Goal: Task Accomplishment & Management: Use online tool/utility

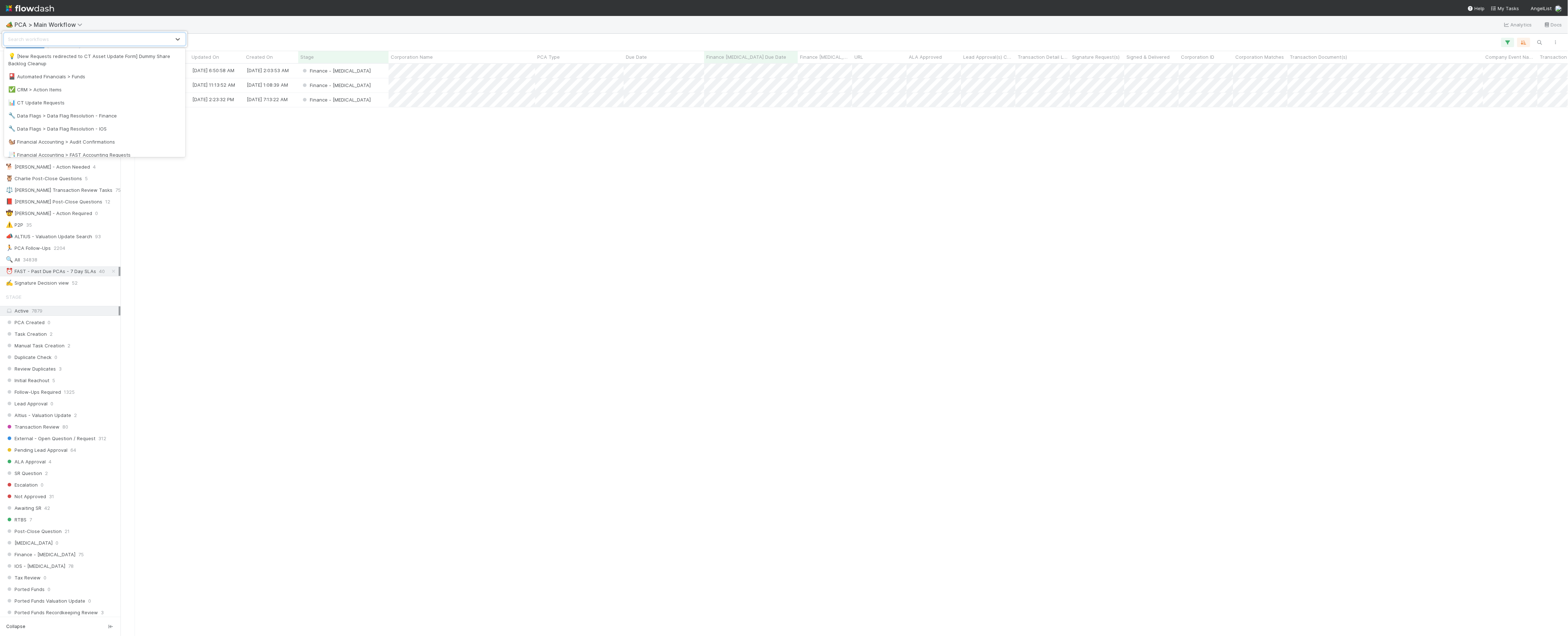
scroll to position [136, 0]
click at [76, 144] on div "🖖 Valuation Update Requests" at bounding box center [95, 149] width 181 height 13
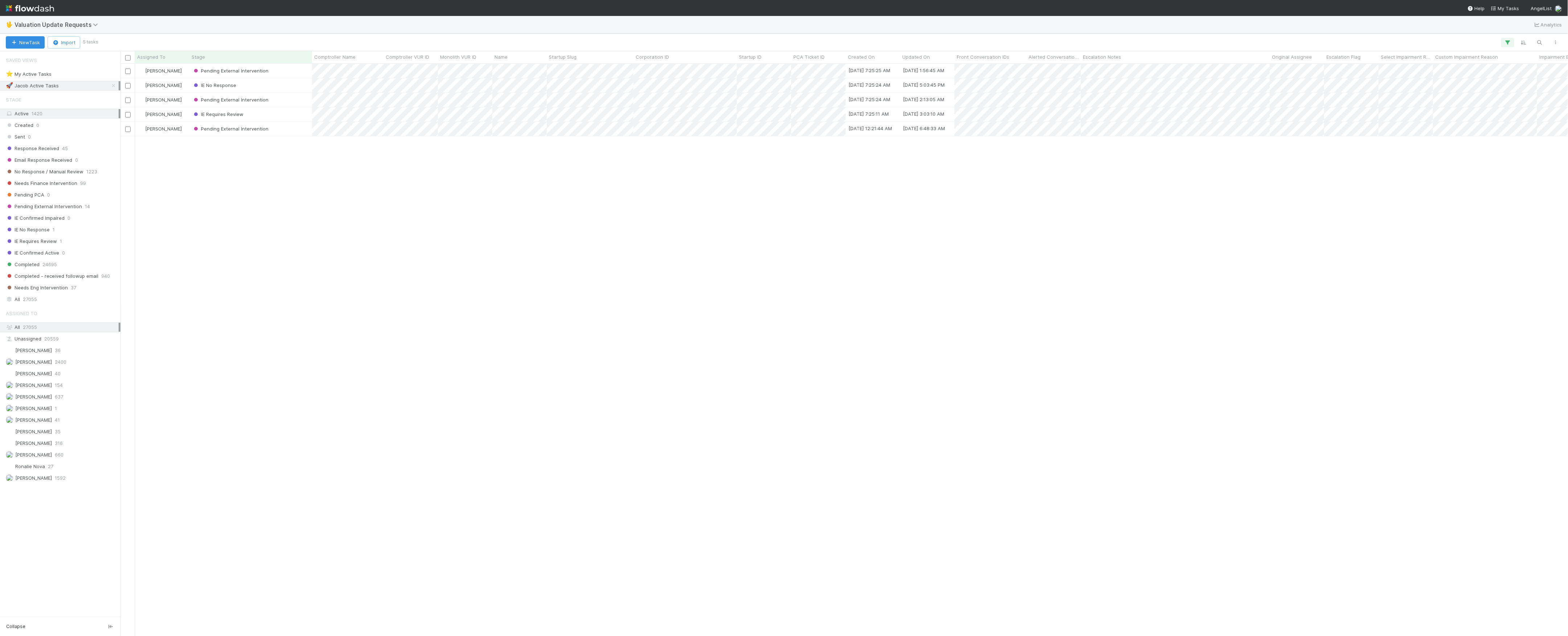
scroll to position [565, 1440]
click at [51, 448] on span "[PERSON_NAME]" at bounding box center [29, 443] width 46 height 9
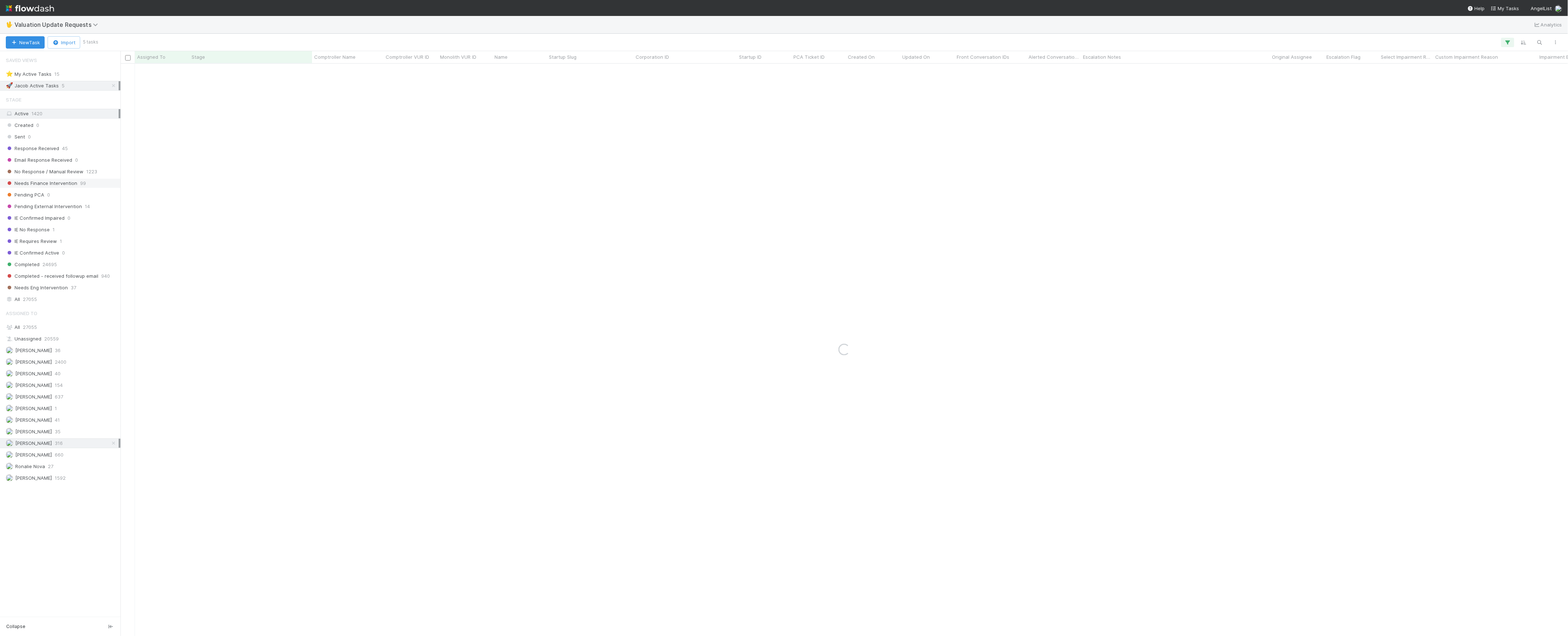
click at [44, 184] on span "Needs Finance Intervention" at bounding box center [41, 183] width 71 height 9
click at [111, 85] on icon at bounding box center [114, 86] width 7 height 5
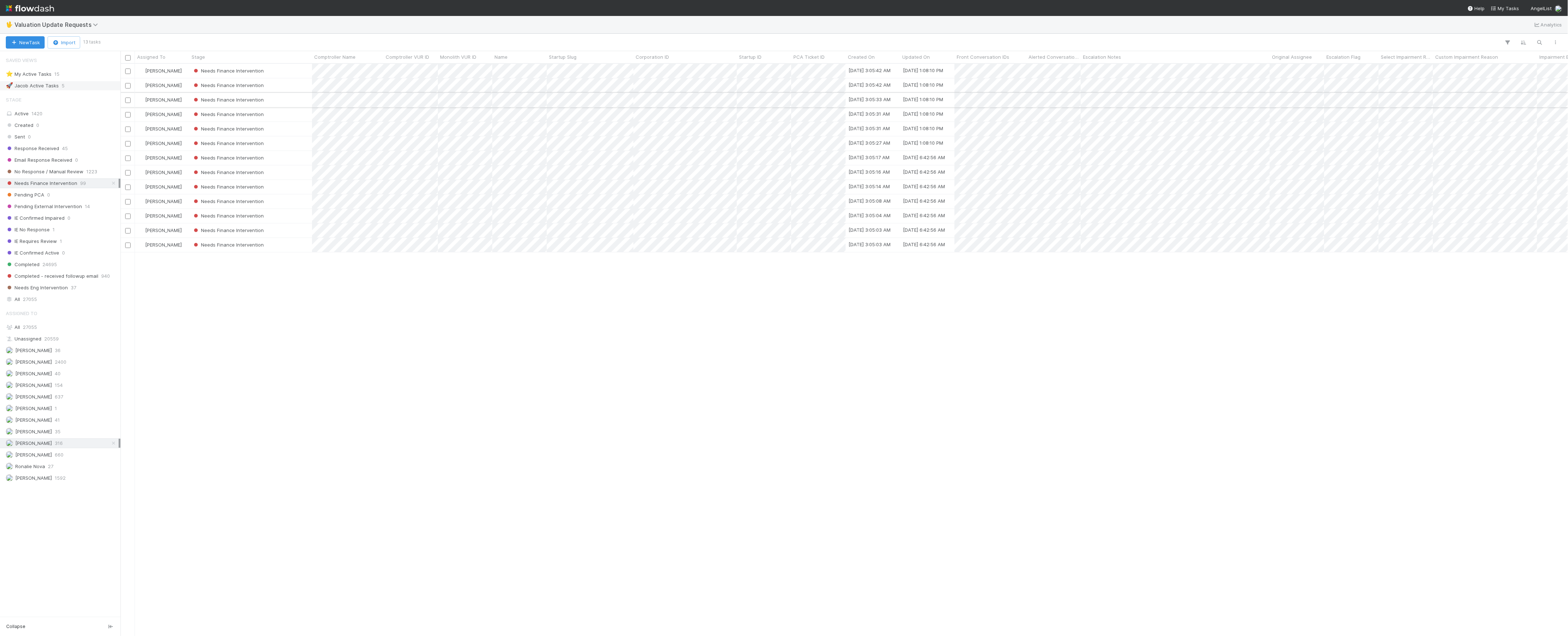
scroll to position [565, 1440]
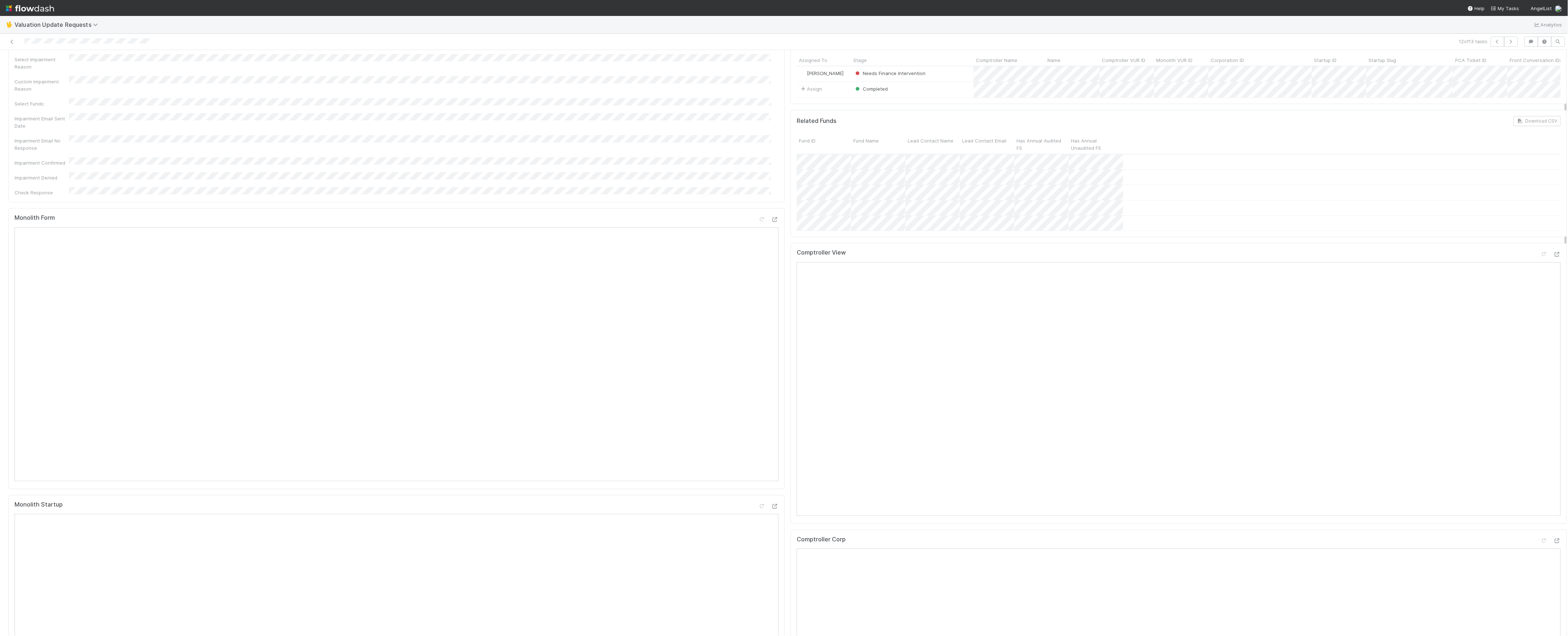
scroll to position [97, 0]
click at [1553, 203] on icon at bounding box center [1557, 200] width 7 height 5
click at [1553, 489] on icon at bounding box center [1557, 487] width 7 height 5
click at [11, 41] on icon at bounding box center [12, 42] width 7 height 5
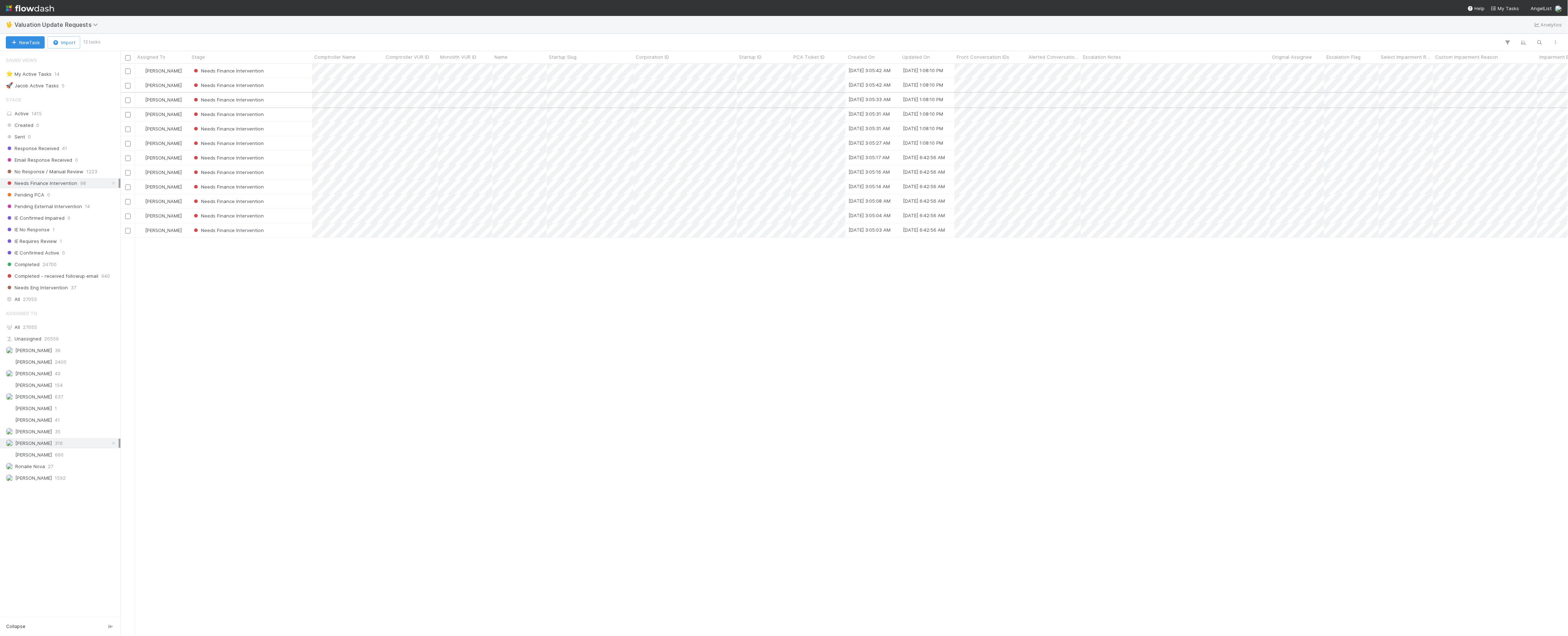
scroll to position [8, 8]
click at [289, 220] on div "Needs Finance Intervention" at bounding box center [250, 215] width 122 height 14
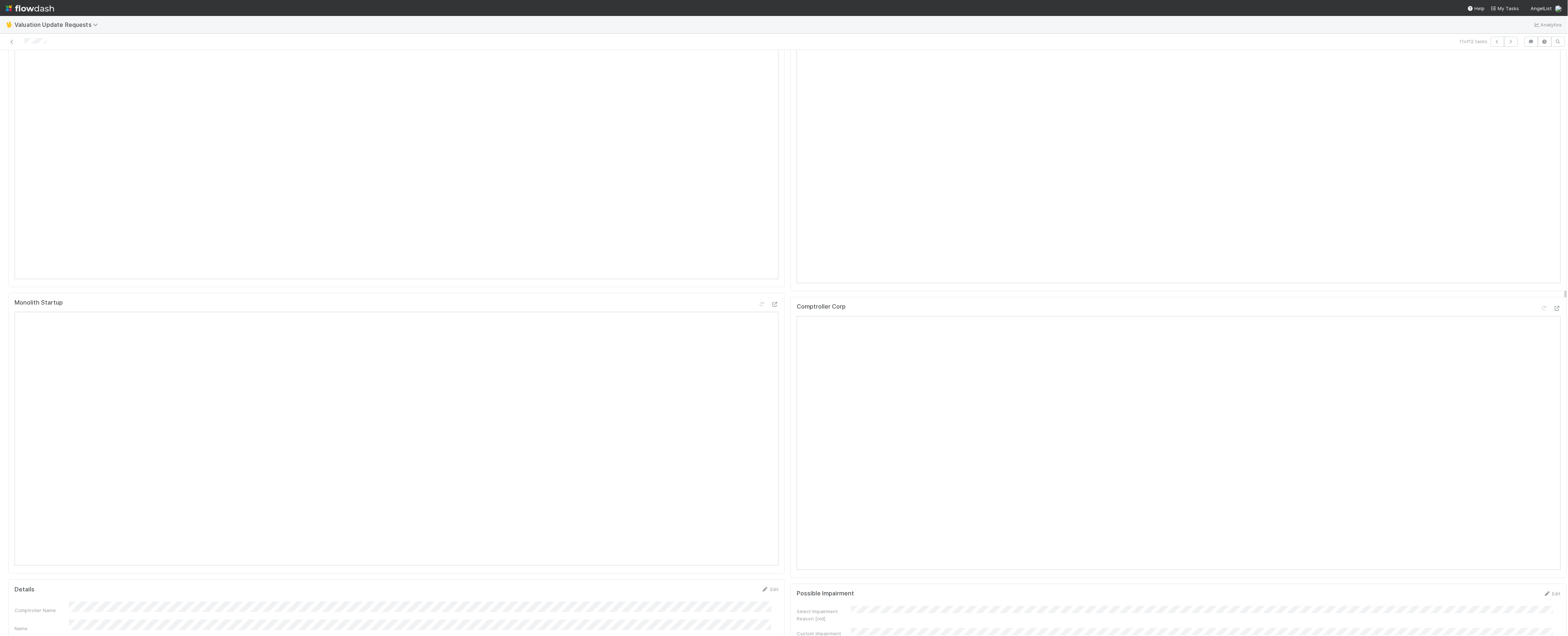
scroll to position [290, 0]
click at [1553, 266] on div at bounding box center [1557, 262] width 7 height 7
click at [1553, 72] on icon at bounding box center [1557, 69] width 7 height 5
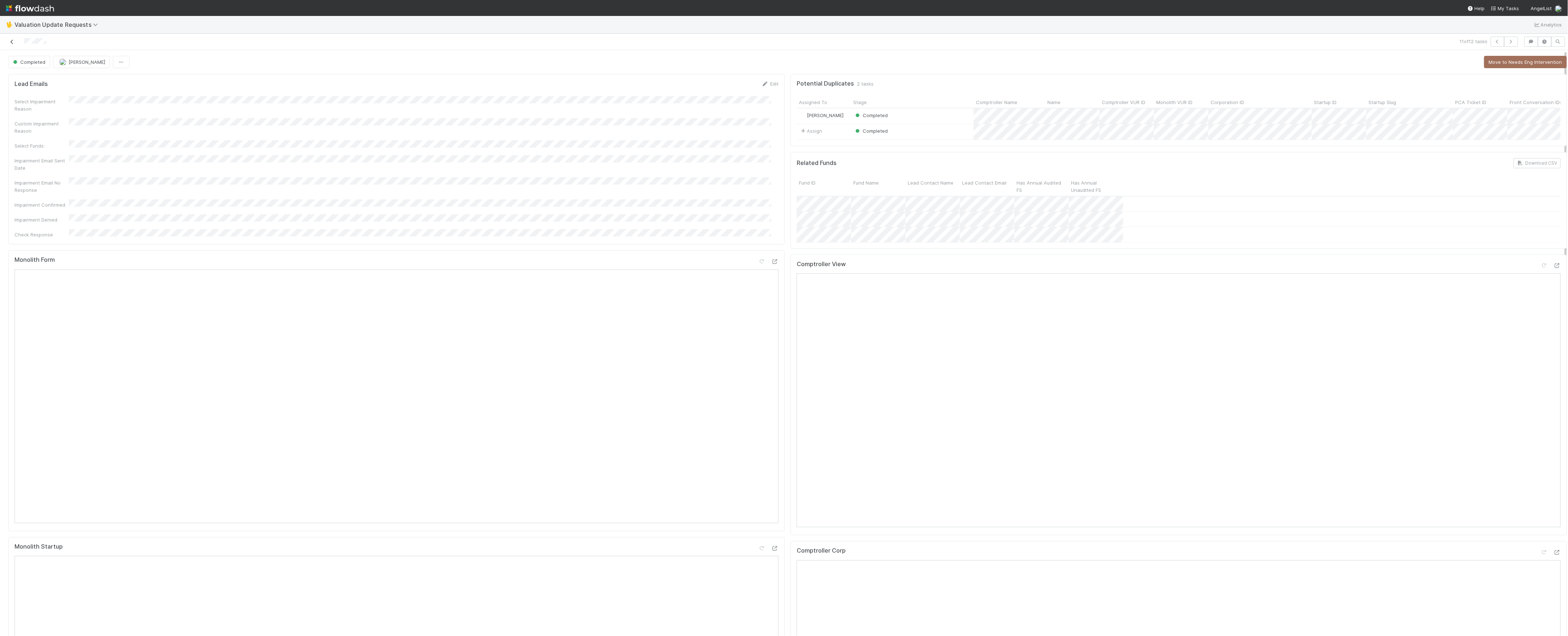
click at [13, 40] on icon at bounding box center [12, 42] width 7 height 5
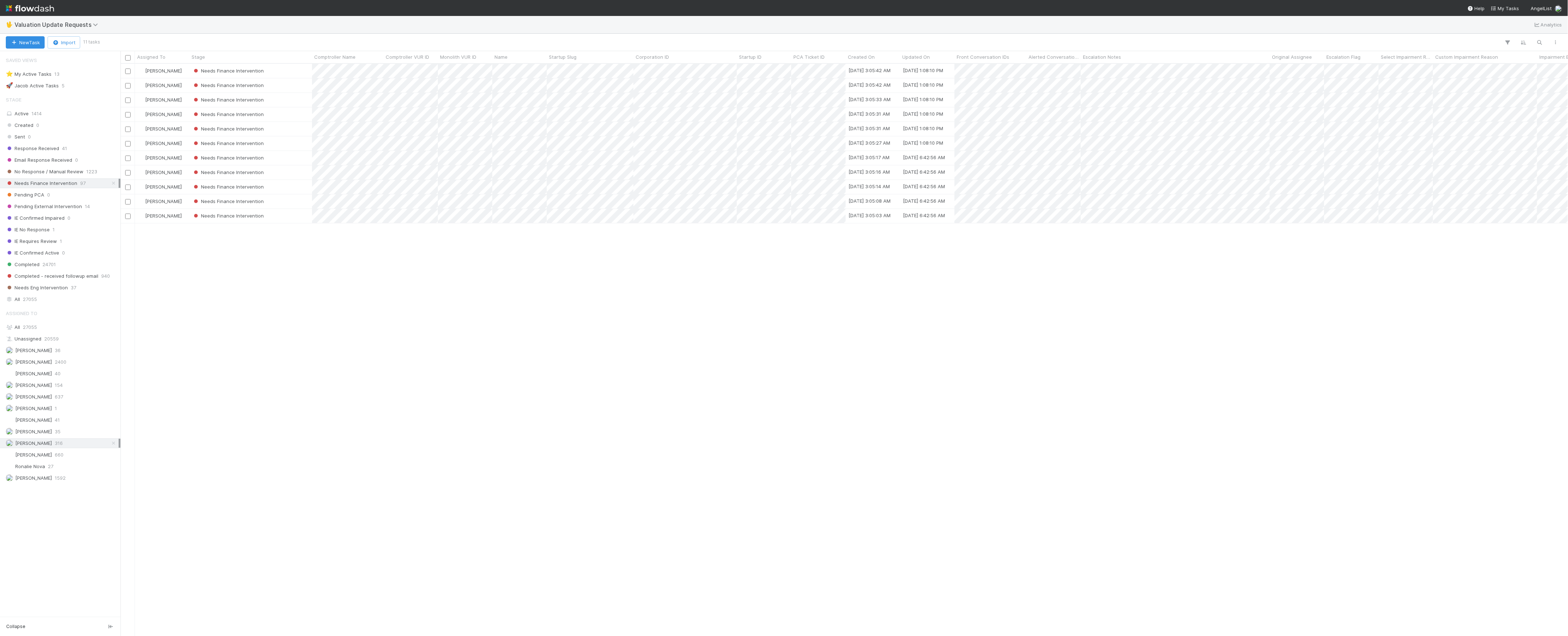
scroll to position [8, 8]
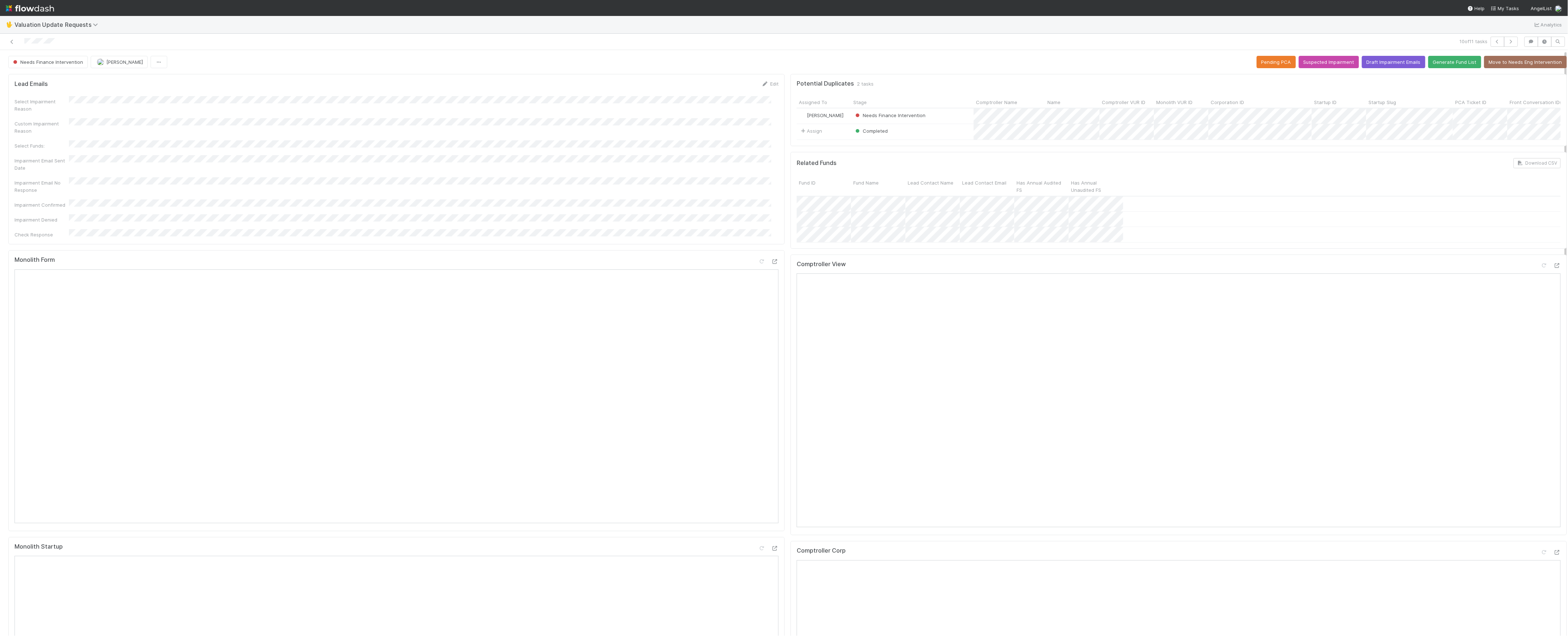
click at [1545, 269] on div "Comptroller View" at bounding box center [1178, 267] width 764 height 13
click at [1545, 270] on div "Comptroller View" at bounding box center [1178, 267] width 764 height 13
click at [1553, 269] on div at bounding box center [1557, 265] width 7 height 7
click at [1553, 555] on icon at bounding box center [1557, 553] width 7 height 5
click at [9, 43] on icon at bounding box center [12, 42] width 7 height 5
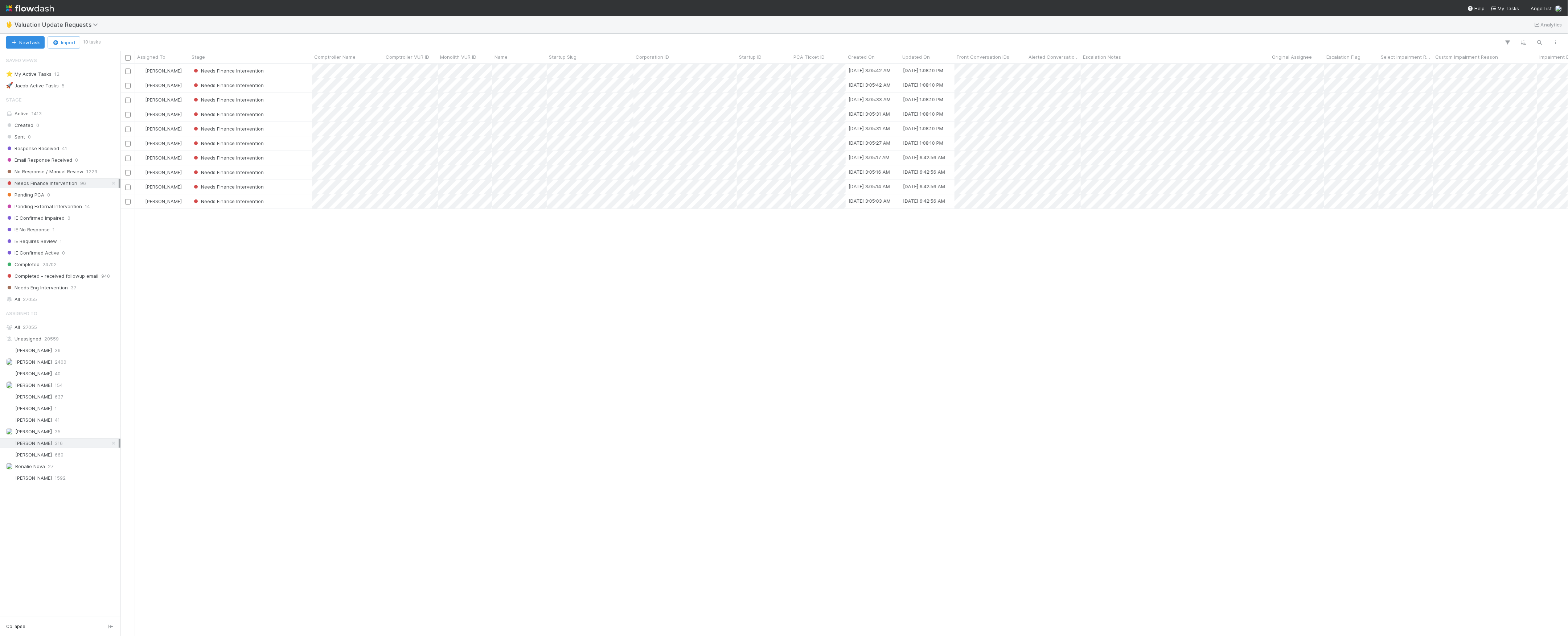
scroll to position [8, 8]
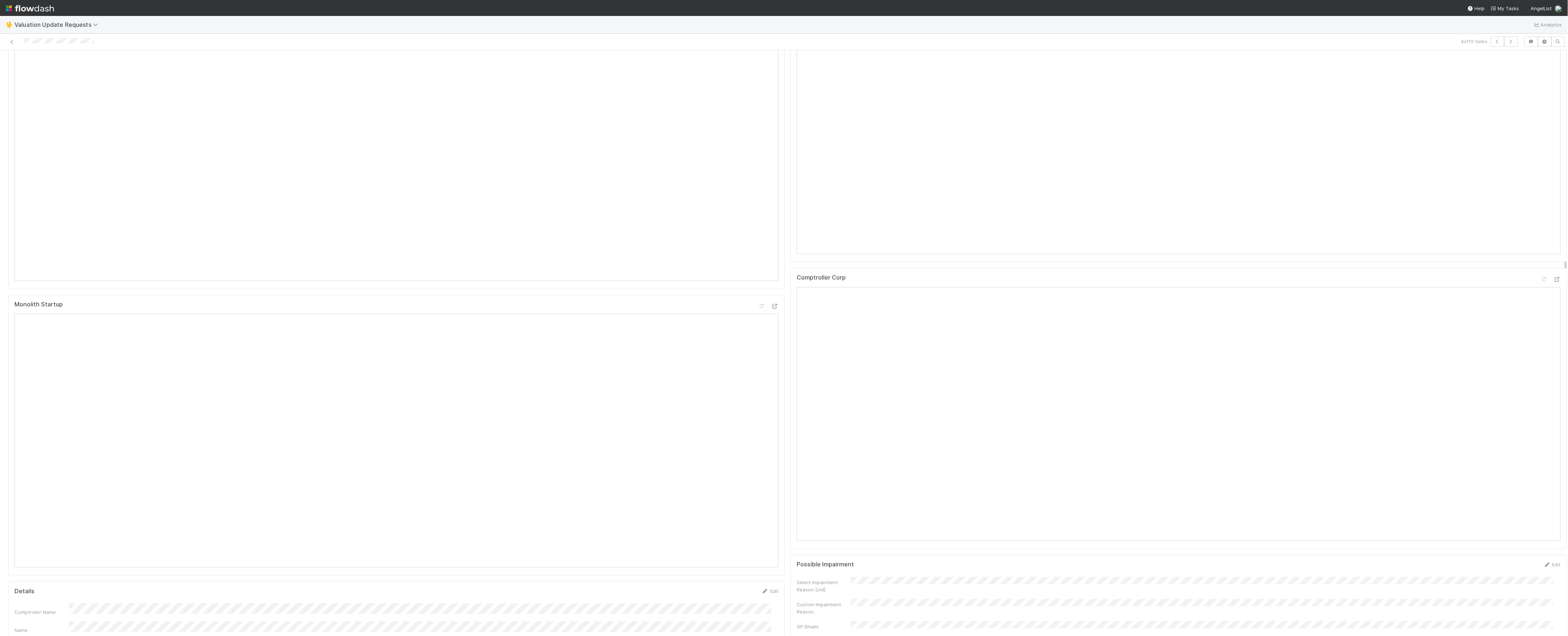
scroll to position [242, 0]
click at [1553, 282] on icon at bounding box center [1557, 281] width 7 height 5
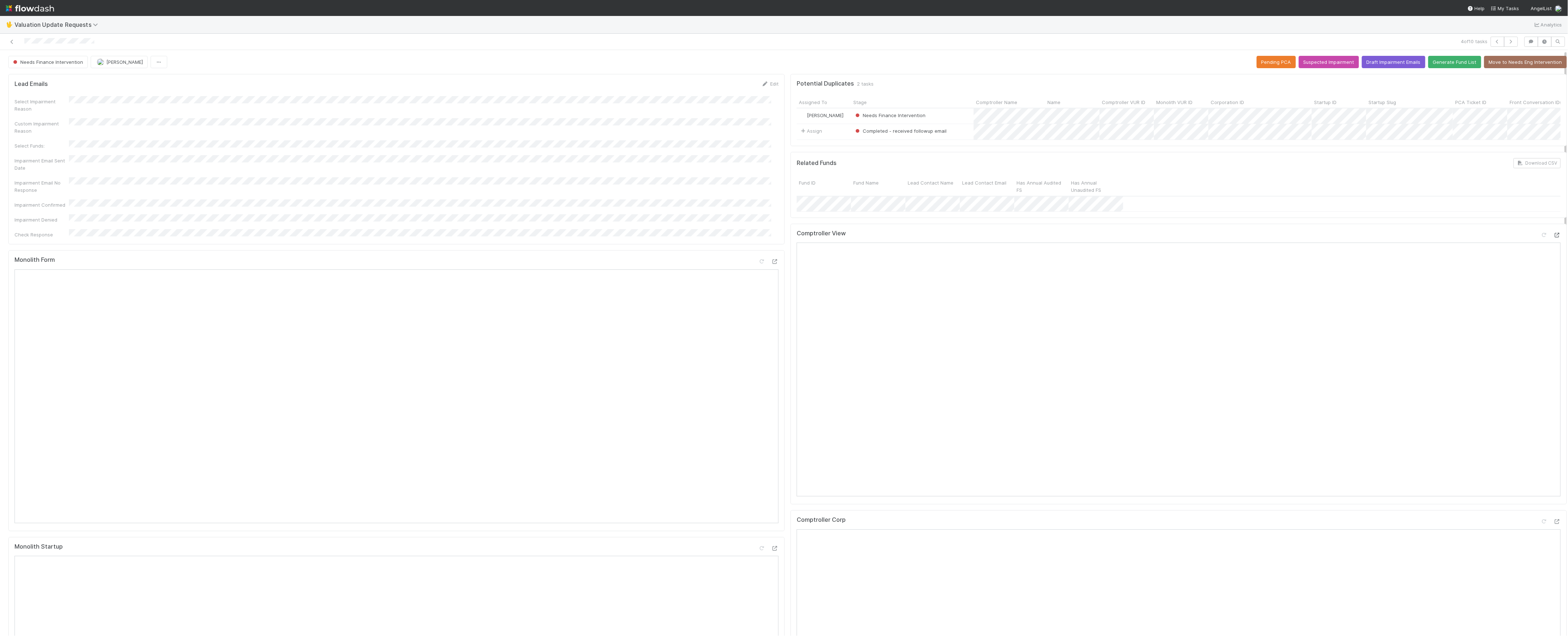
click at [1553, 237] on icon at bounding box center [1557, 236] width 7 height 5
click at [1541, 237] on icon at bounding box center [1544, 236] width 7 height 5
click at [75, 65] on span "Needs Finance Intervention" at bounding box center [47, 62] width 71 height 6
click at [13, 46] on div at bounding box center [383, 41] width 760 height 10
click at [12, 41] on icon at bounding box center [12, 42] width 7 height 5
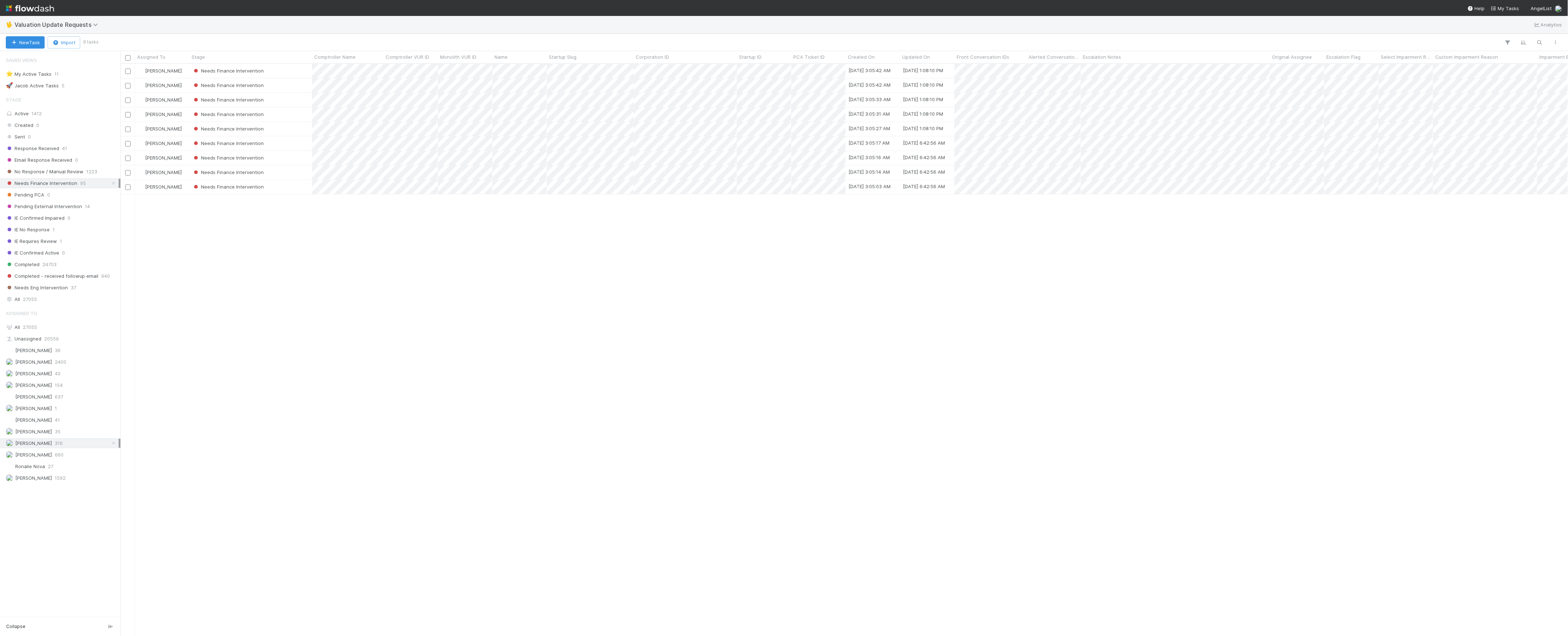
scroll to position [8, 8]
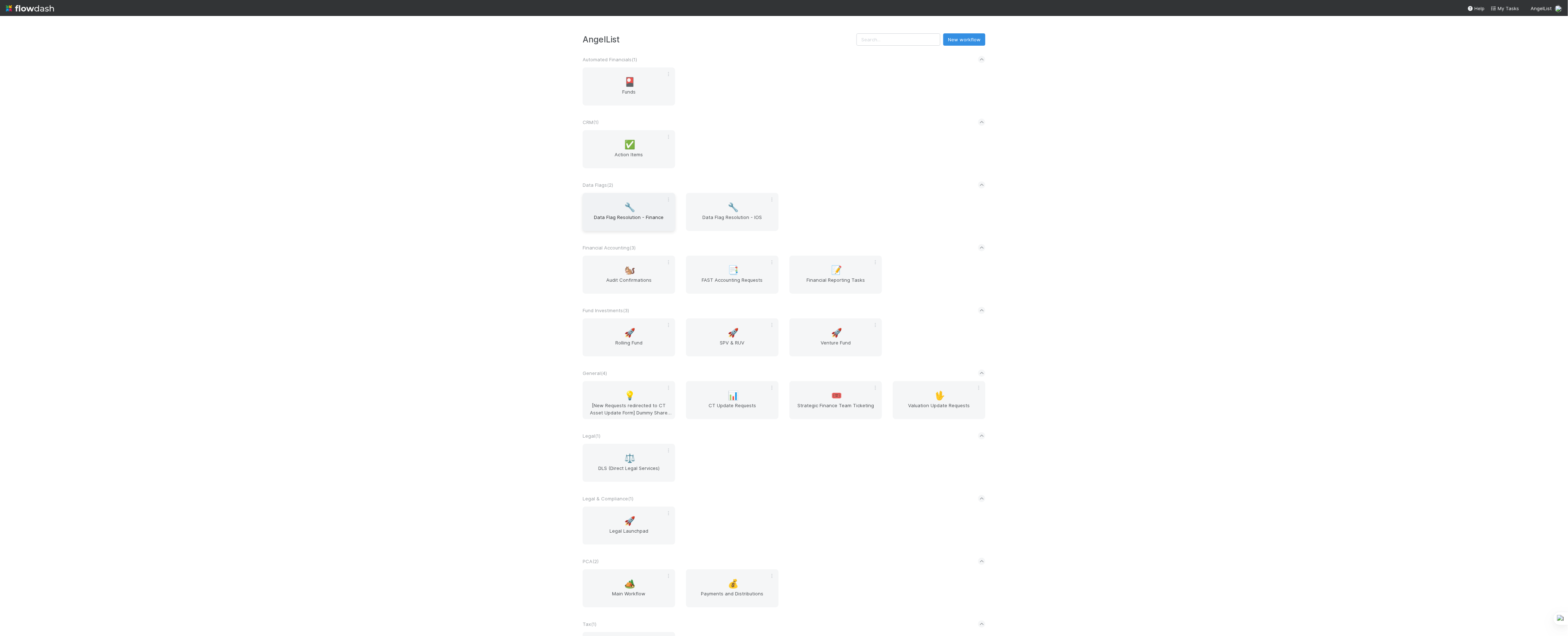
click at [623, 227] on span "Data Flag Resolution - Finance" at bounding box center [629, 221] width 86 height 15
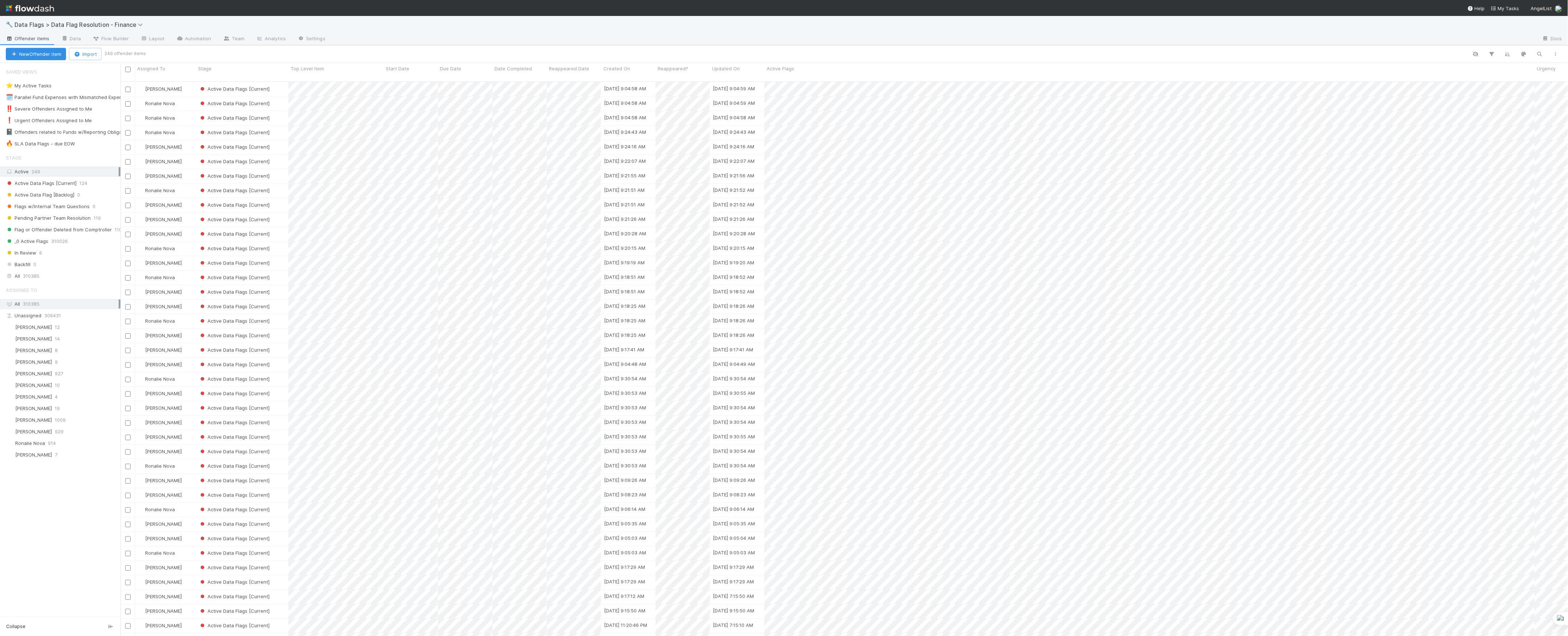
scroll to position [553, 1440]
click at [86, 137] on div "📓 Offenders related to Funds w/Reporting Obligations" at bounding box center [69, 132] width 127 height 9
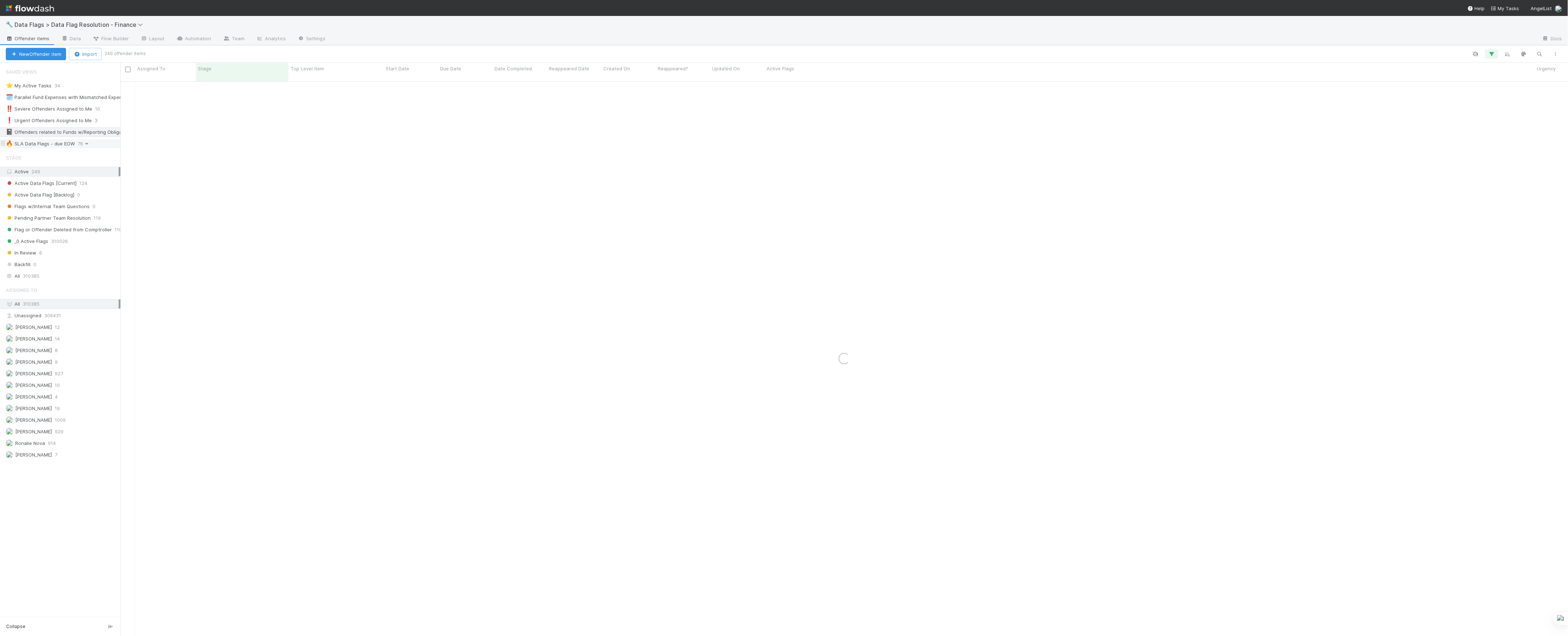
click at [83, 146] on icon at bounding box center [86, 144] width 7 height 5
click at [52, 144] on div "View Settings Default for everyone Rename this view Delete this view" at bounding box center [784, 318] width 1568 height 636
click at [52, 144] on div "🔥 SLA Data Flags - due EOW" at bounding box center [40, 144] width 69 height 9
click at [26, 436] on span "[PERSON_NAME]" at bounding box center [29, 432] width 46 height 9
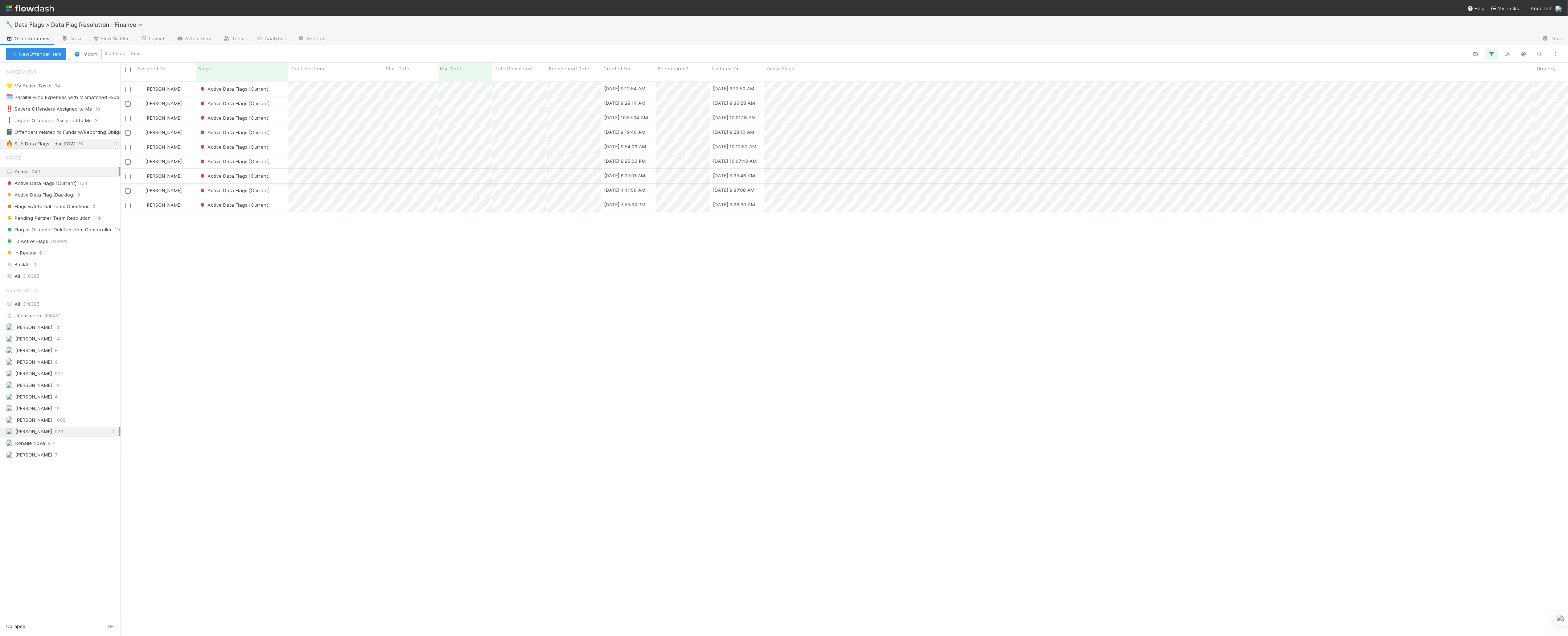
click at [277, 172] on div "Active Data Flags [Current]" at bounding box center [242, 176] width 93 height 14
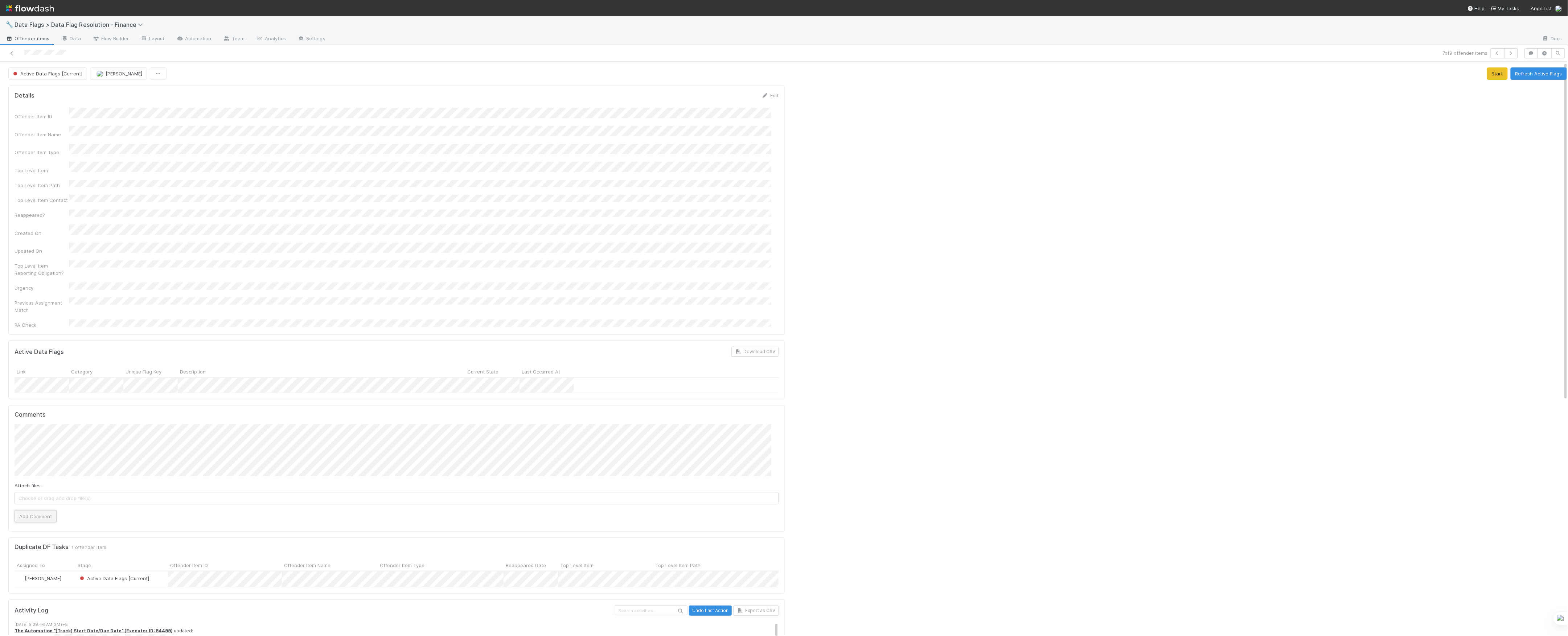
click at [52, 511] on button "Add Comment" at bounding box center [35, 517] width 42 height 12
click at [8, 52] on div at bounding box center [383, 53] width 760 height 10
click at [12, 54] on icon at bounding box center [12, 54] width 7 height 5
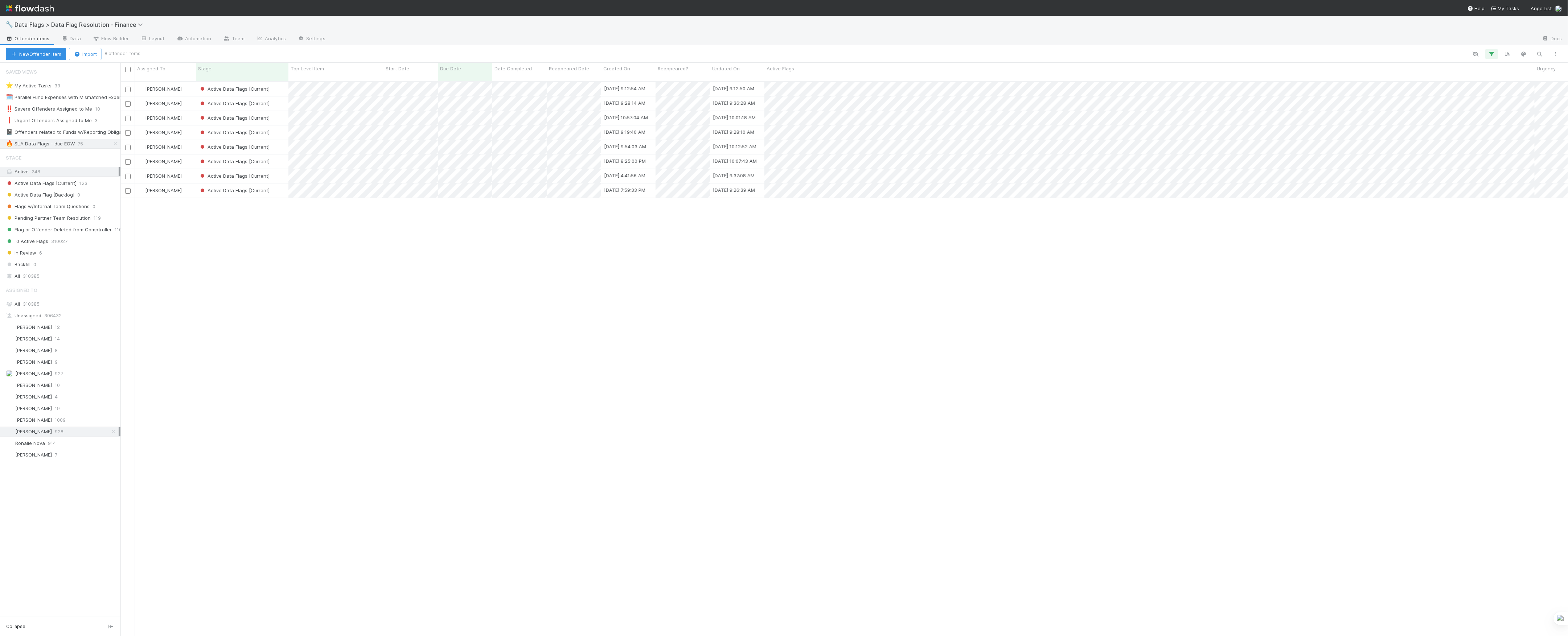
scroll to position [8, 8]
click at [276, 161] on div "Active Data Flags [Current]" at bounding box center [242, 161] width 93 height 14
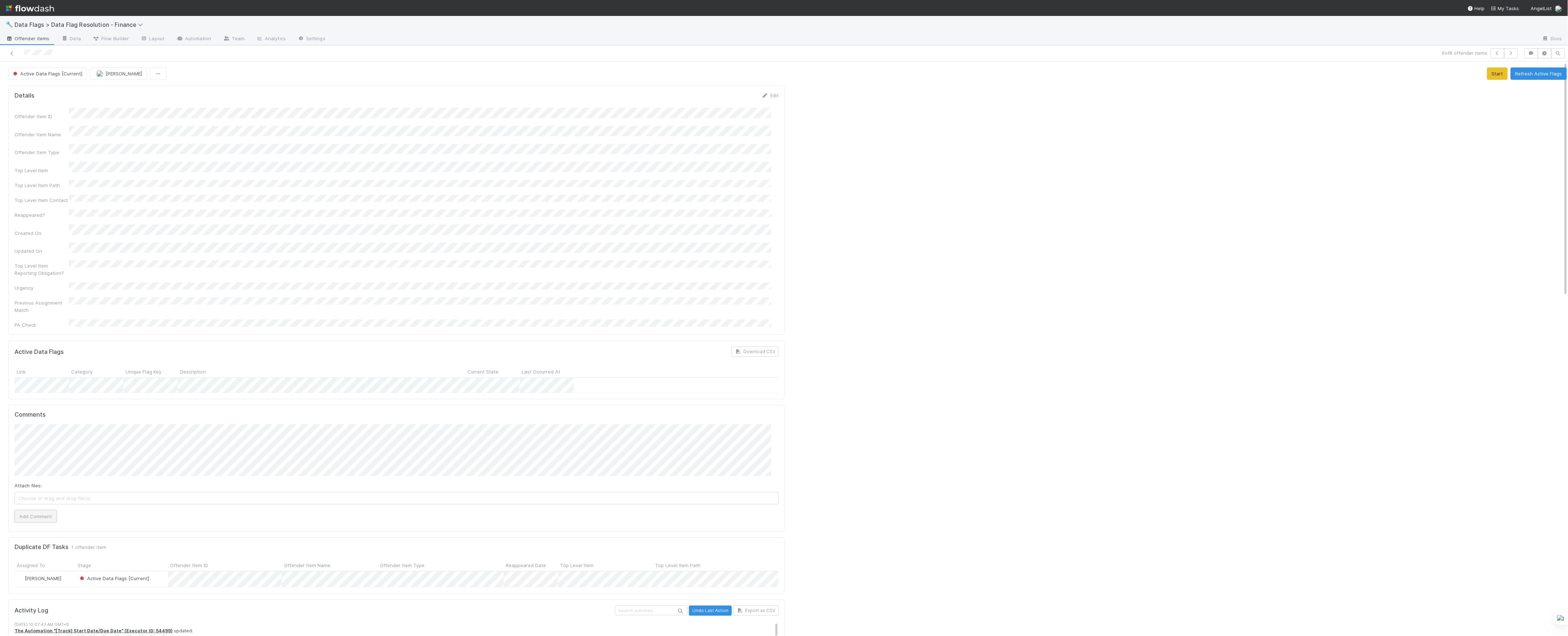
click at [52, 511] on button "Add Comment" at bounding box center [35, 517] width 42 height 12
click at [10, 55] on icon at bounding box center [12, 54] width 7 height 5
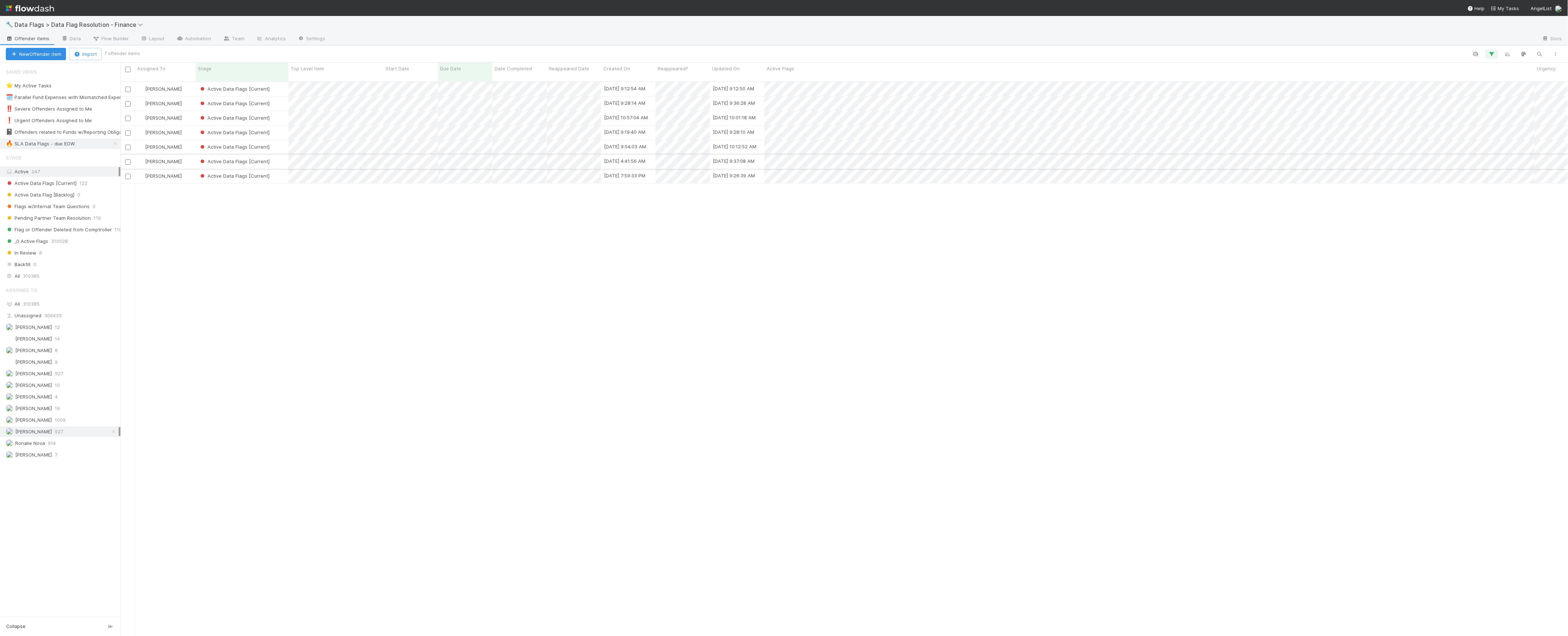
scroll to position [553, 1440]
click at [283, 144] on div "Active Data Flags [Current]" at bounding box center [242, 147] width 93 height 14
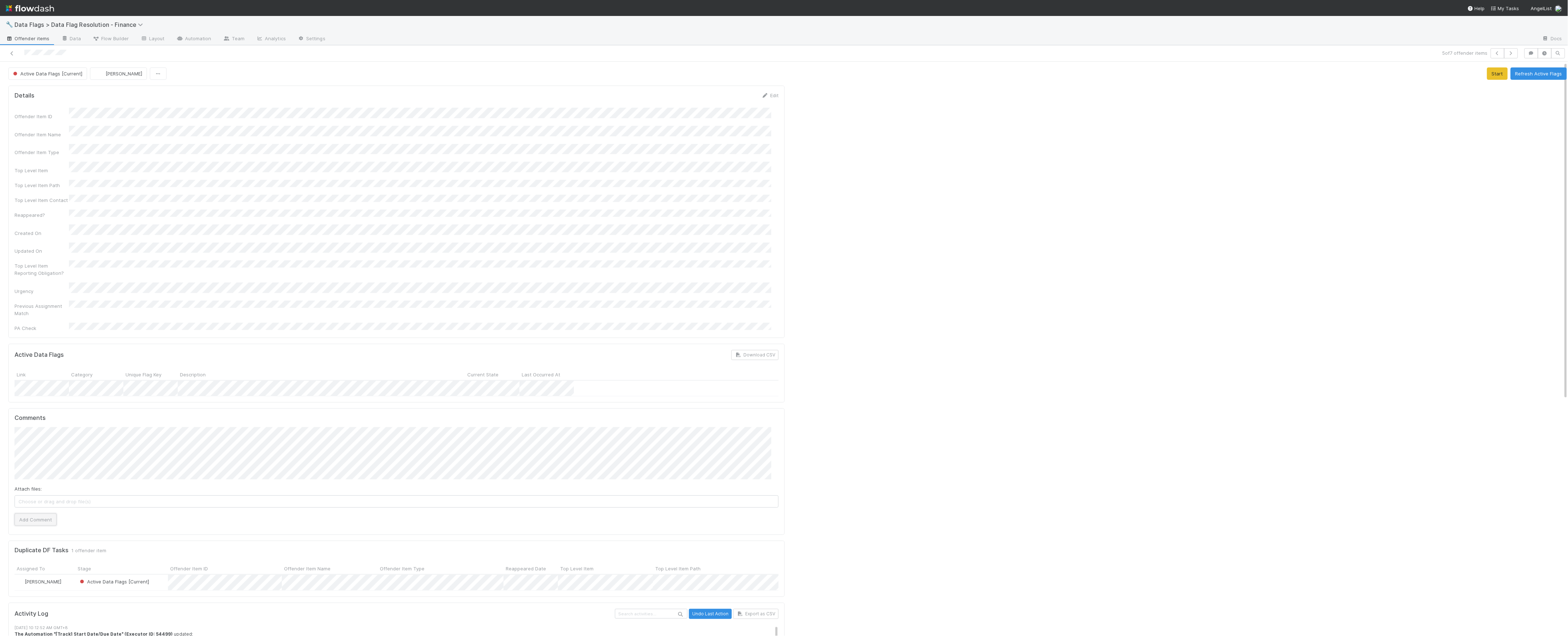
click at [50, 514] on button "Add Comment" at bounding box center [35, 520] width 42 height 12
click at [13, 55] on icon at bounding box center [12, 54] width 7 height 5
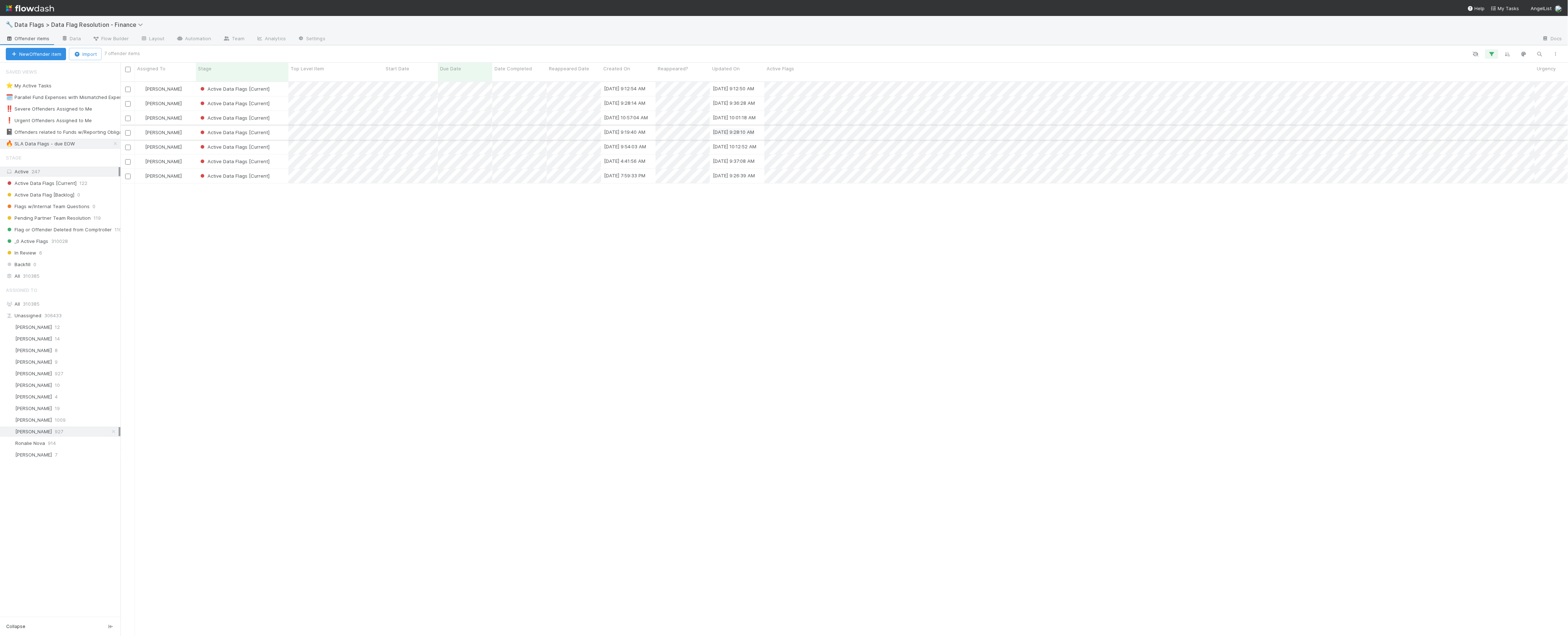
scroll to position [553, 1440]
click at [281, 131] on div "Active Data Flags [Current]" at bounding box center [242, 132] width 93 height 14
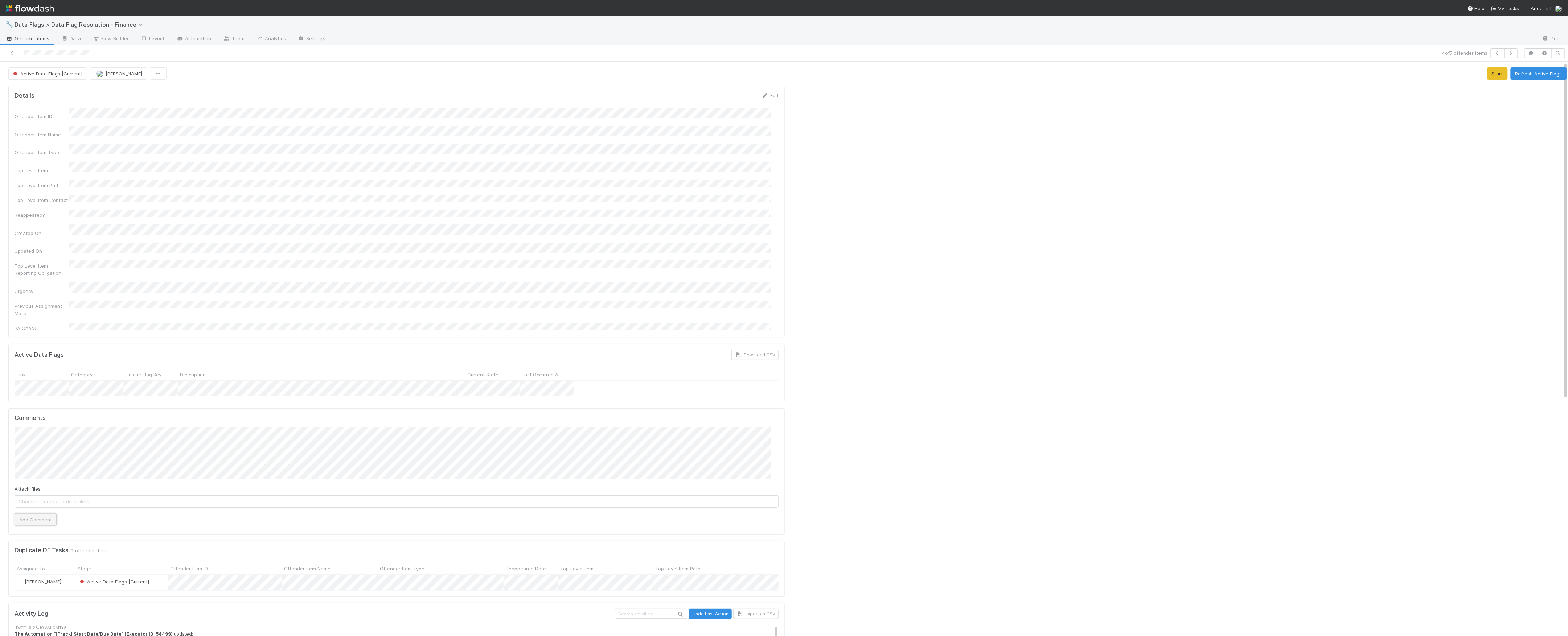
click at [34, 514] on button "Add Comment" at bounding box center [35, 520] width 42 height 12
click at [13, 56] on link at bounding box center [12, 54] width 7 height 7
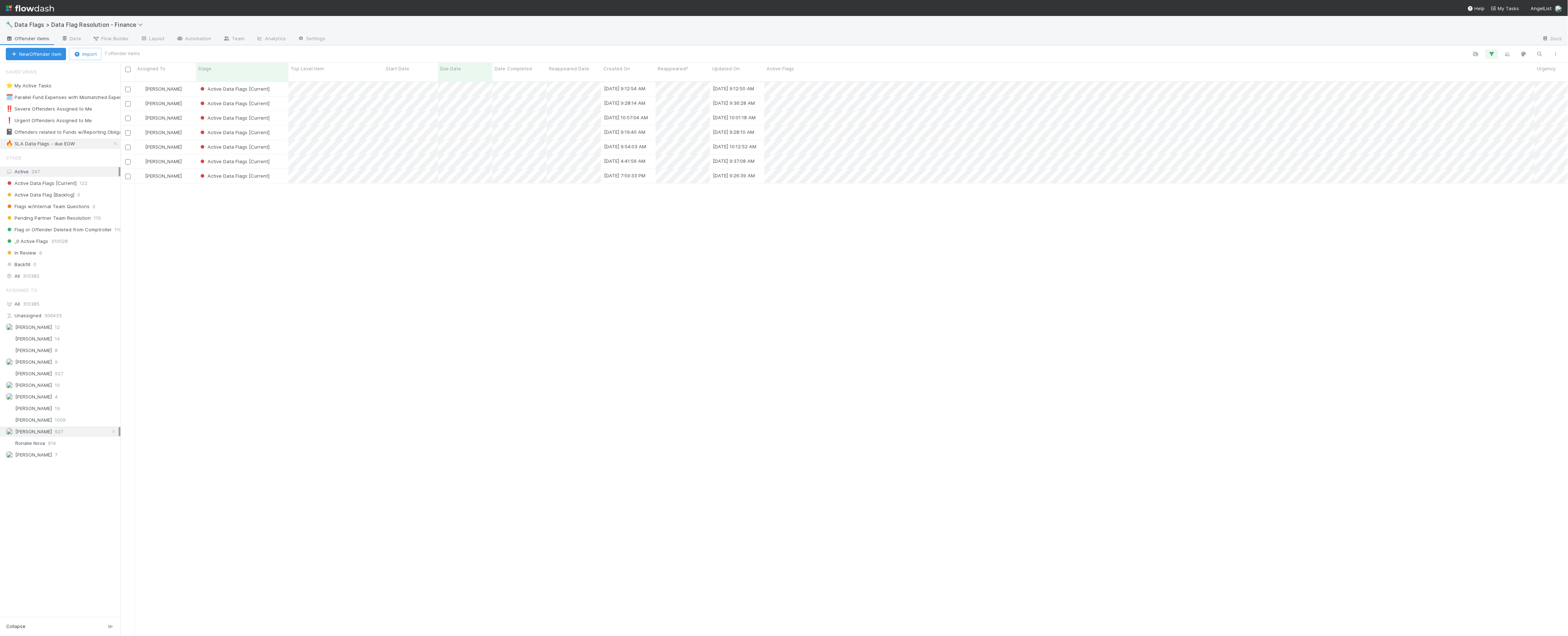
scroll to position [553, 1440]
click at [282, 111] on div "Active Data Flags [Current]" at bounding box center [242, 117] width 93 height 14
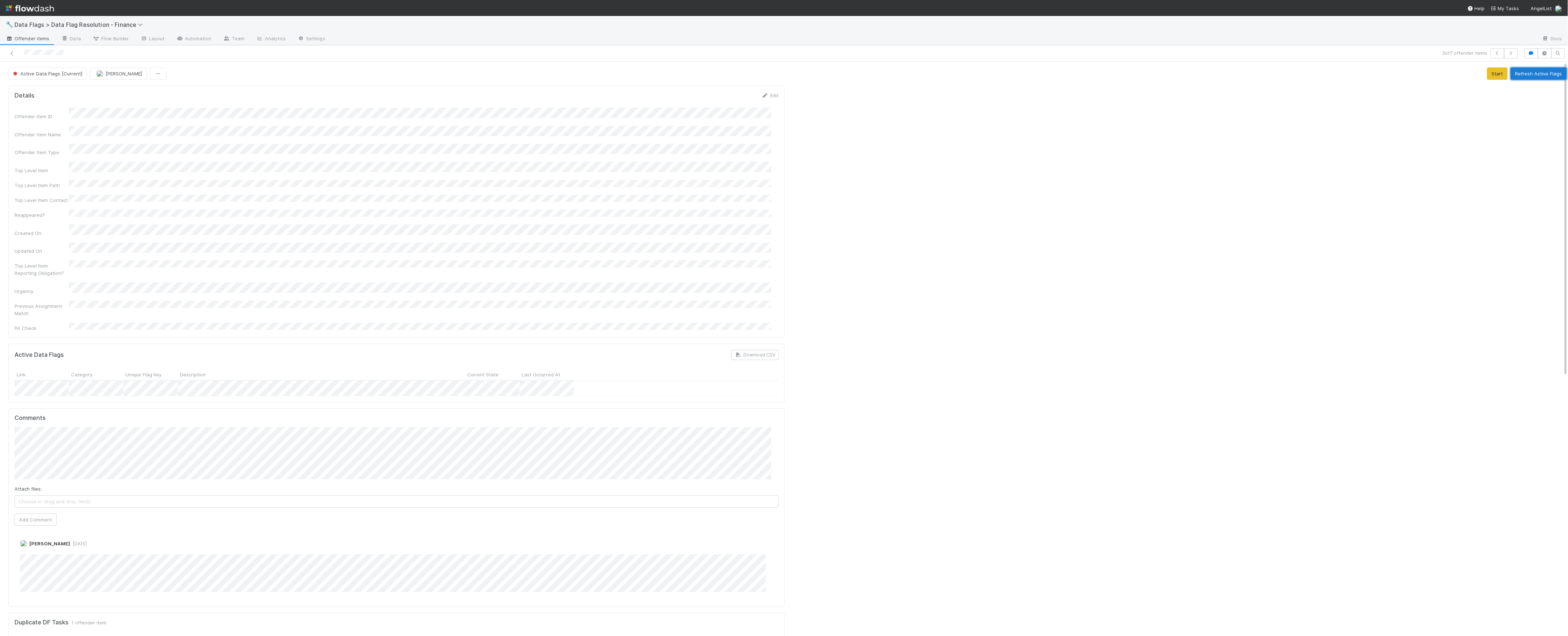
click at [1511, 79] on button "Refresh Active Flags" at bounding box center [1539, 74] width 56 height 12
click at [10, 55] on icon at bounding box center [12, 54] width 7 height 5
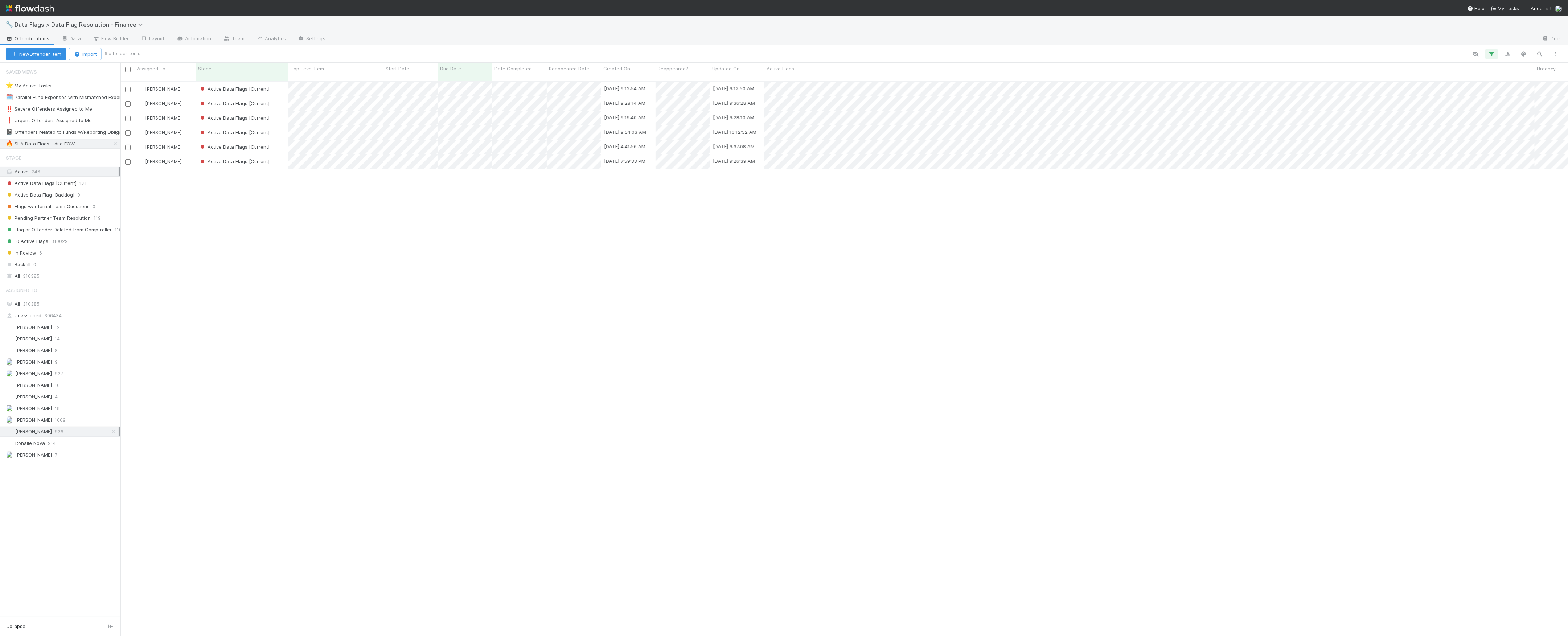
scroll to position [8, 8]
click at [282, 100] on div "Active Data Flags [Current]" at bounding box center [242, 103] width 93 height 14
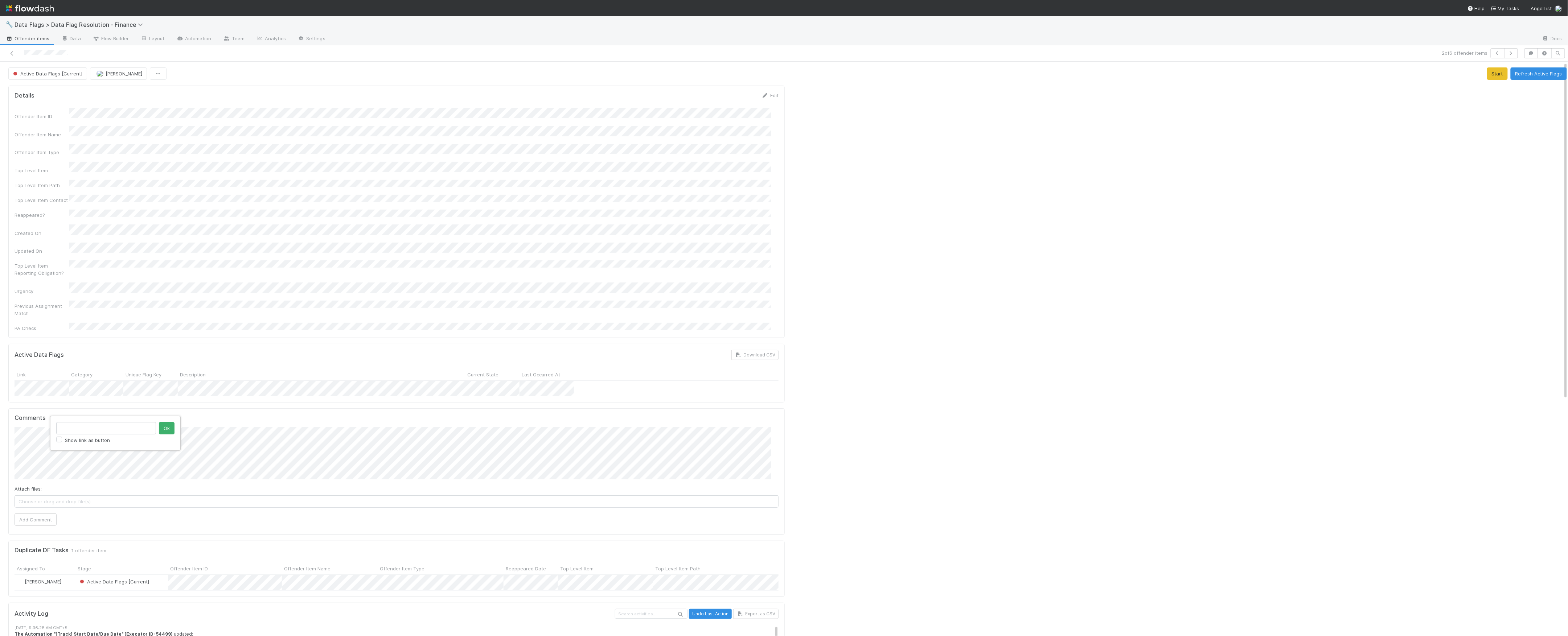
type input "https://comptroller.internal.angellist.com/v/review_data_change_requests?compan…"
click button "Ok" at bounding box center [167, 428] width 16 height 12
click at [15, 514] on button "Add Comment" at bounding box center [35, 520] width 42 height 12
click at [945, 212] on div at bounding box center [1178, 599] width 782 height 1032
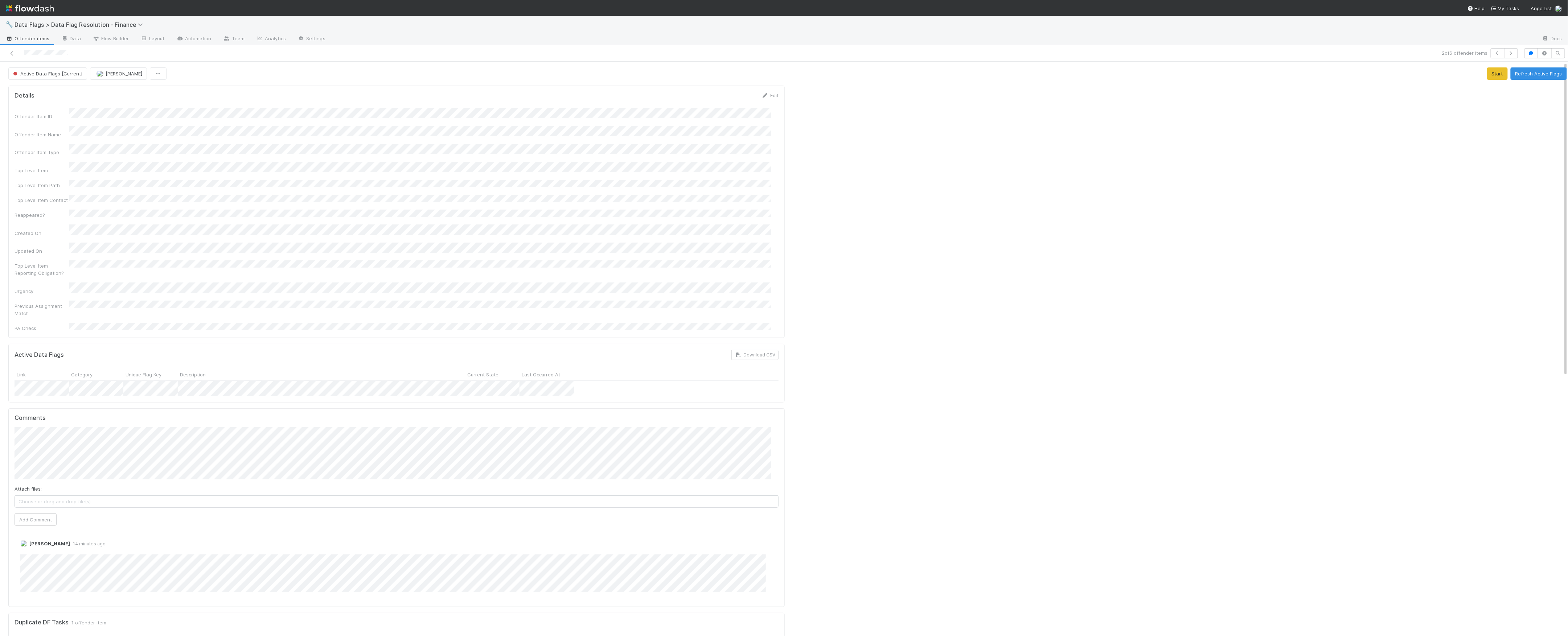
click at [1006, 358] on div at bounding box center [1178, 599] width 782 height 1032
click at [889, 243] on div at bounding box center [1178, 587] width 782 height 1009
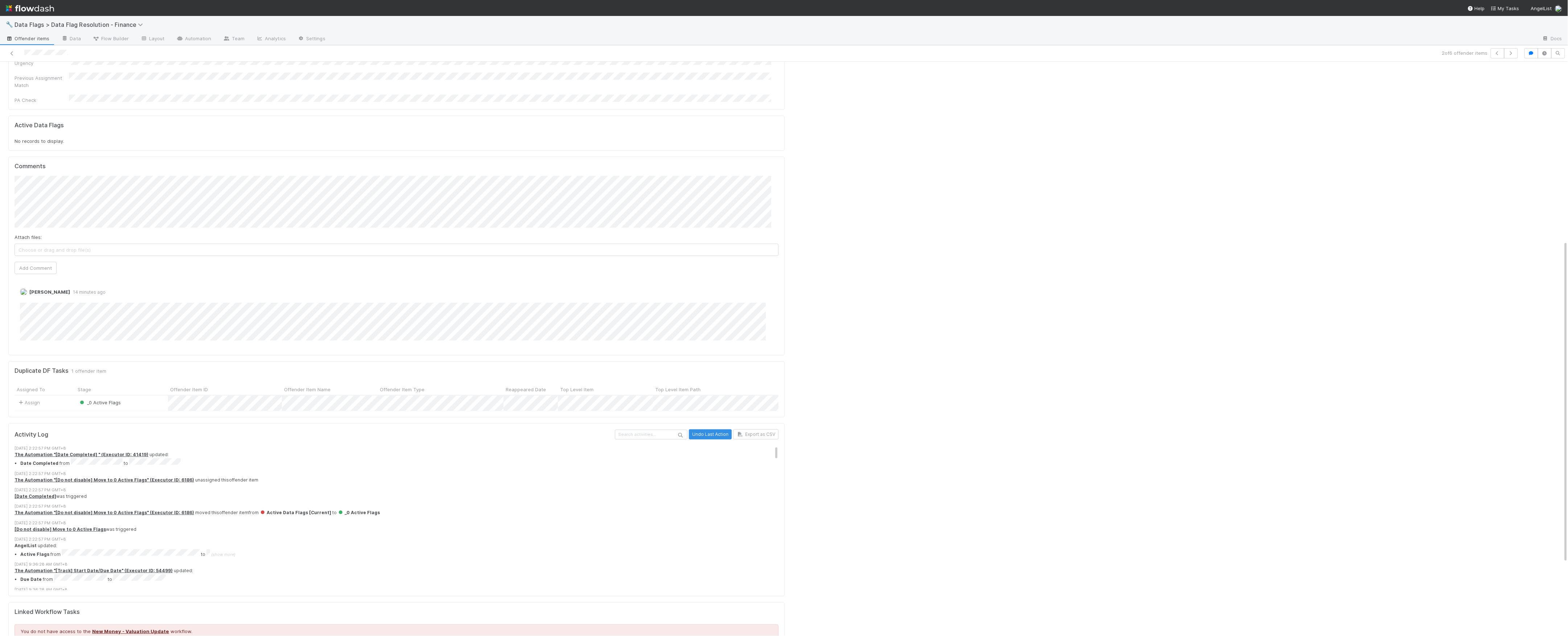
scroll to position [0, 0]
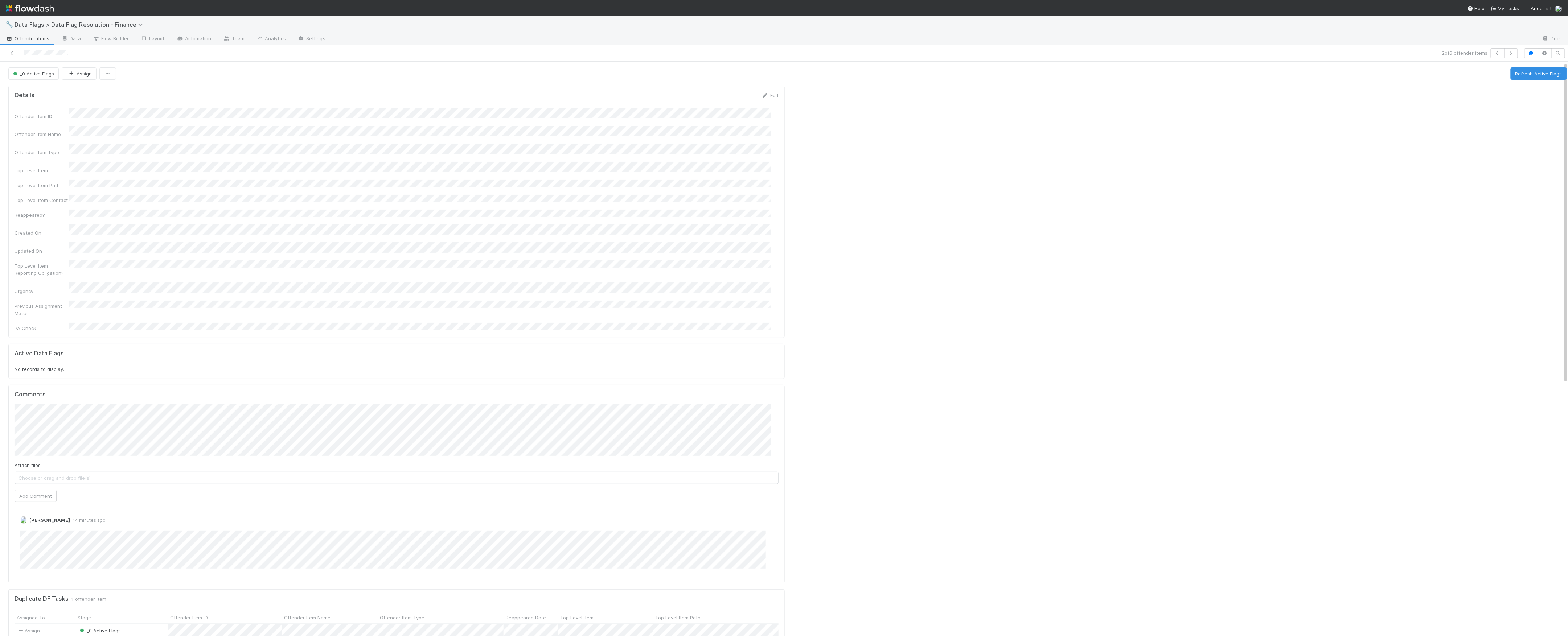
click at [1003, 279] on div at bounding box center [1178, 587] width 782 height 1009
click at [449, 226] on div "Offender Item ID Offender Item Name Offender Item Type Top Level Item Top Level…" at bounding box center [396, 220] width 764 height 224
click at [936, 246] on div at bounding box center [1178, 587] width 782 height 1009
click at [1077, 241] on div at bounding box center [1178, 587] width 782 height 1009
click at [971, 220] on div at bounding box center [1178, 587] width 782 height 1009
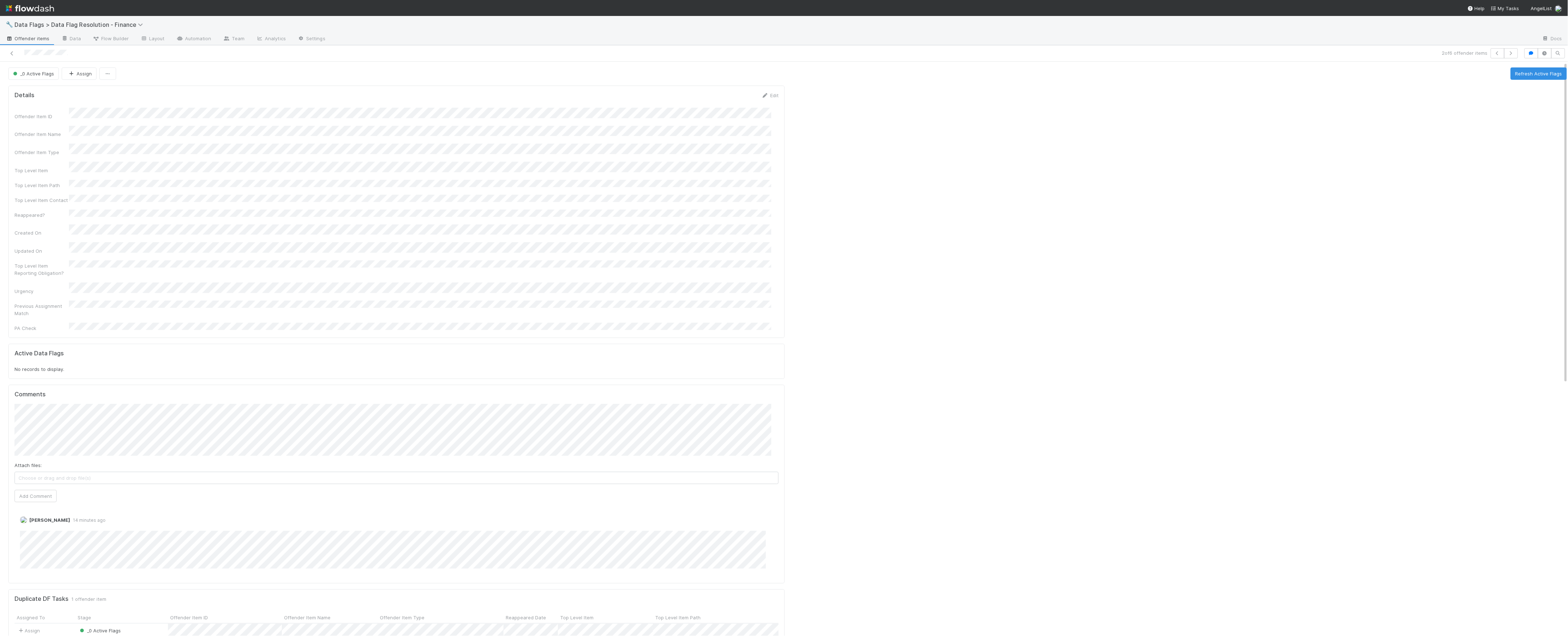
click at [971, 220] on div at bounding box center [1178, 587] width 782 height 1009
click at [1331, 268] on div at bounding box center [1178, 587] width 782 height 1009
click at [1115, 391] on div at bounding box center [1178, 587] width 782 height 1009
click at [1045, 333] on div at bounding box center [1178, 587] width 782 height 1009
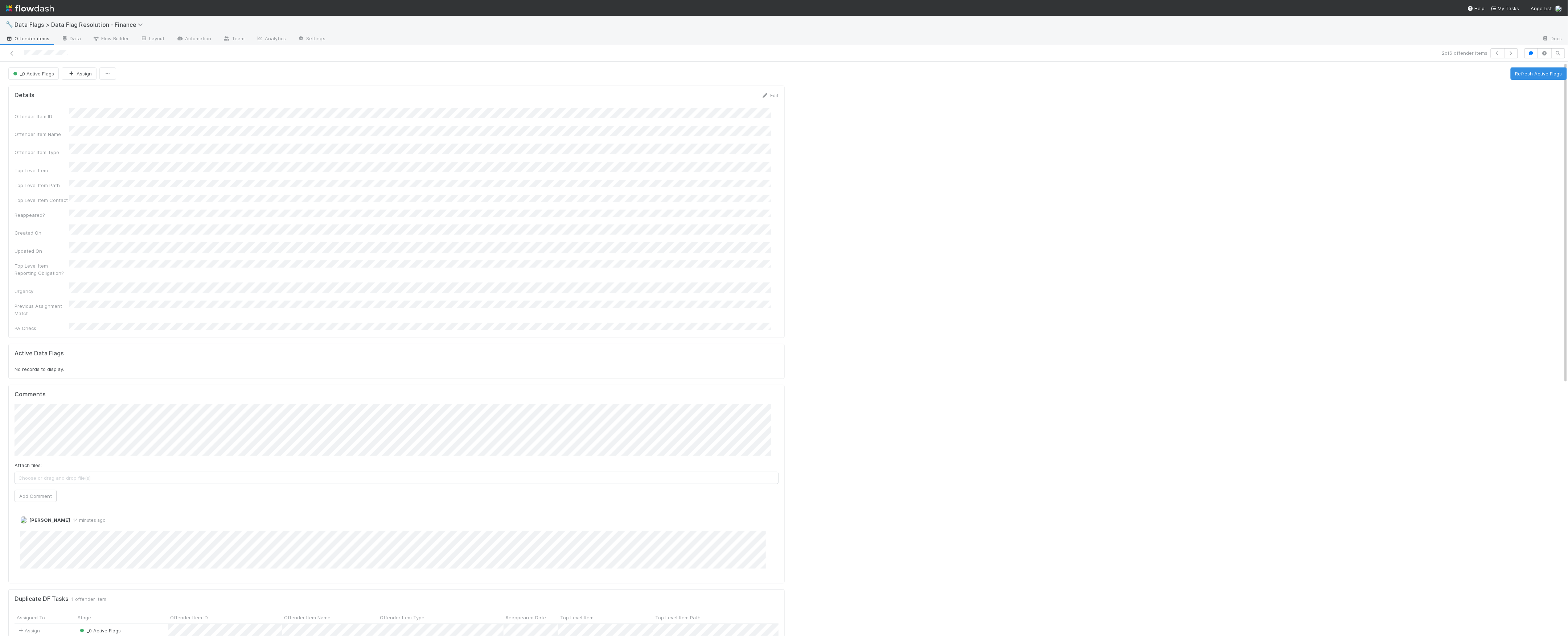
click at [976, 251] on div at bounding box center [1178, 587] width 782 height 1009
click at [1007, 222] on div at bounding box center [1178, 587] width 782 height 1009
click at [951, 343] on div at bounding box center [1178, 587] width 782 height 1009
click at [822, 312] on div at bounding box center [1178, 587] width 782 height 1009
click at [883, 329] on div at bounding box center [1178, 587] width 782 height 1009
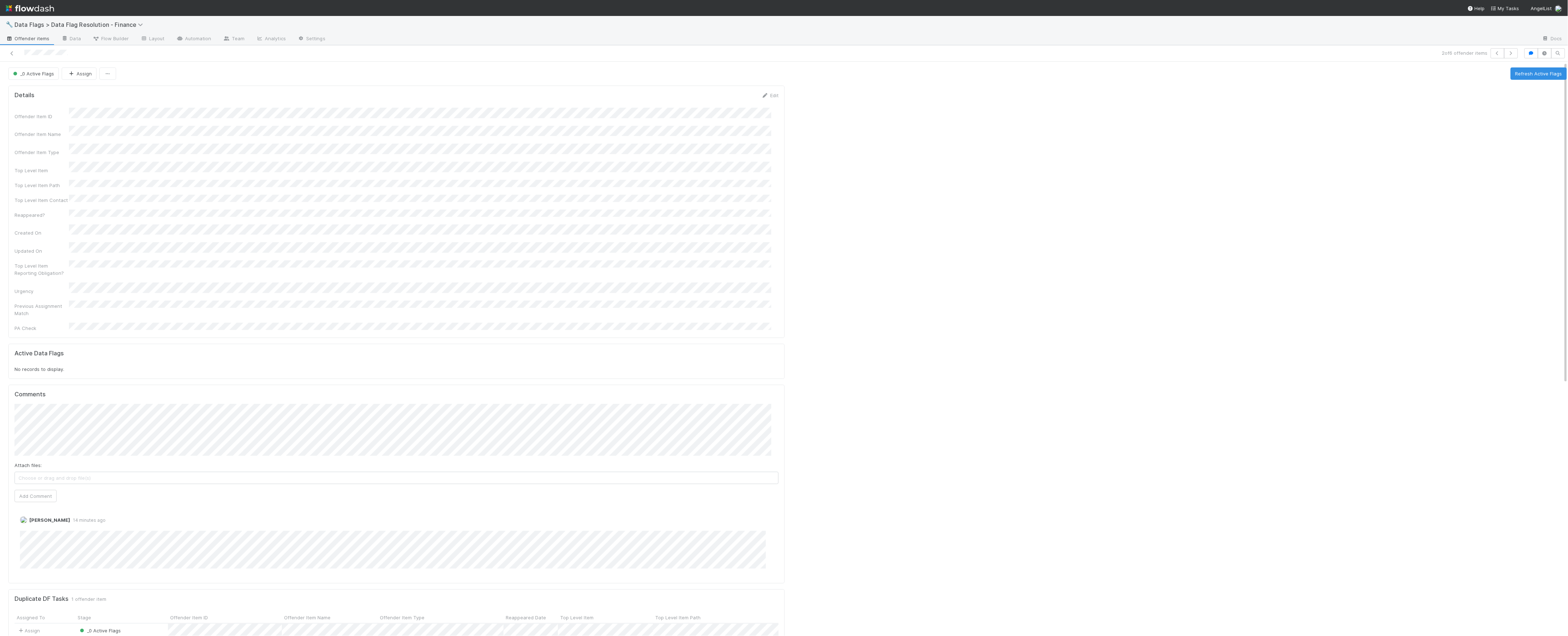
click at [1004, 248] on div at bounding box center [1178, 587] width 782 height 1009
click at [13, 54] on icon at bounding box center [12, 54] width 7 height 5
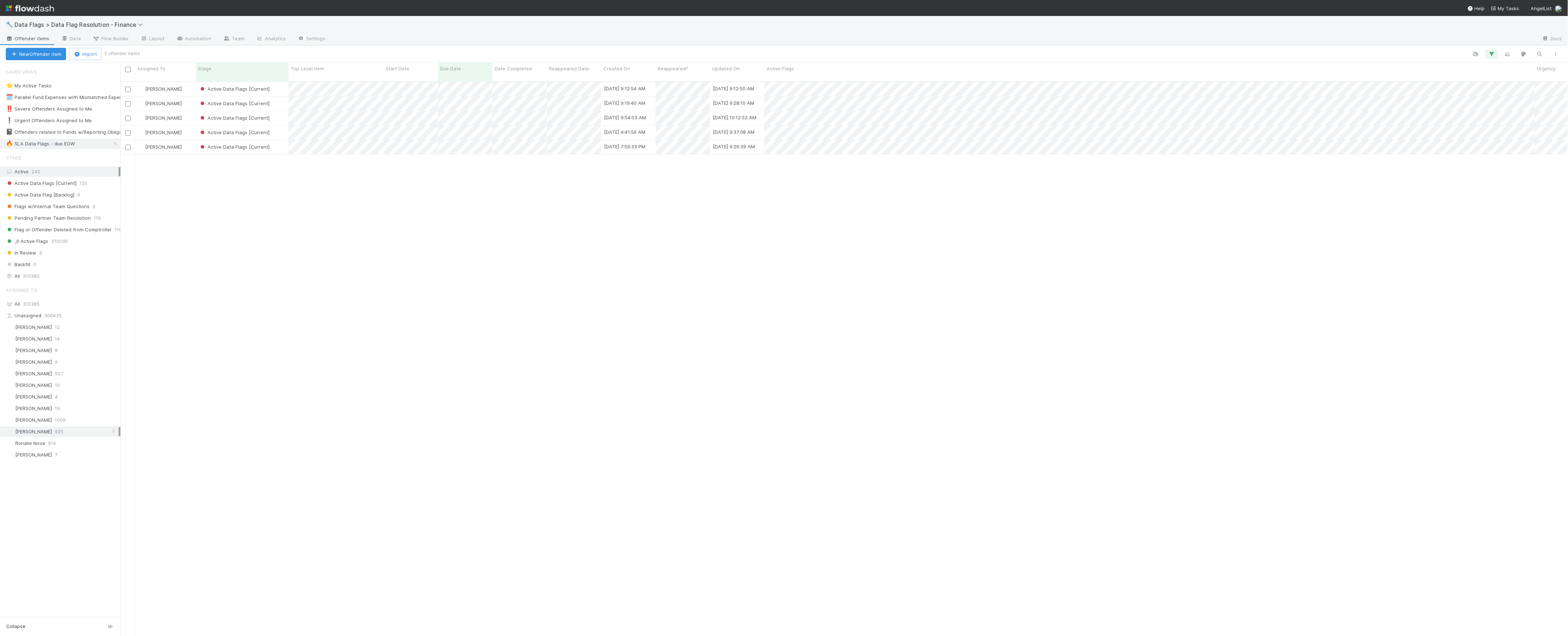
scroll to position [553, 1440]
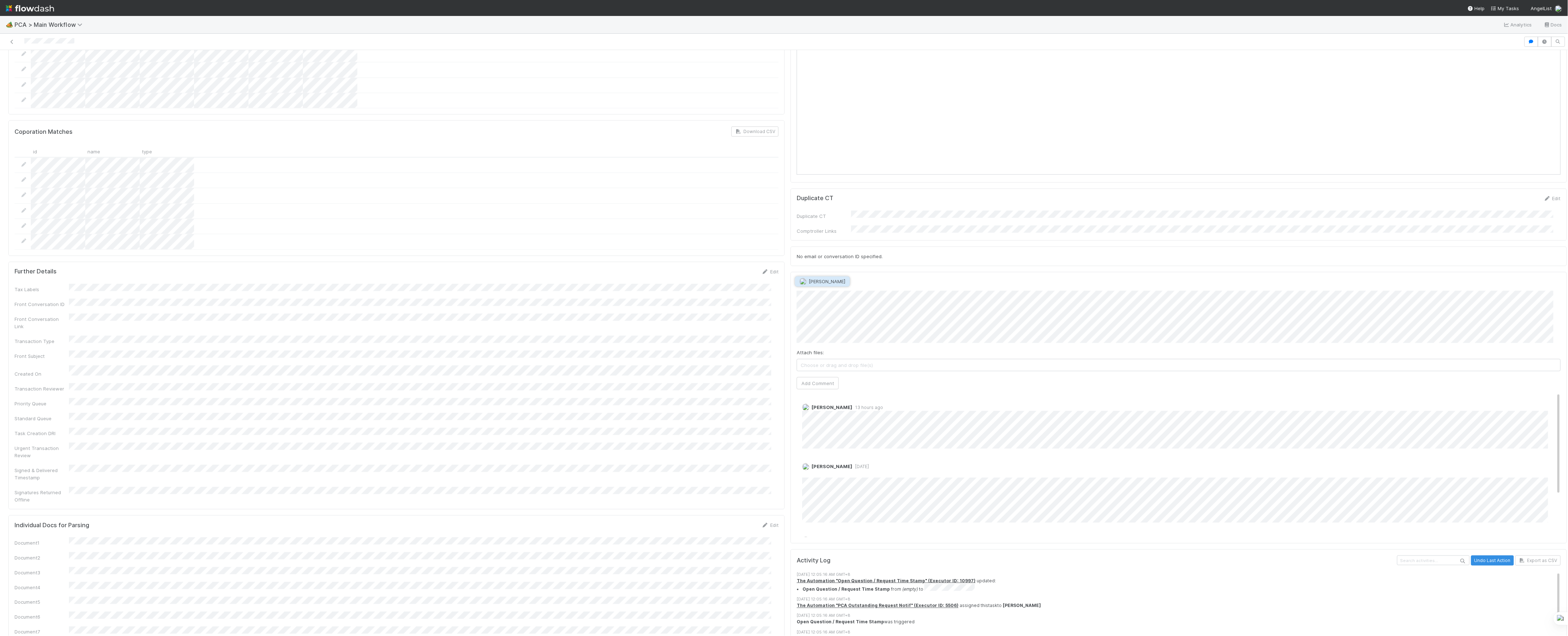
click at [821, 281] on span "Nathalie Gualito" at bounding box center [827, 282] width 37 height 6
click at [836, 346] on div "Attach files: Choose or drag and drop file(s) Add Comment" at bounding box center [1178, 340] width 764 height 99
click at [822, 377] on button "Add Comment" at bounding box center [817, 383] width 42 height 12
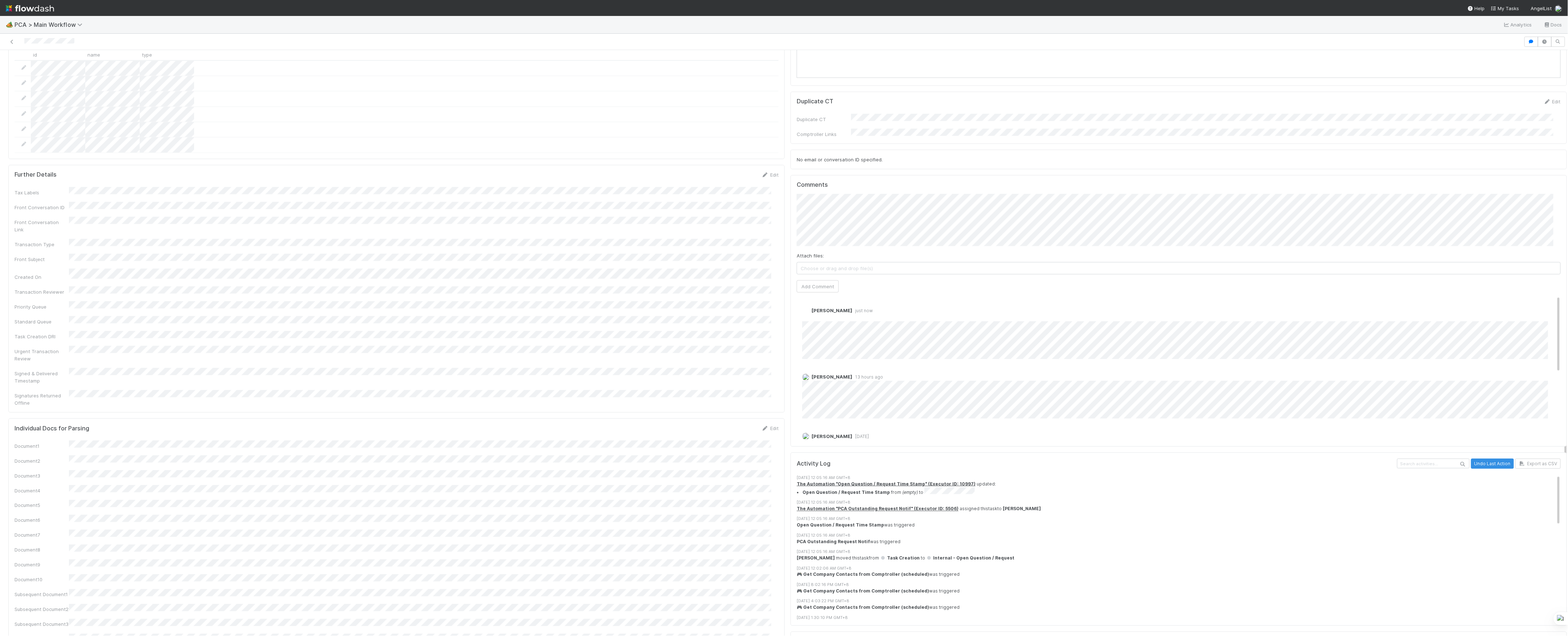
scroll to position [581, 0]
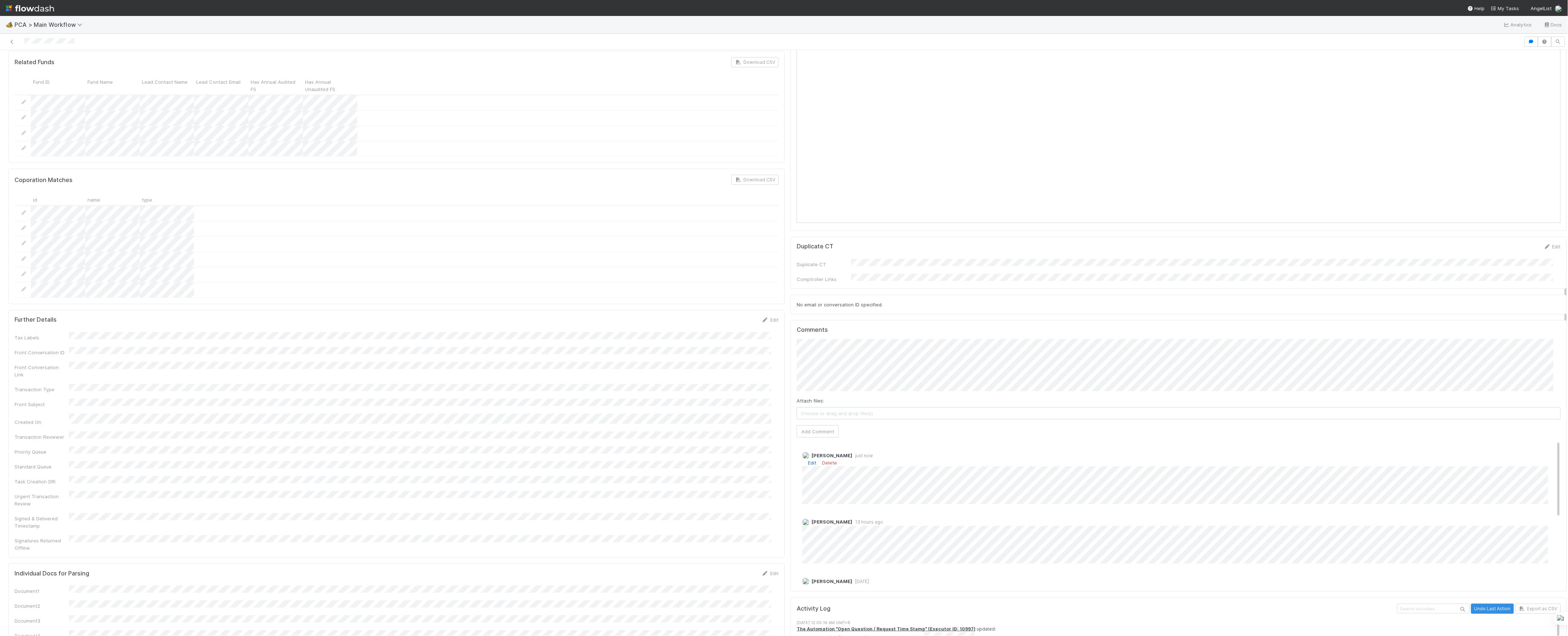
click at [808, 460] on link "Edit" at bounding box center [812, 463] width 9 height 6
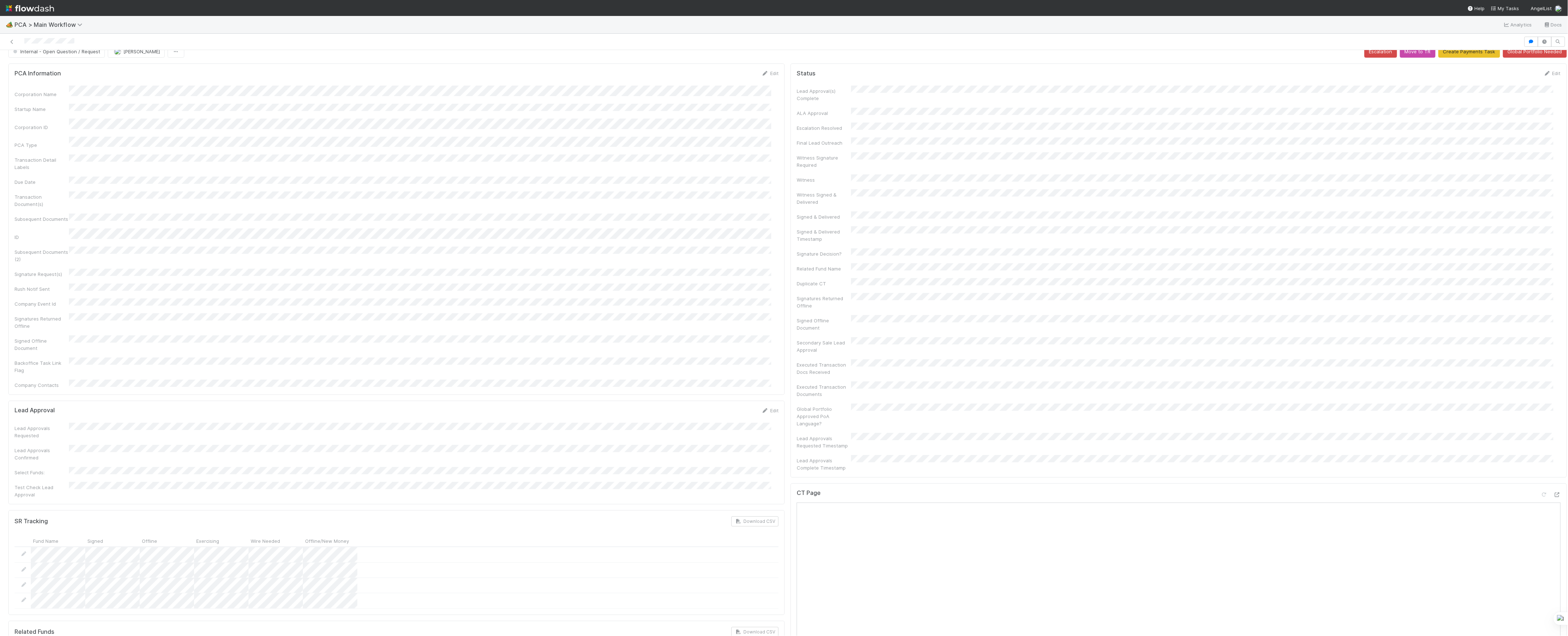
scroll to position [0, 0]
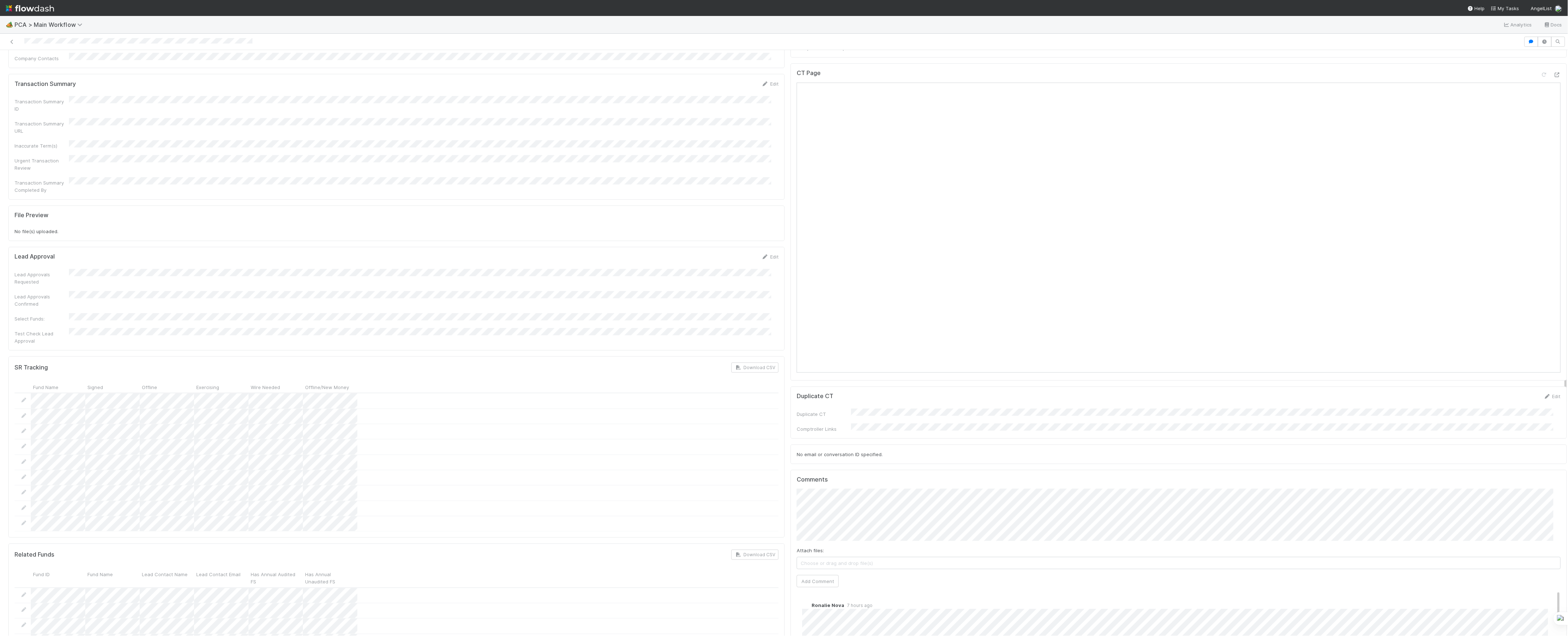
scroll to position [967, 0]
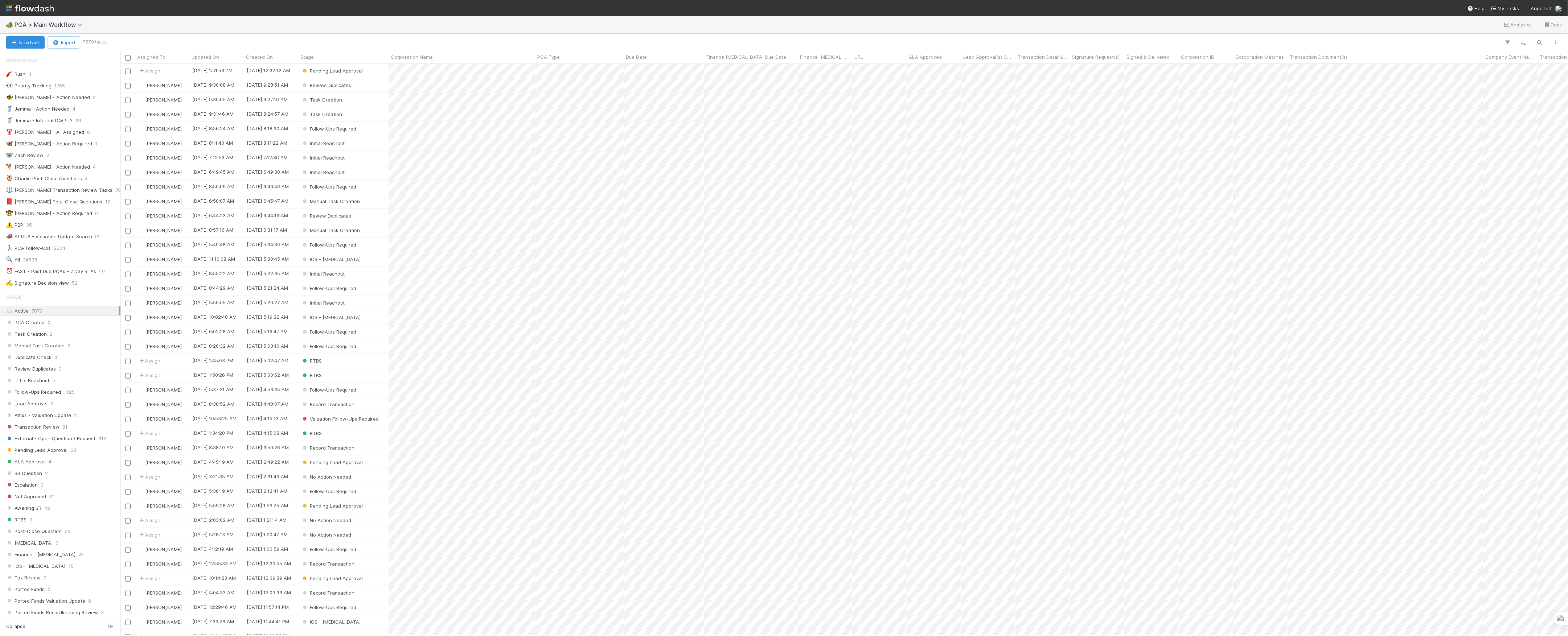
scroll to position [565, 1440]
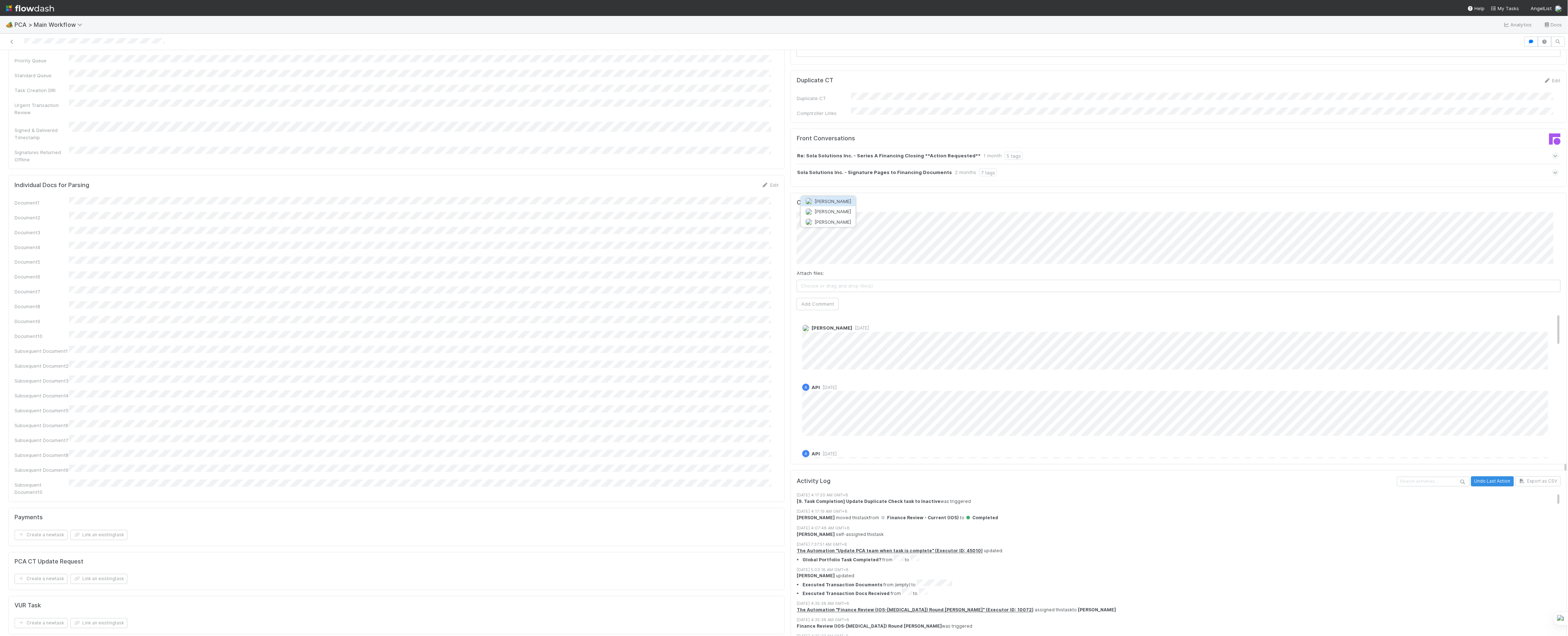
click at [823, 200] on span "[PERSON_NAME]" at bounding box center [833, 201] width 37 height 6
click at [856, 208] on button "[PERSON_NAME]-Gayob" at bounding box center [872, 211] width 72 height 10
type input "https://flowdash.internal.angellist.com/workflows/qYIJZQ/tasks/O0sM1zl"
click button "Ok" at bounding box center [942, 195] width 16 height 12
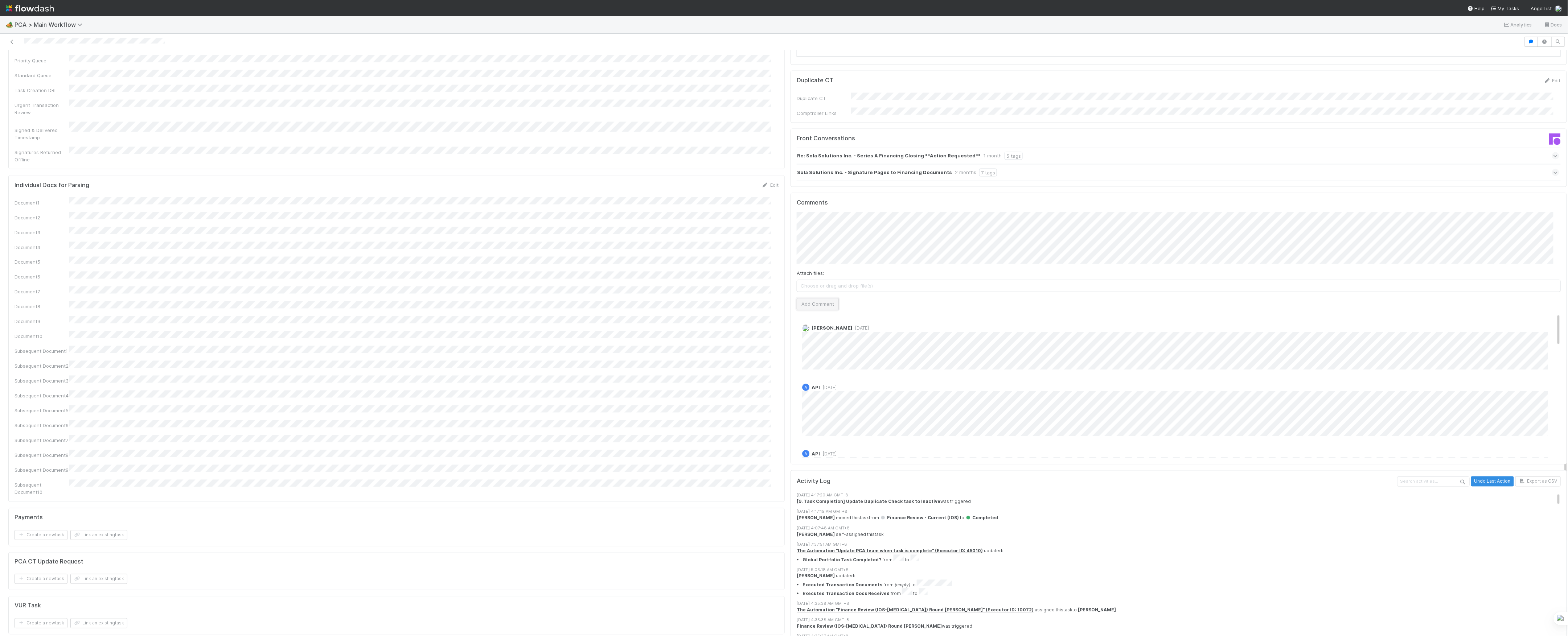
click at [813, 298] on button "Add Comment" at bounding box center [817, 304] width 42 height 12
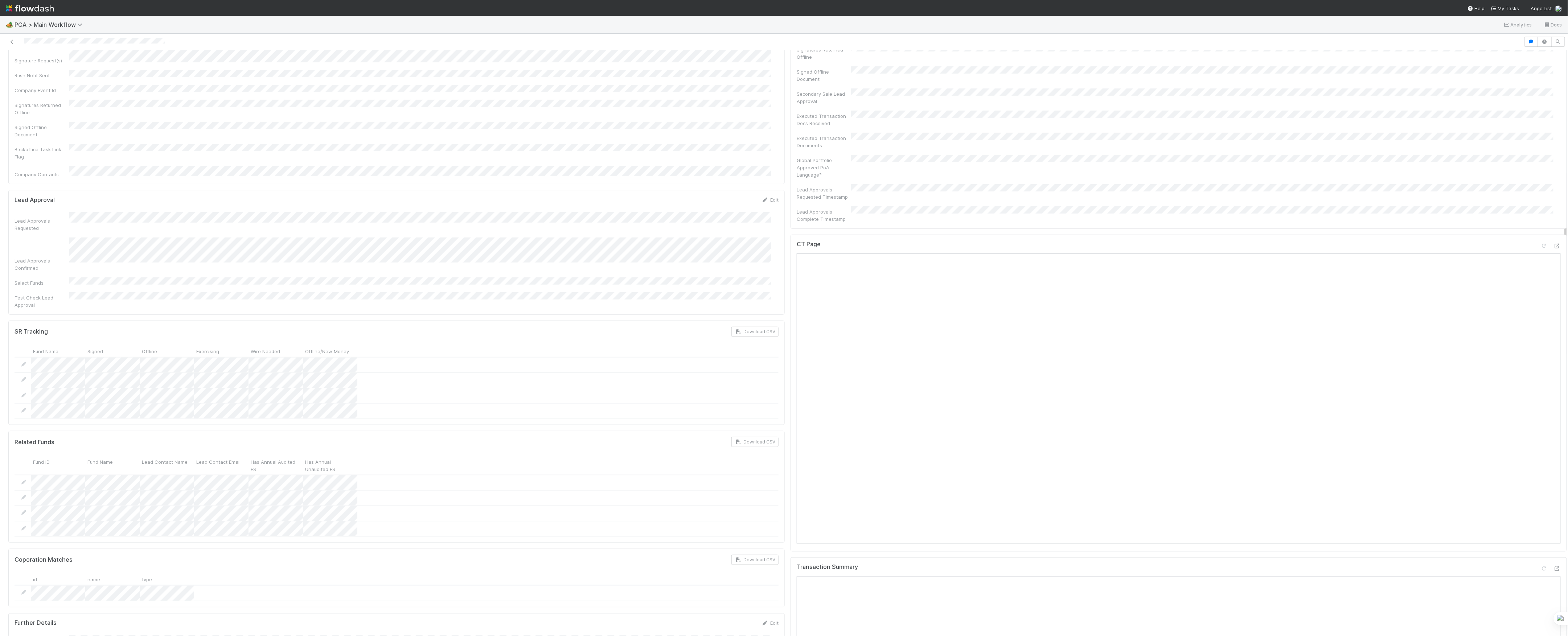
scroll to position [194, 0]
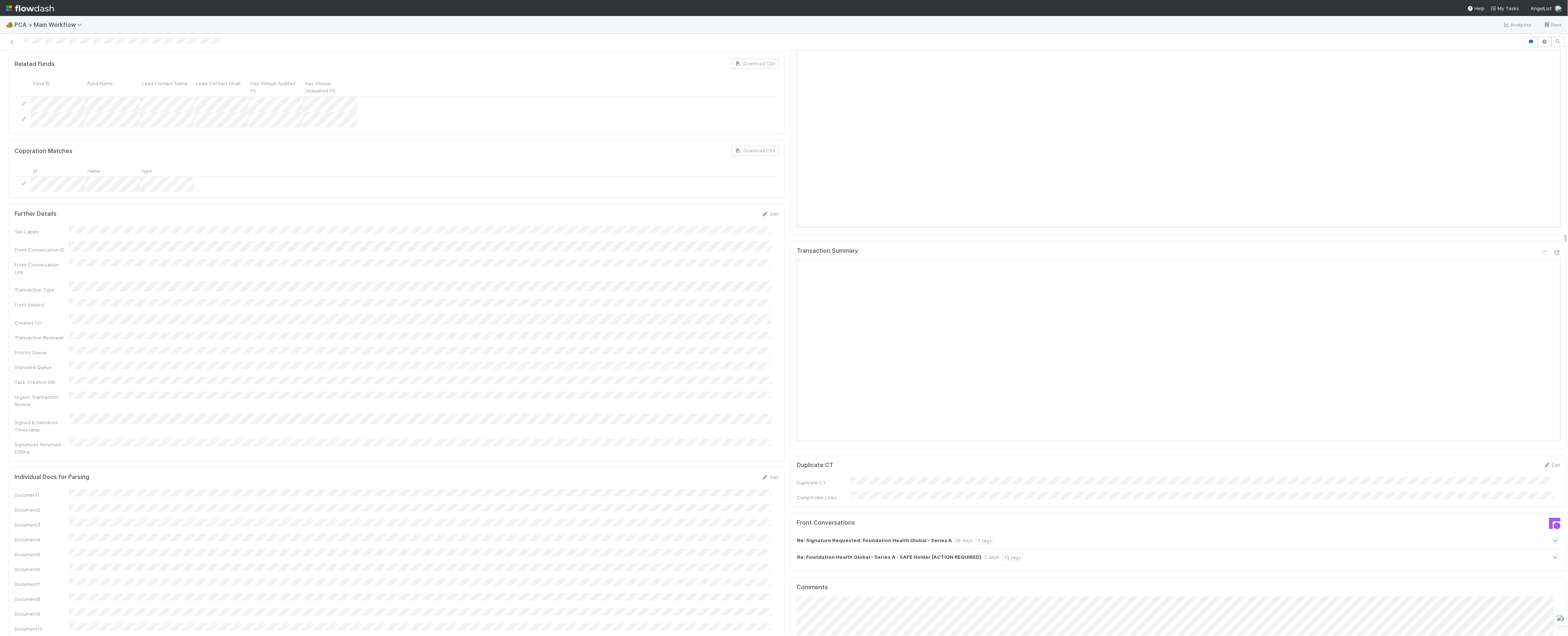
scroll to position [750, 0]
click at [816, 408] on span "Ronalie Nova" at bounding box center [830, 411] width 30 height 6
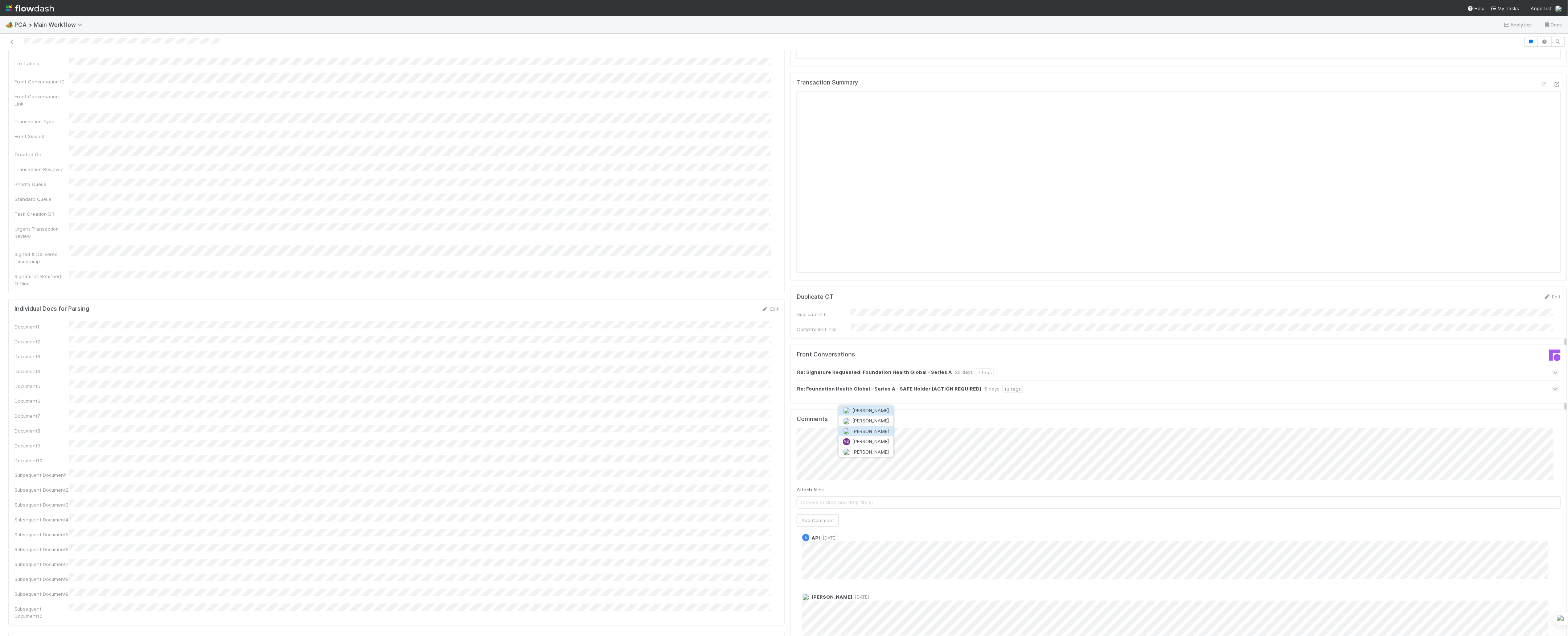
click at [861, 428] on span "[PERSON_NAME]" at bounding box center [871, 432] width 37 height 6
type input "[URL][DOMAIN_NAME]"
click button "Ok" at bounding box center [942, 405] width 16 height 12
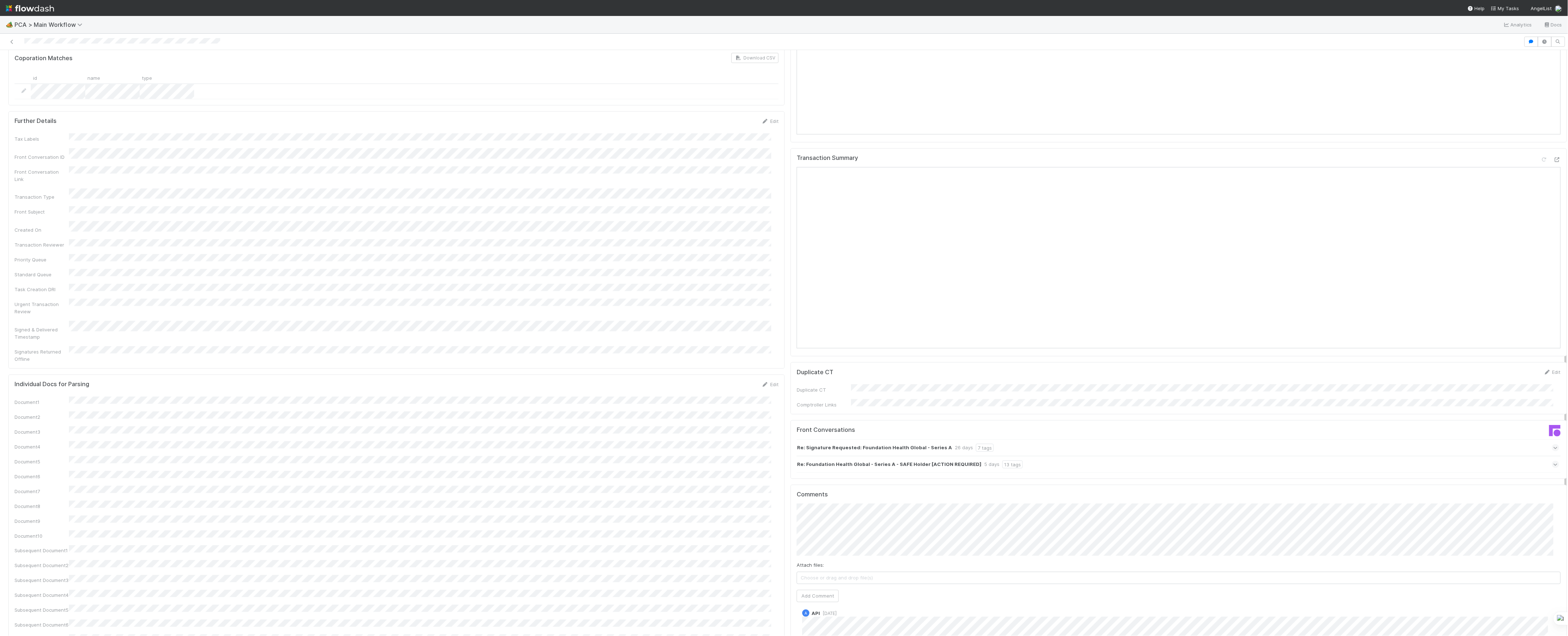
scroll to position [798, 0]
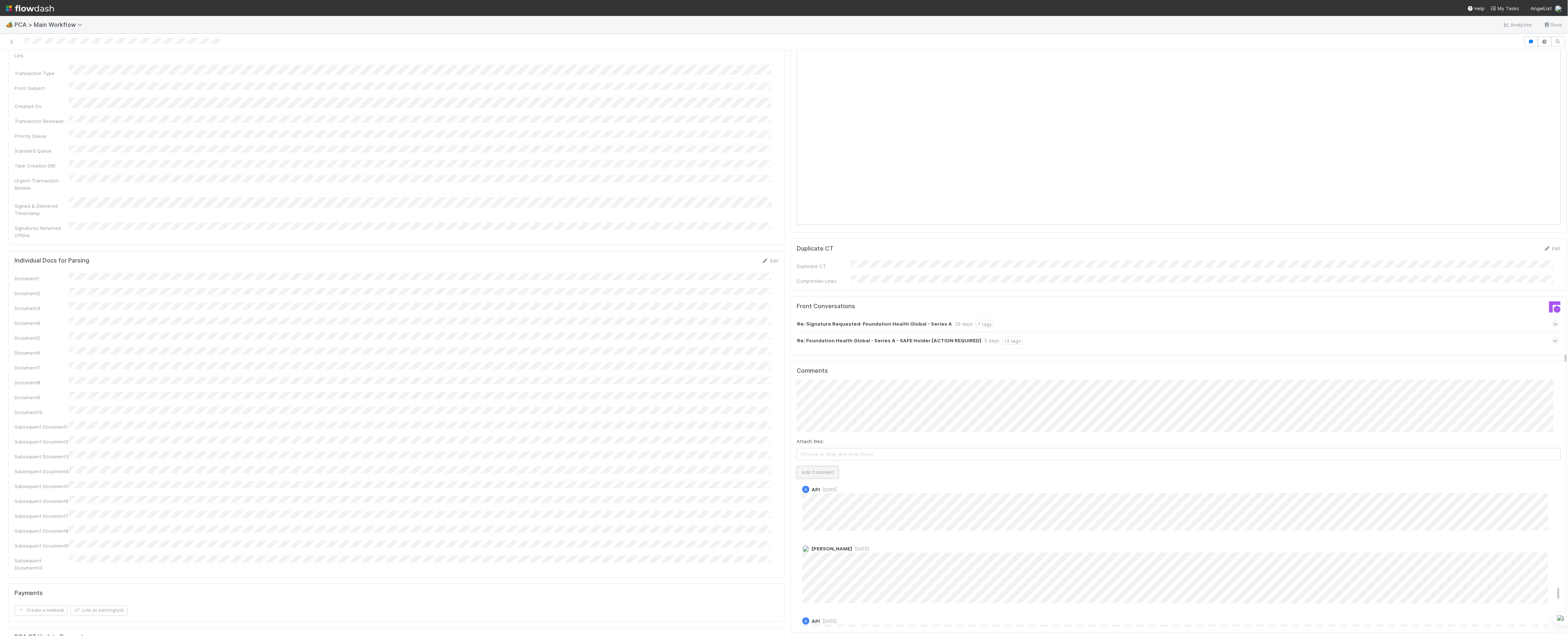
click at [813, 466] on button "Add Comment" at bounding box center [817, 472] width 42 height 12
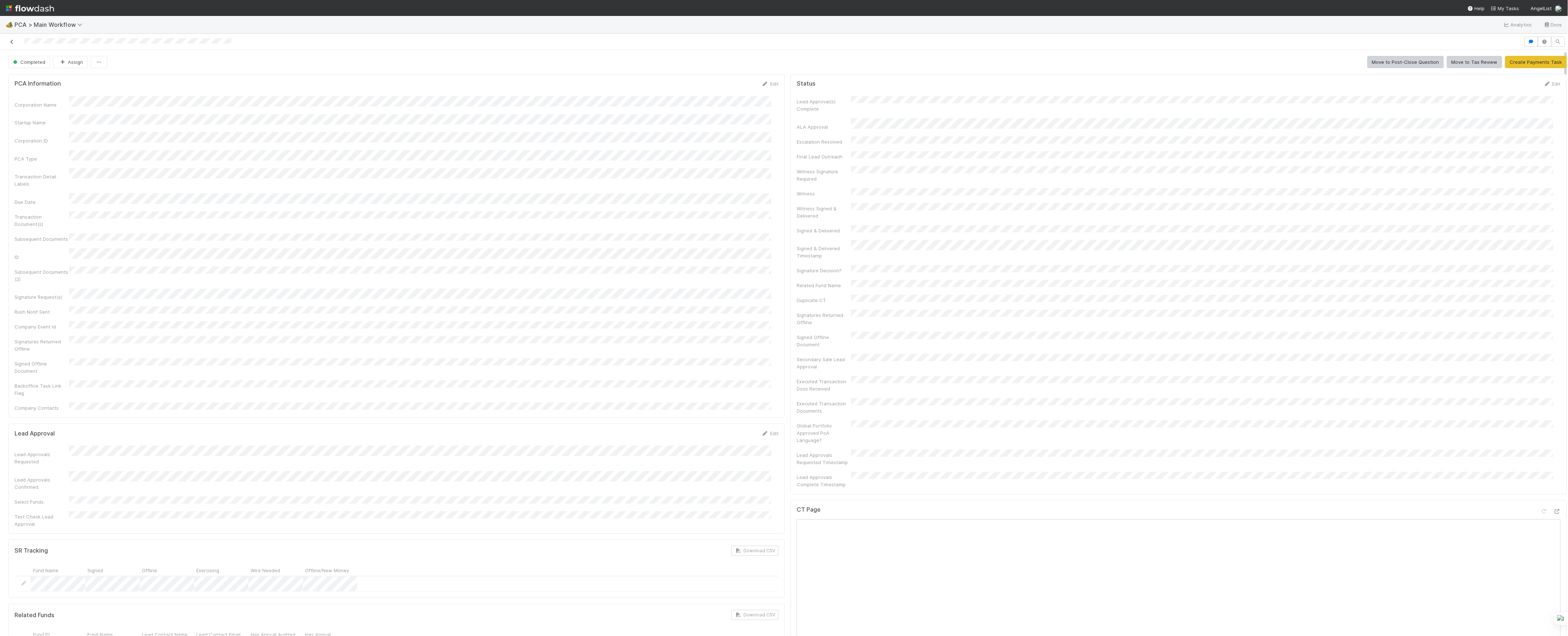
click at [15, 41] on icon at bounding box center [12, 42] width 7 height 5
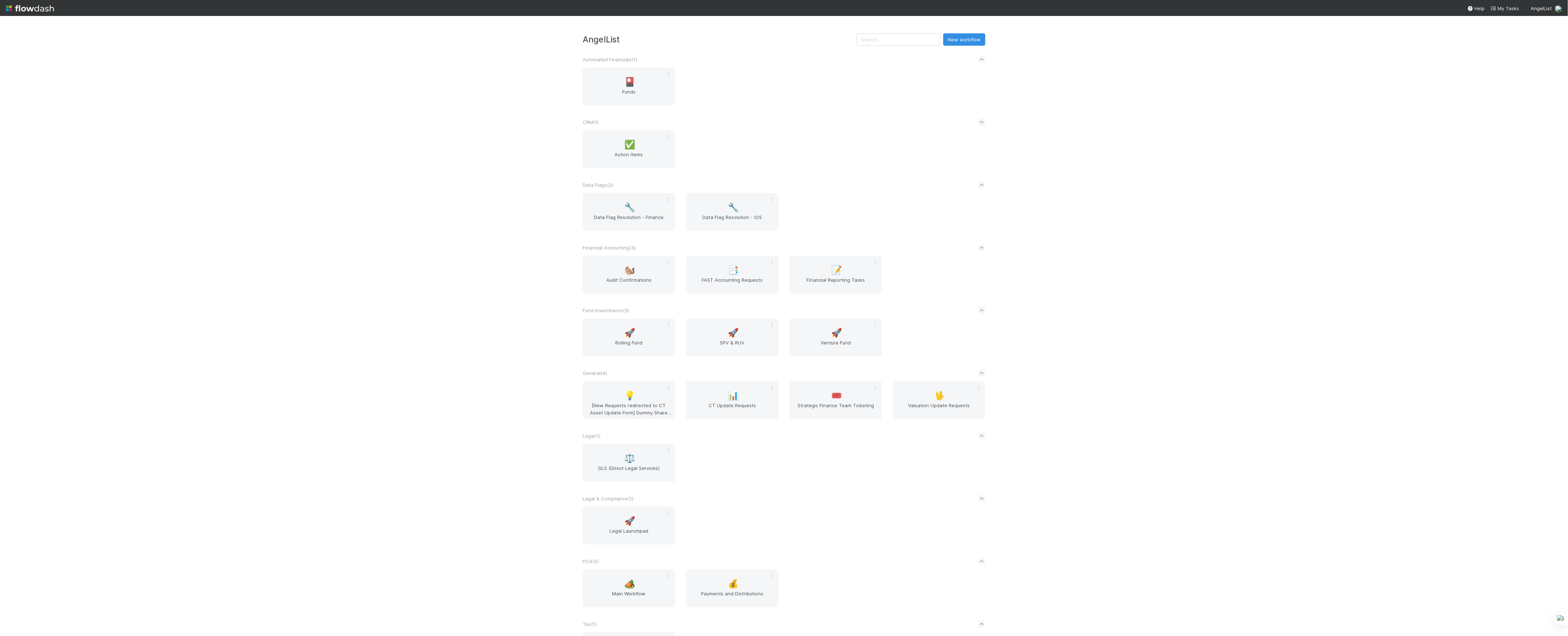
click at [417, 287] on div "AngelList New workflow Automated Financials ( 1 ) 🎴 Funds CRM ( 1 ) ✅ Action It…" at bounding box center [784, 326] width 1568 height 620
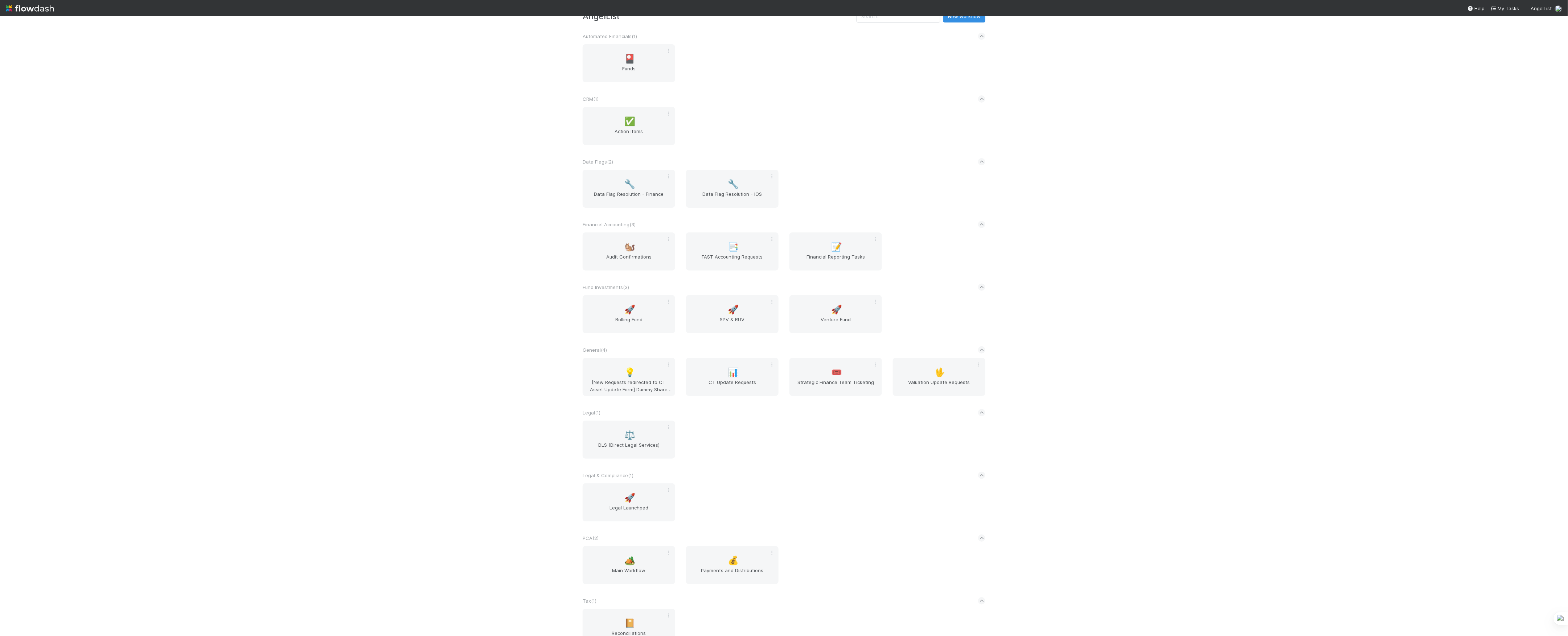
scroll to position [44, 0]
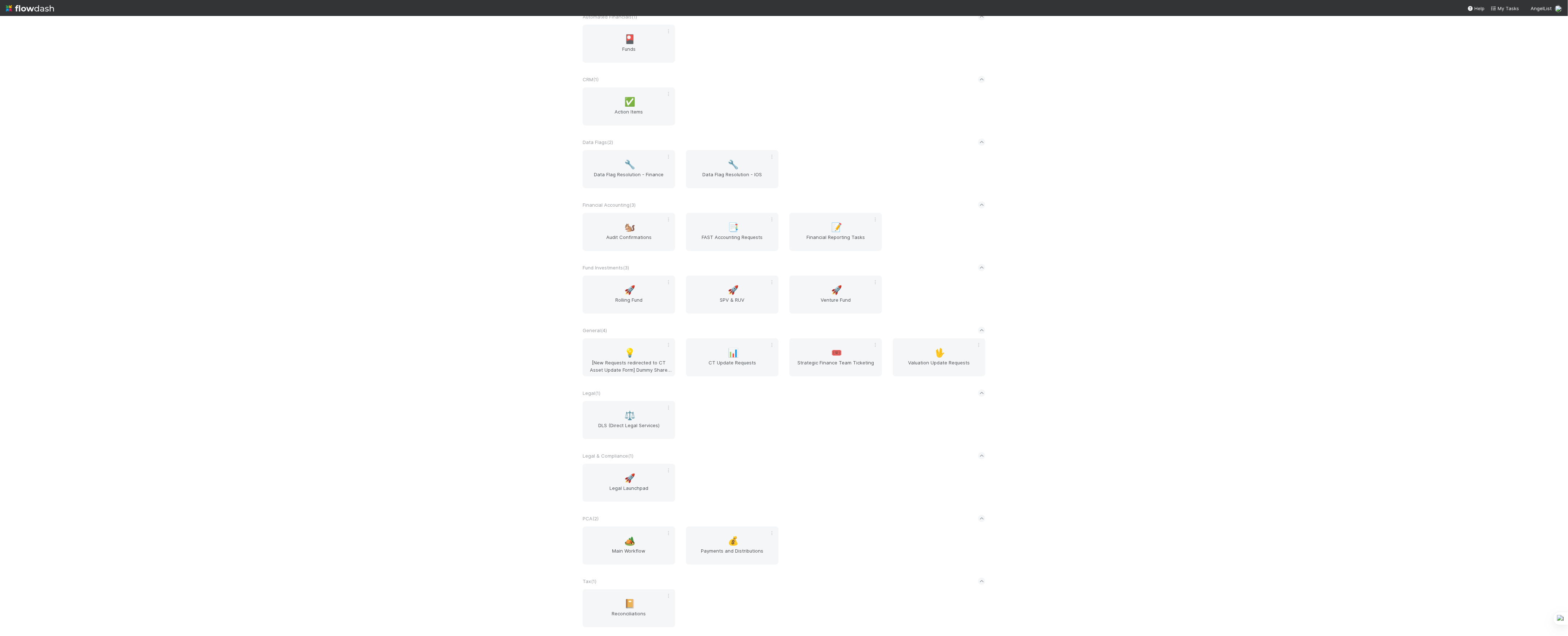
click at [812, 492] on div "🚀 Legal Launchpad" at bounding box center [783, 487] width 413 height 47
click at [1362, 507] on div "AngelList New workflow Automated Financials ( 1 ) 🎴 Funds CRM ( 1 ) ✅ Action It…" at bounding box center [784, 326] width 1568 height 620
click at [1225, 352] on div "AngelList New workflow Automated Financials ( 1 ) 🎴 Funds CRM ( 1 ) ✅ Action It…" at bounding box center [784, 326] width 1568 height 620
click at [224, 230] on div "AngelList New workflow Automated Financials ( 1 ) 🎴 Funds CRM ( 1 ) ✅ Action It…" at bounding box center [784, 326] width 1568 height 620
click at [455, 389] on div "AngelList New workflow Automated Financials ( 1 ) 🎴 Funds CRM ( 1 ) ✅ Action It…" at bounding box center [784, 326] width 1568 height 620
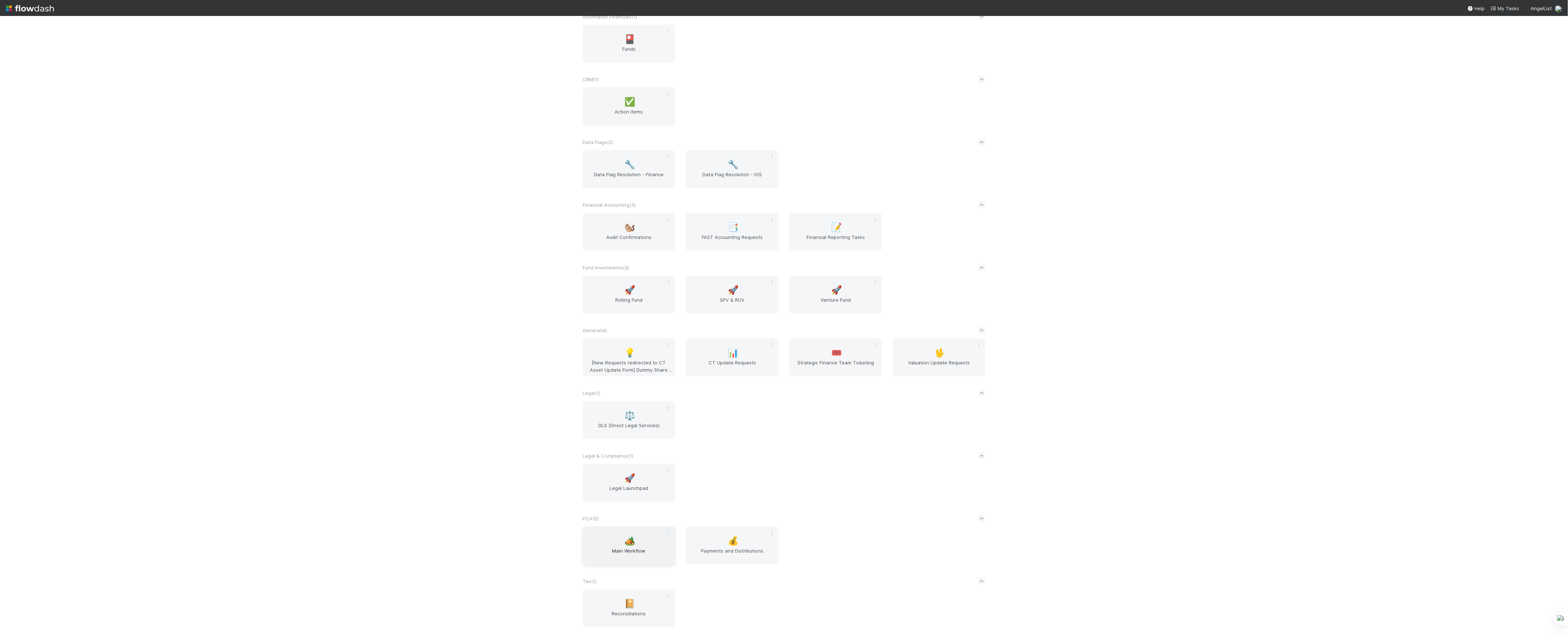
click at [625, 541] on span "🏕️" at bounding box center [630, 541] width 11 height 9
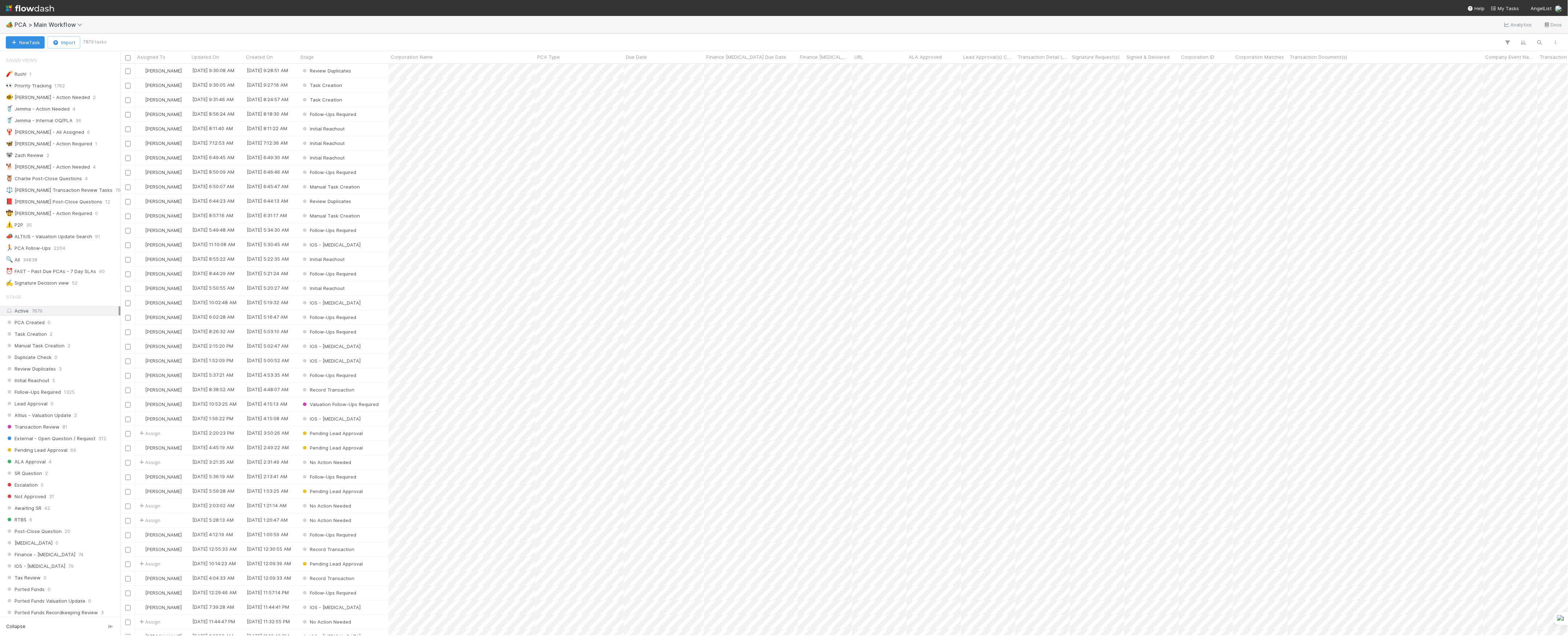
scroll to position [565, 1440]
click at [35, 44] on button "New Task" at bounding box center [26, 43] width 39 height 12
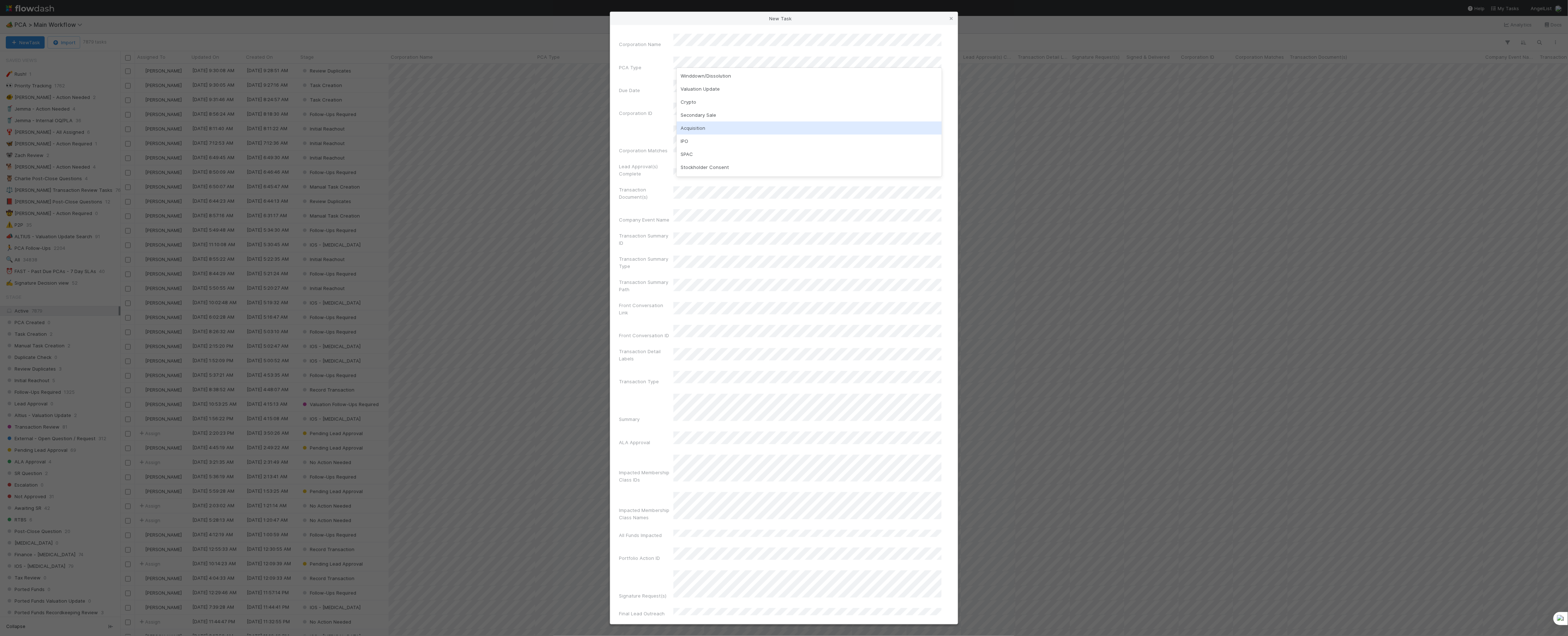
click at [721, 125] on div "Acquisition" at bounding box center [810, 128] width 265 height 13
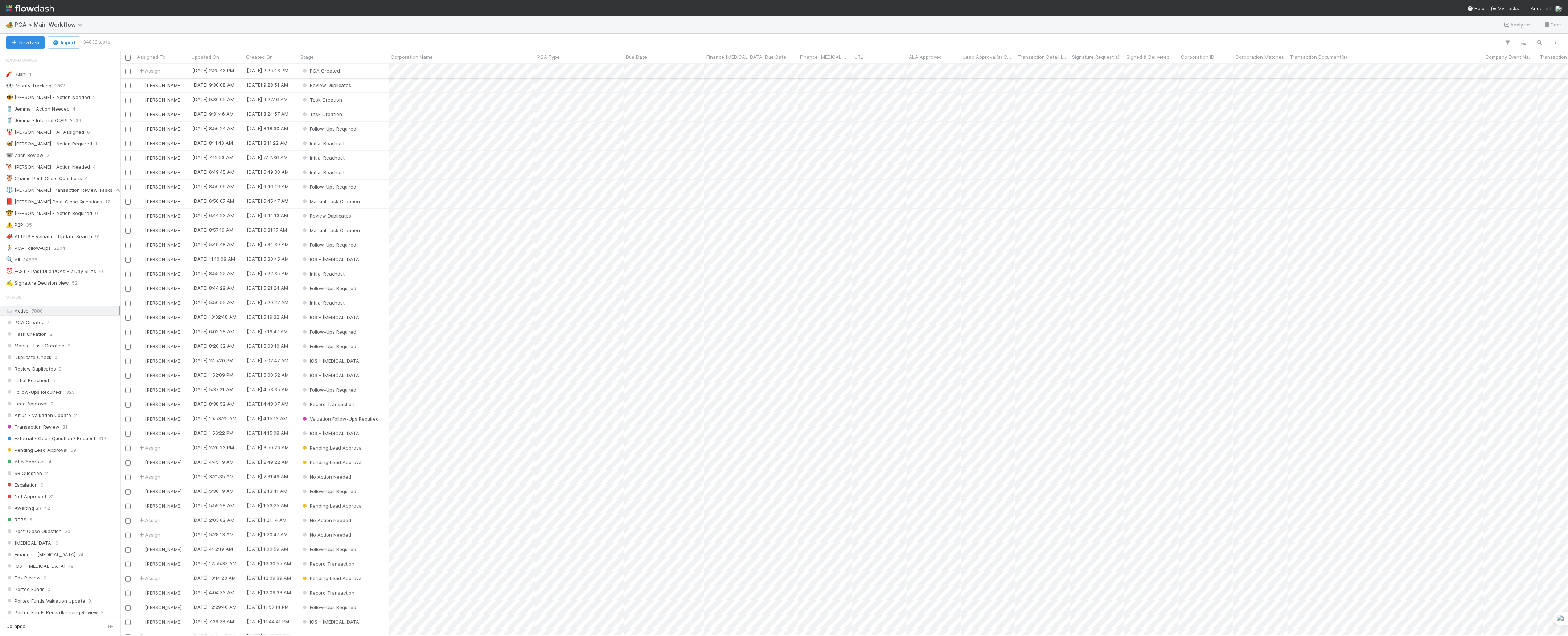
click at [373, 69] on div "PCA Created" at bounding box center [343, 71] width 90 height 14
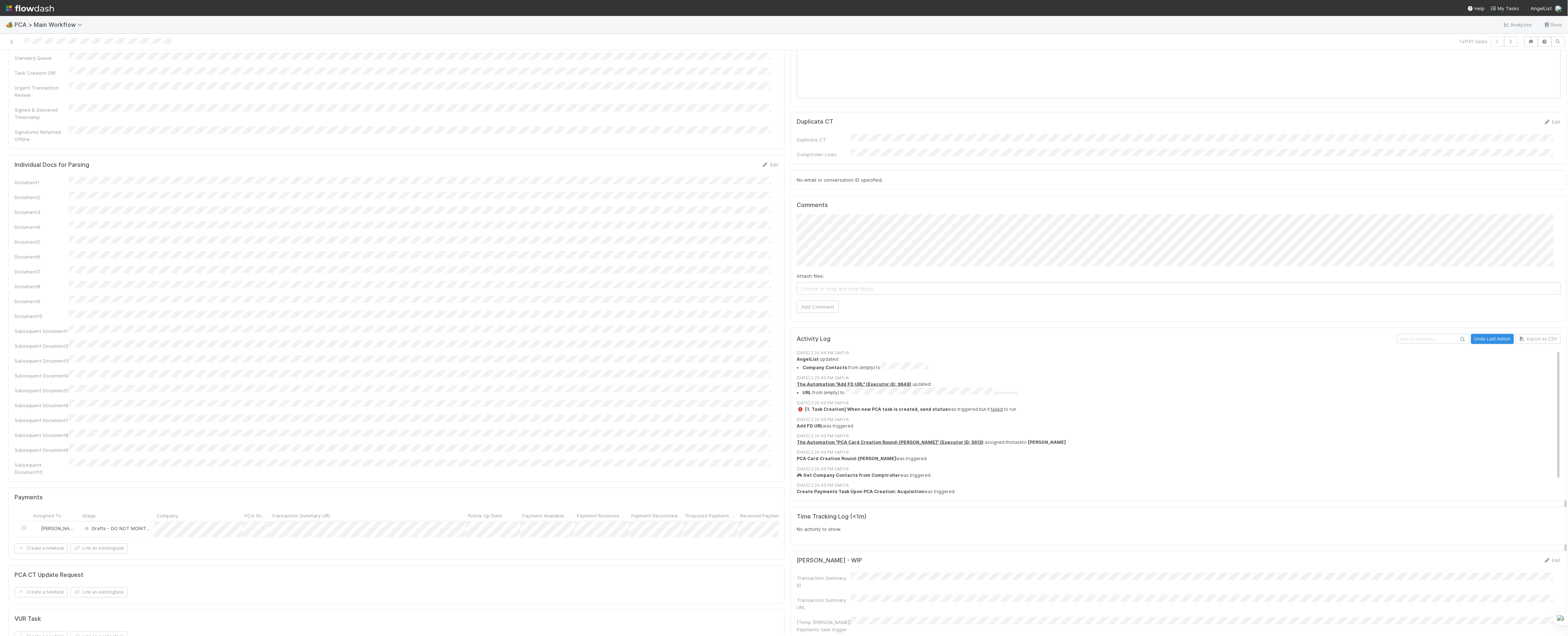
scroll to position [704, 0]
click at [913, 284] on span "Choose or drag and drop file(s)" at bounding box center [1178, 290] width 763 height 12
click at [797, 302] on button "Add Comment" at bounding box center [817, 308] width 42 height 12
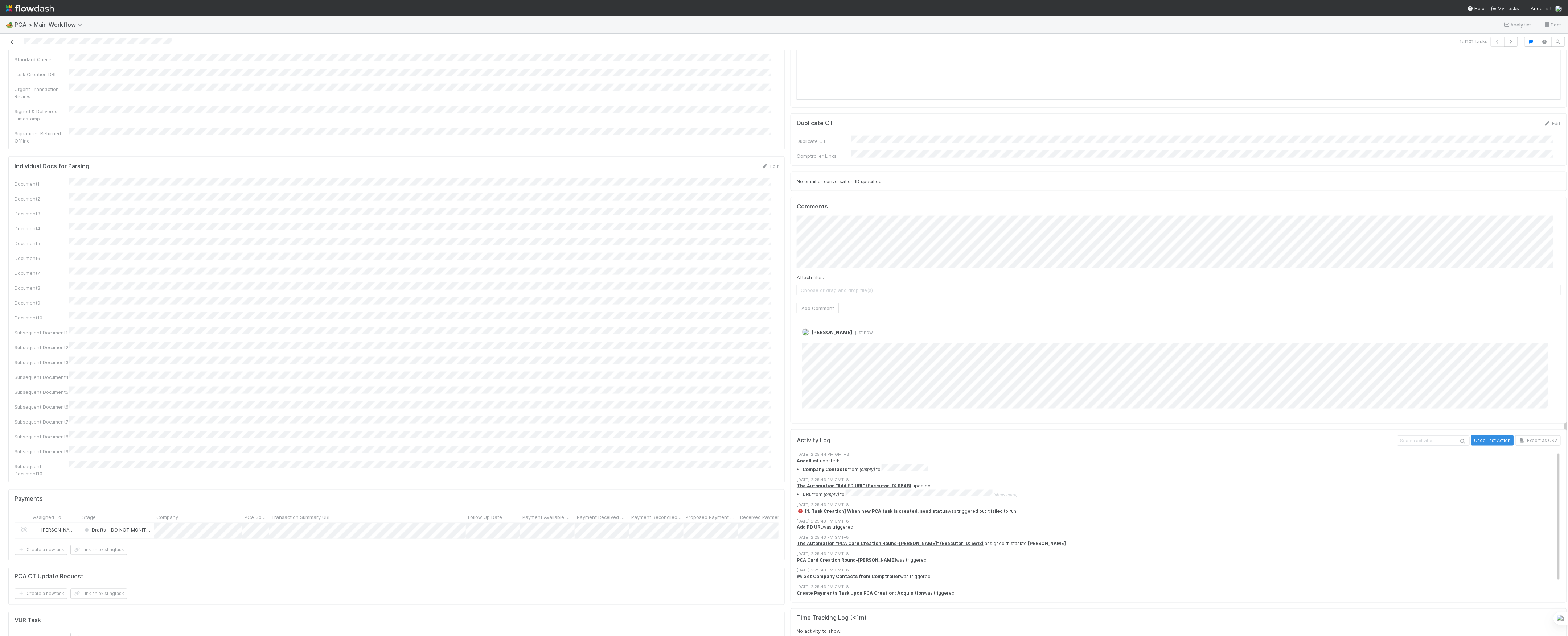
click at [11, 44] on link at bounding box center [12, 42] width 7 height 7
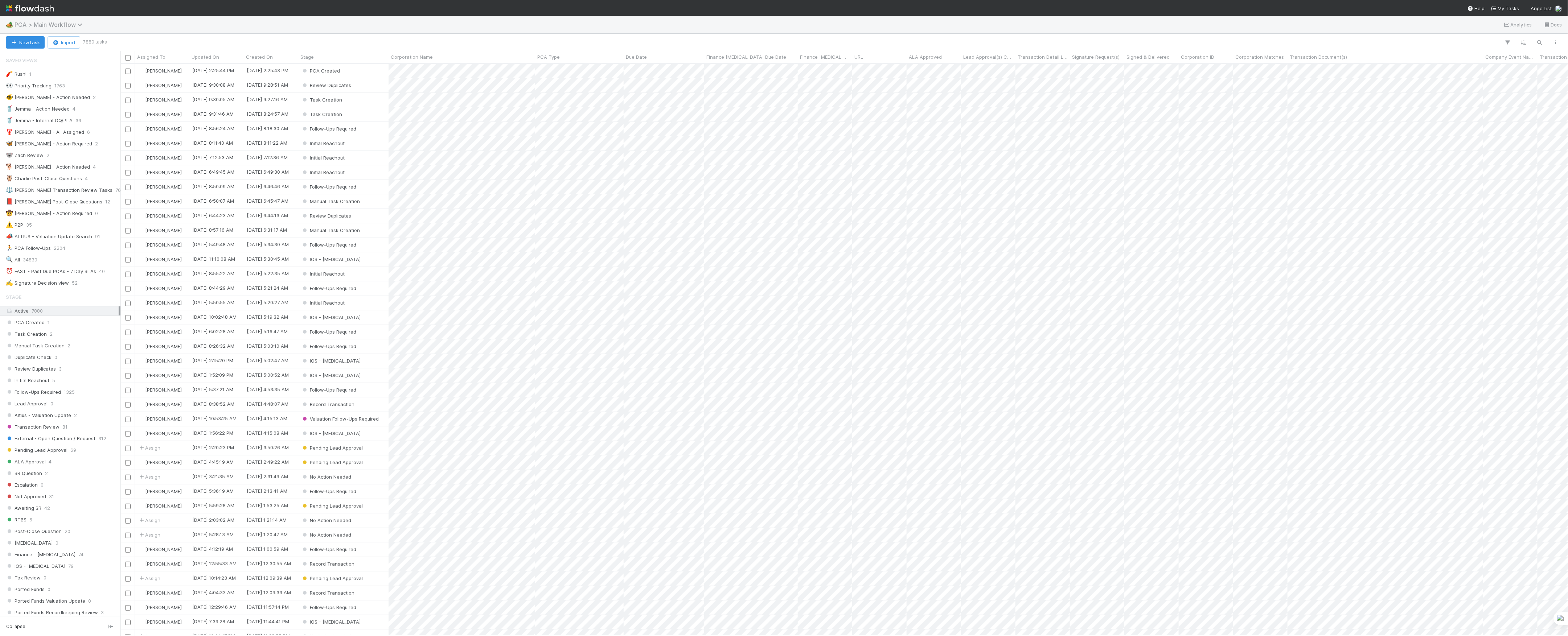
scroll to position [565, 1440]
click at [31, 44] on button "New Task" at bounding box center [26, 43] width 39 height 12
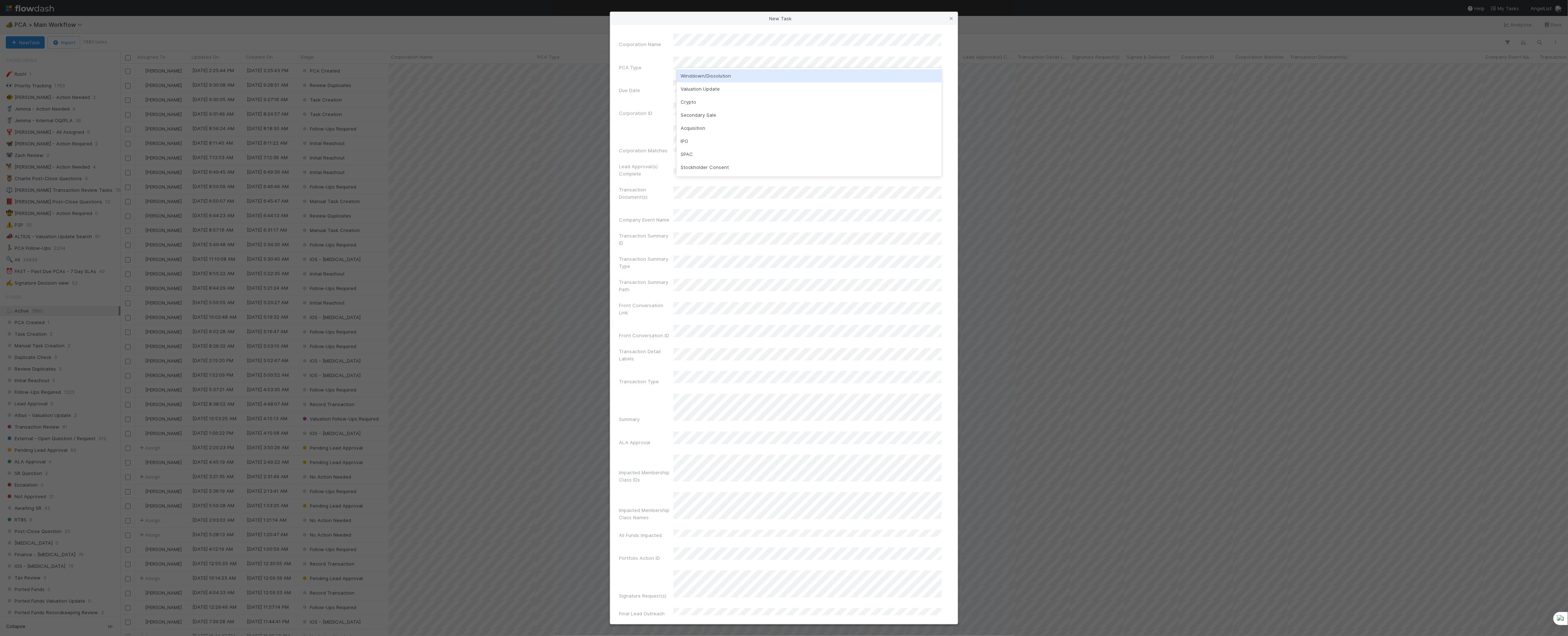
click at [723, 79] on div "Winddown/Dissolution" at bounding box center [810, 75] width 265 height 13
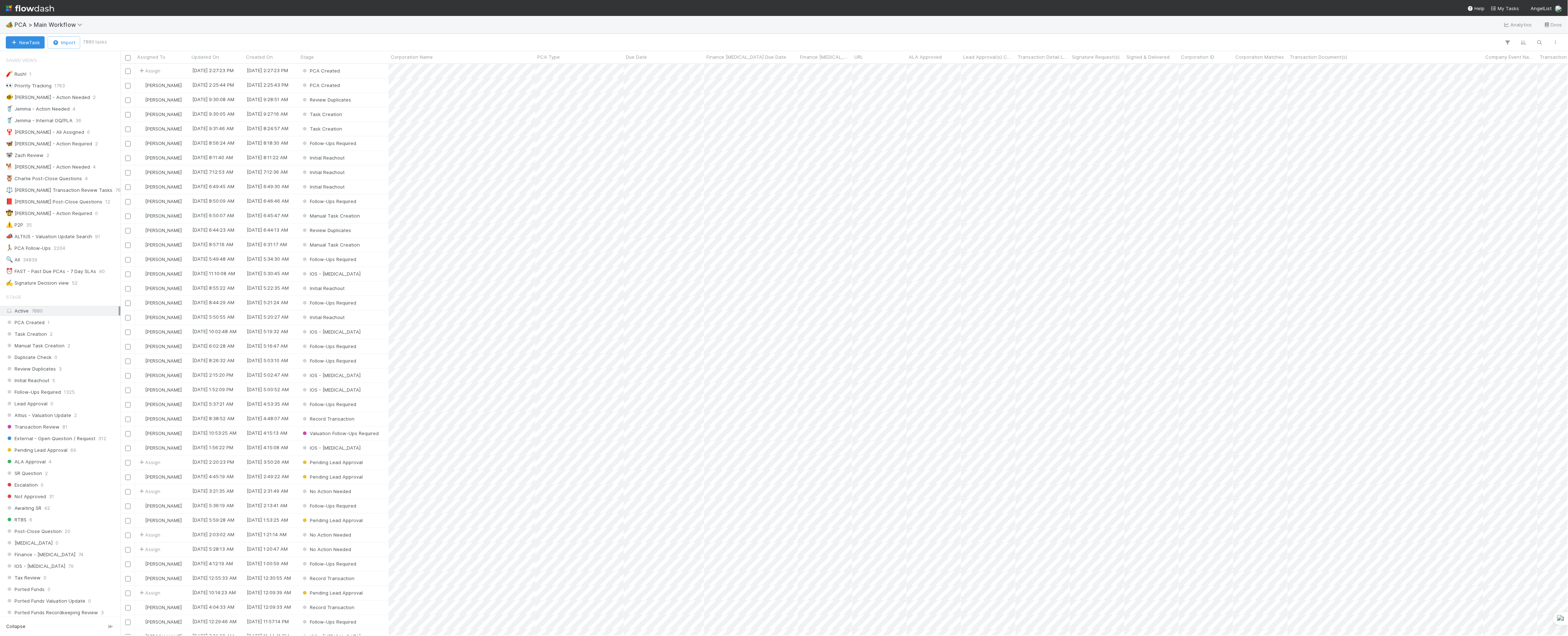
click at [375, 74] on div "PCA Created" at bounding box center [343, 71] width 90 height 14
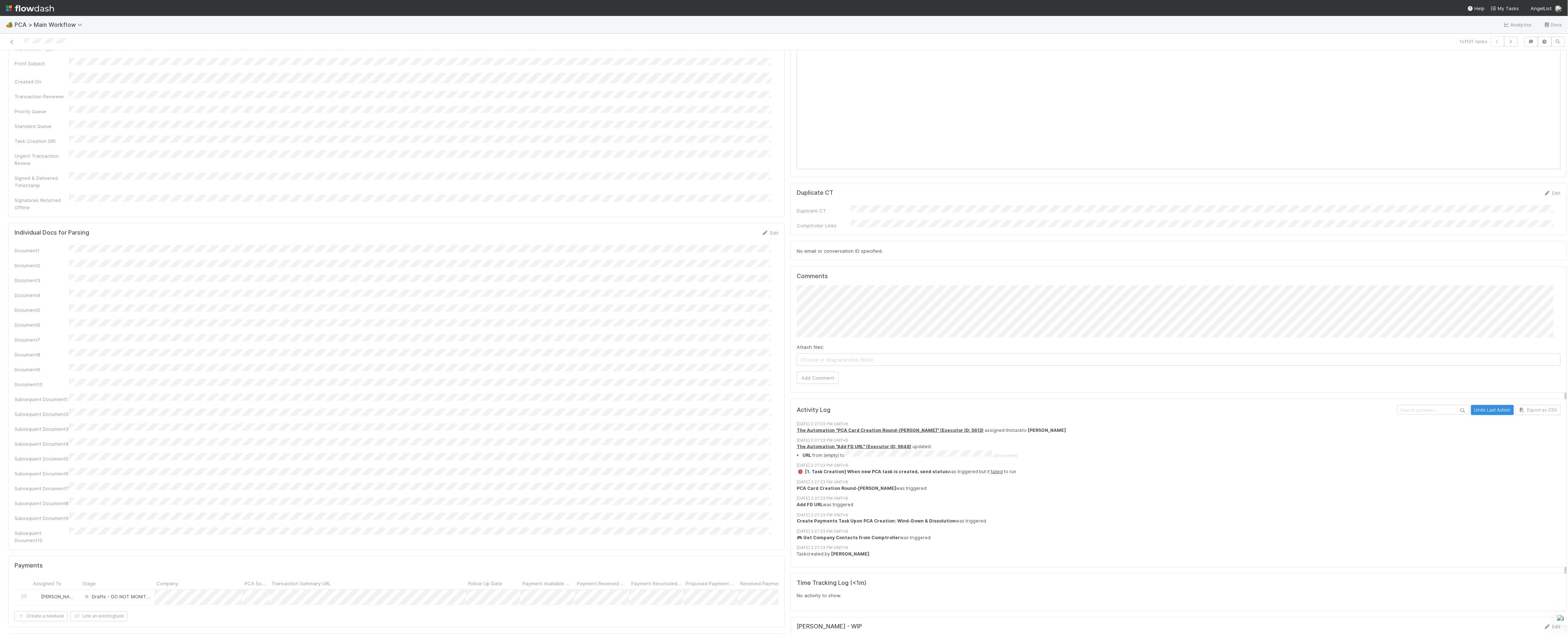
scroll to position [629, 0]
click at [858, 360] on span "Choose or drag and drop file(s)" at bounding box center [1178, 365] width 763 height 12
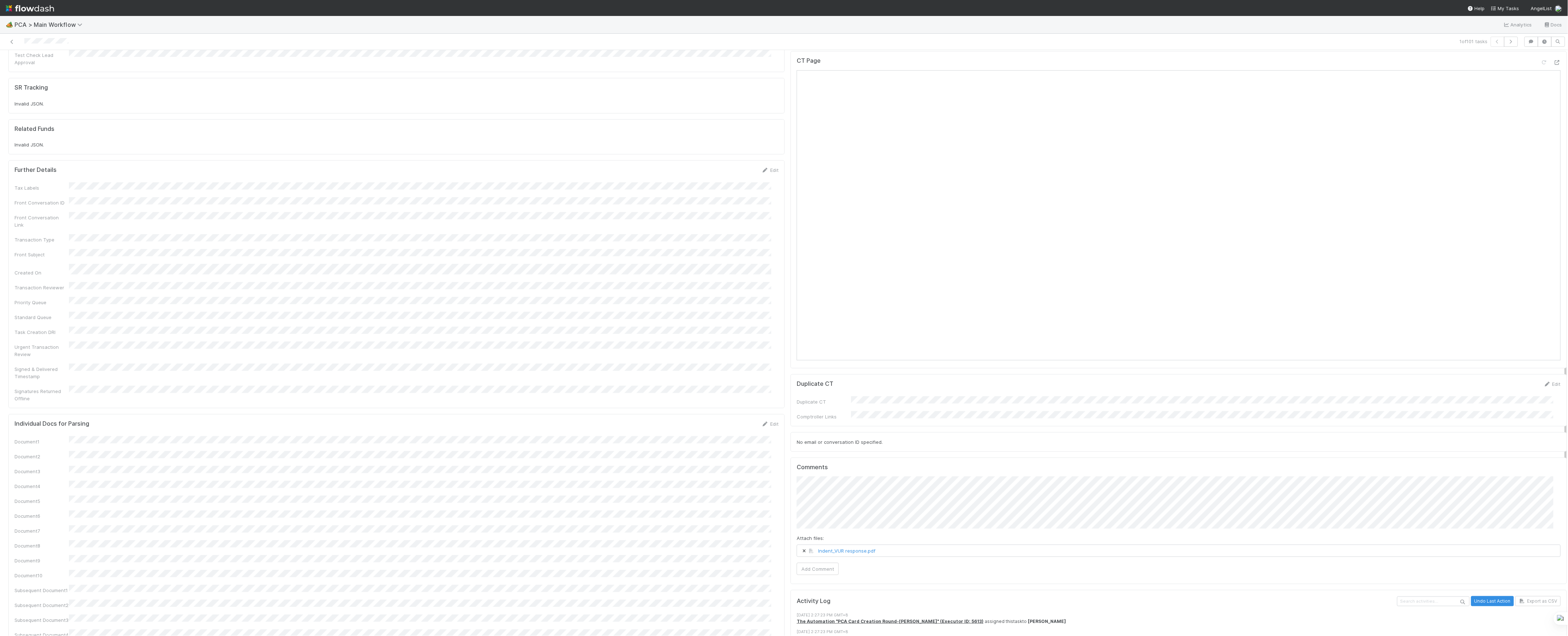
scroll to position [483, 0]
click at [809, 522] on button "Add Comment" at bounding box center [817, 528] width 42 height 12
click at [10, 39] on link at bounding box center [12, 42] width 7 height 7
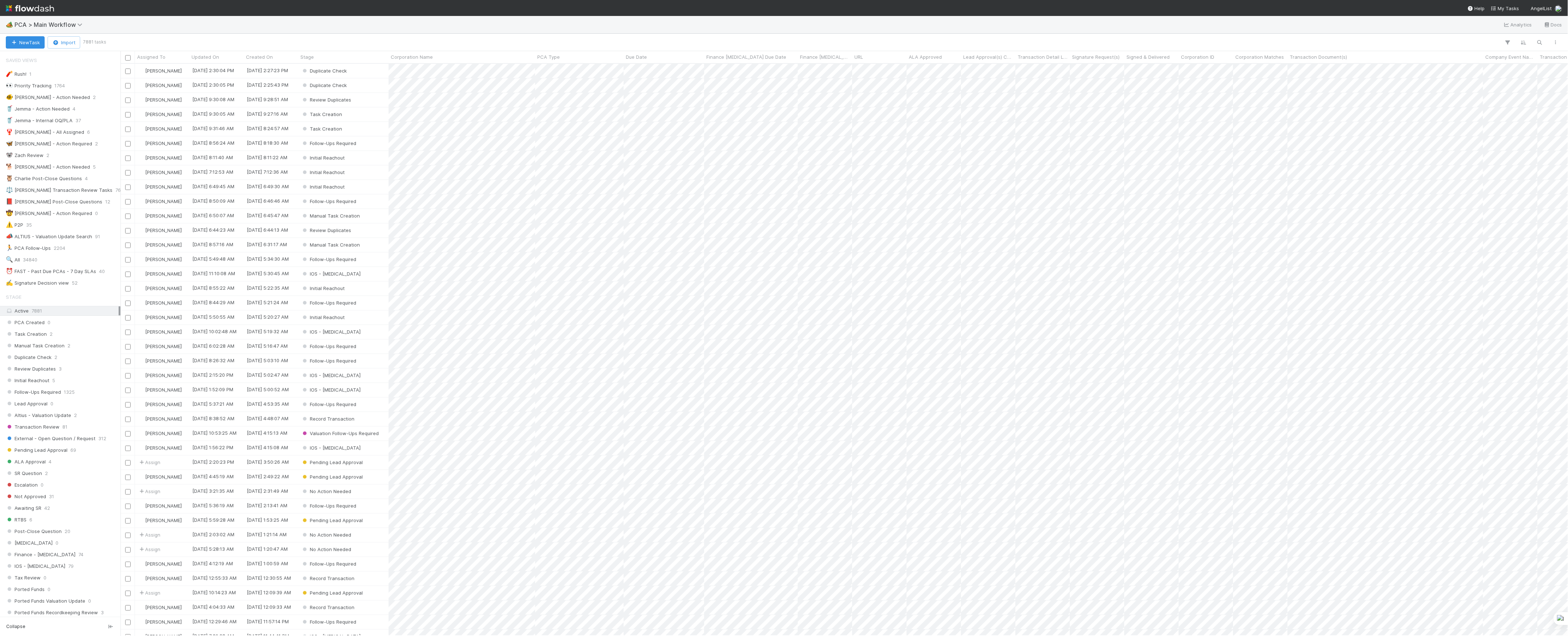
scroll to position [8, 8]
click at [30, 40] on button "New Task" at bounding box center [26, 43] width 39 height 12
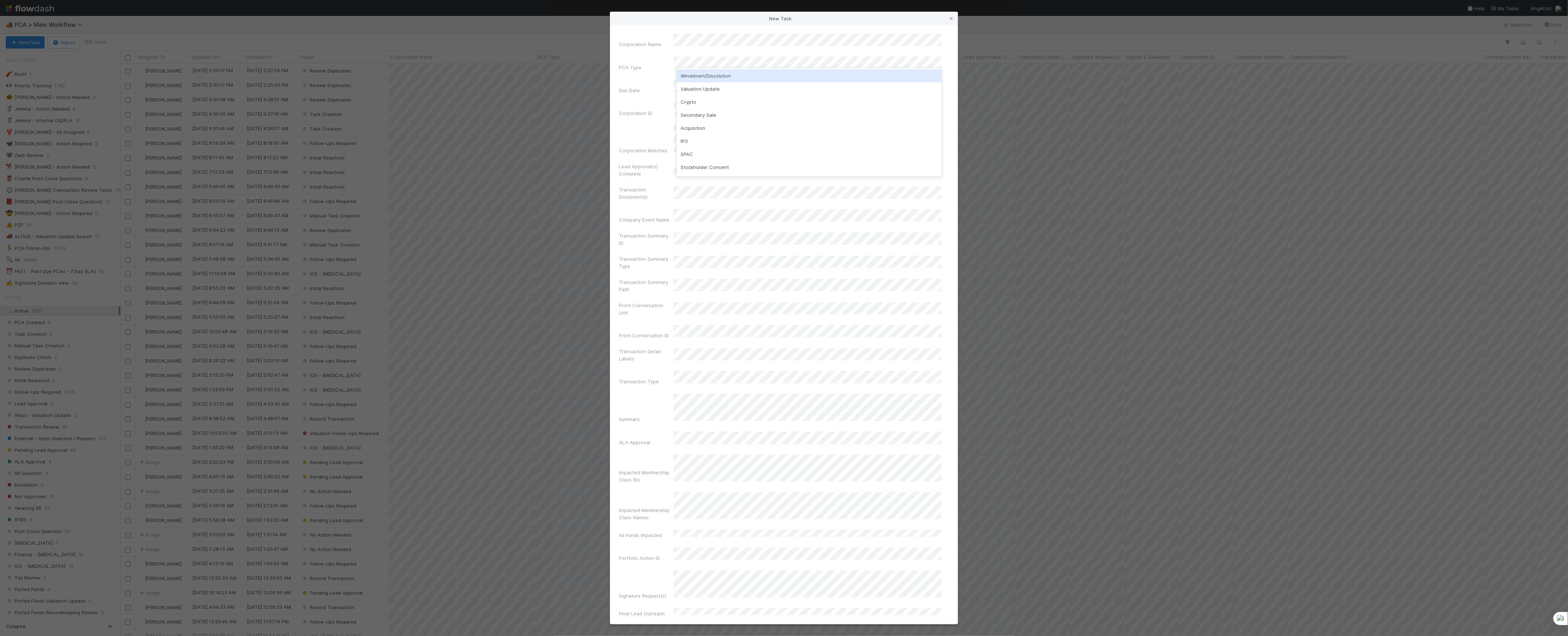
click at [726, 80] on div "Winddown/Dissolution" at bounding box center [810, 75] width 265 height 13
click at [717, 76] on div "Valuation Update" at bounding box center [810, 75] width 265 height 13
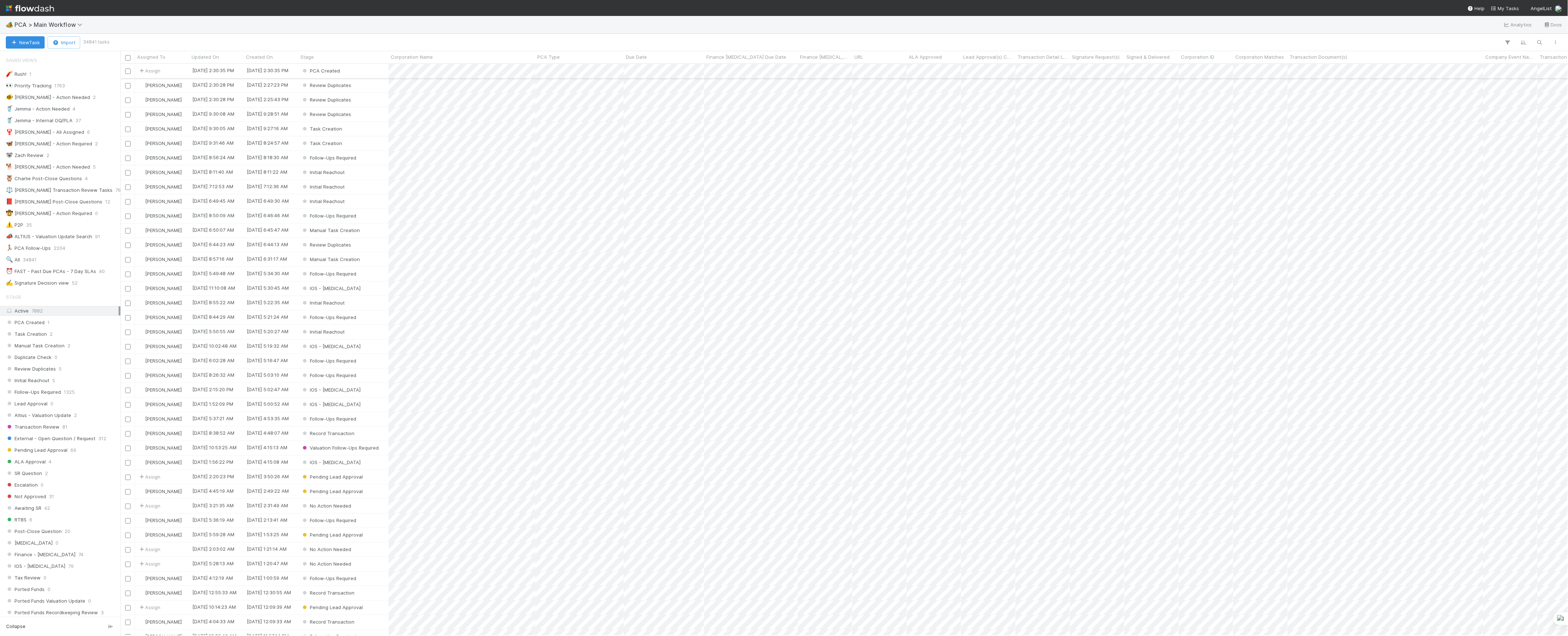
click at [350, 75] on div "PCA Created" at bounding box center [343, 71] width 90 height 14
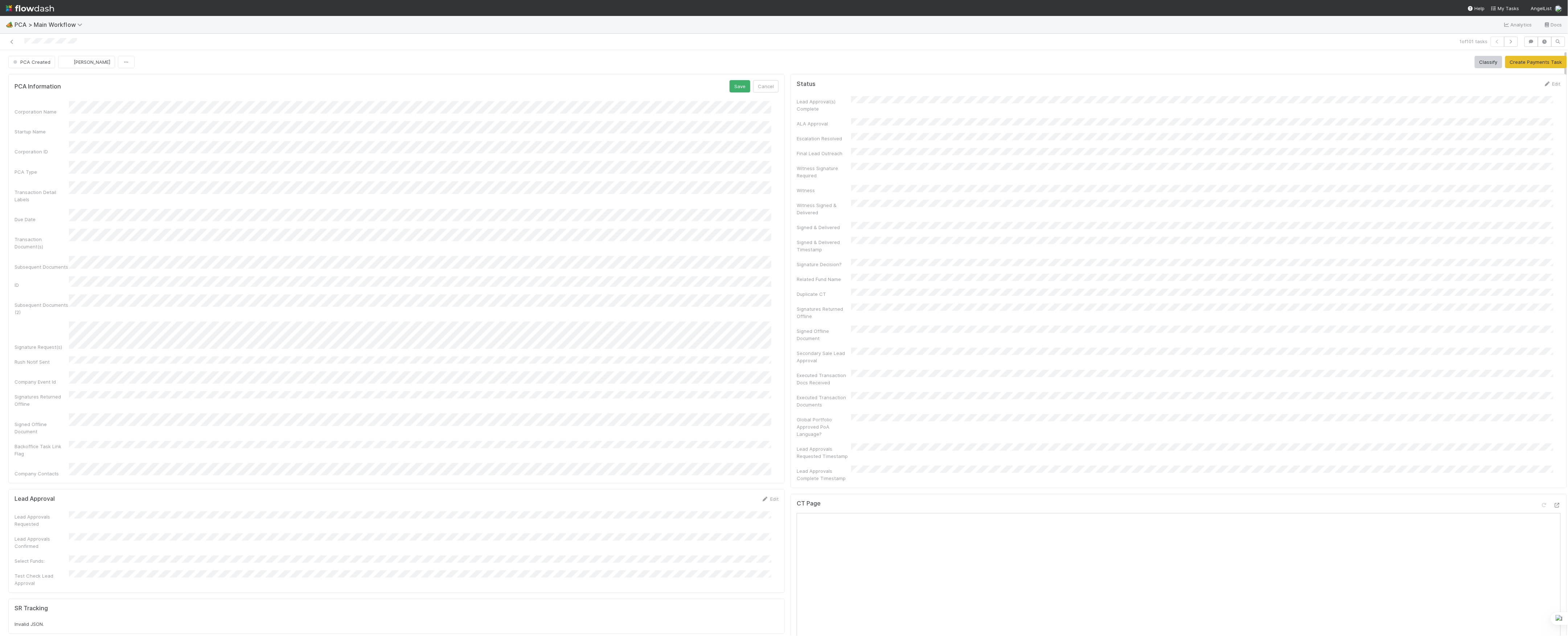
click at [730, 80] on button "Save" at bounding box center [740, 86] width 21 height 12
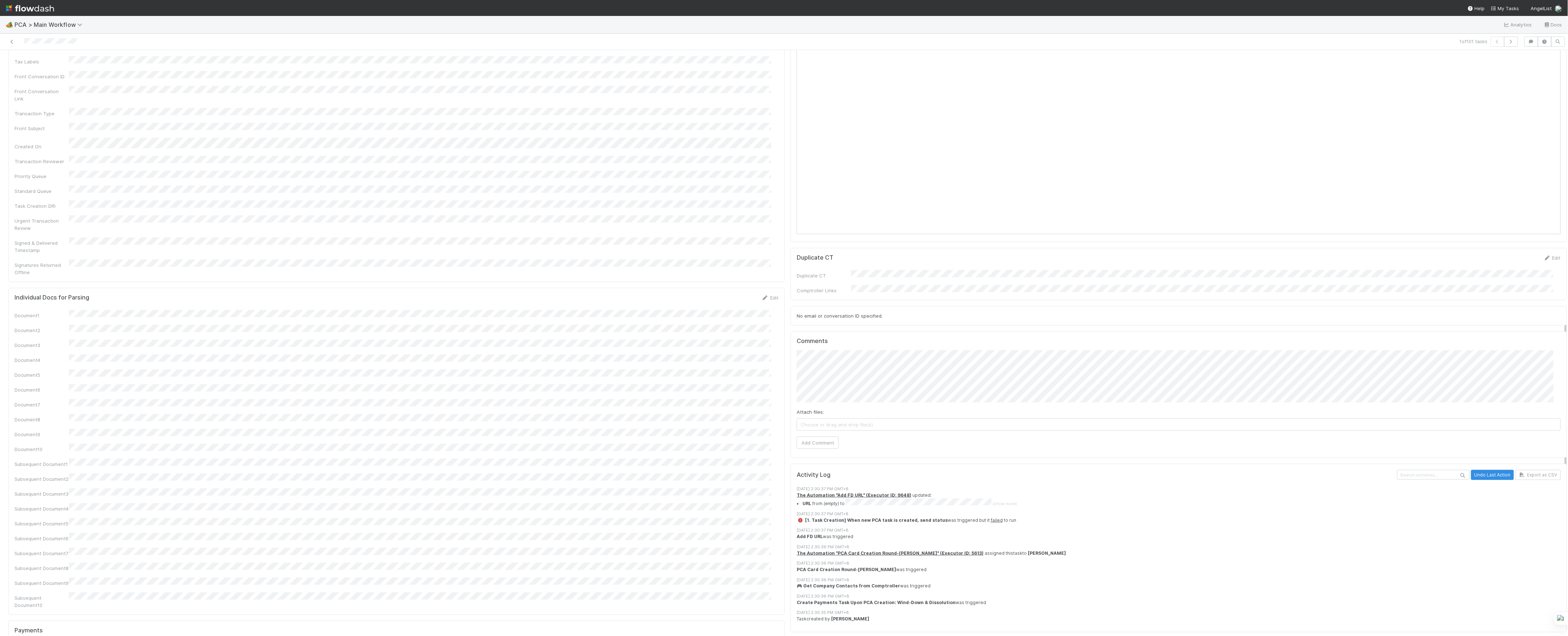
scroll to position [615, 0]
click at [884, 363] on div "Attach files: Choose or drag and drop file(s)" at bounding box center [1178, 374] width 764 height 23
click at [886, 374] on span "Choose or drag and drop file(s)" at bounding box center [1178, 379] width 763 height 12
click at [823, 391] on button "Add Comment" at bounding box center [817, 397] width 42 height 12
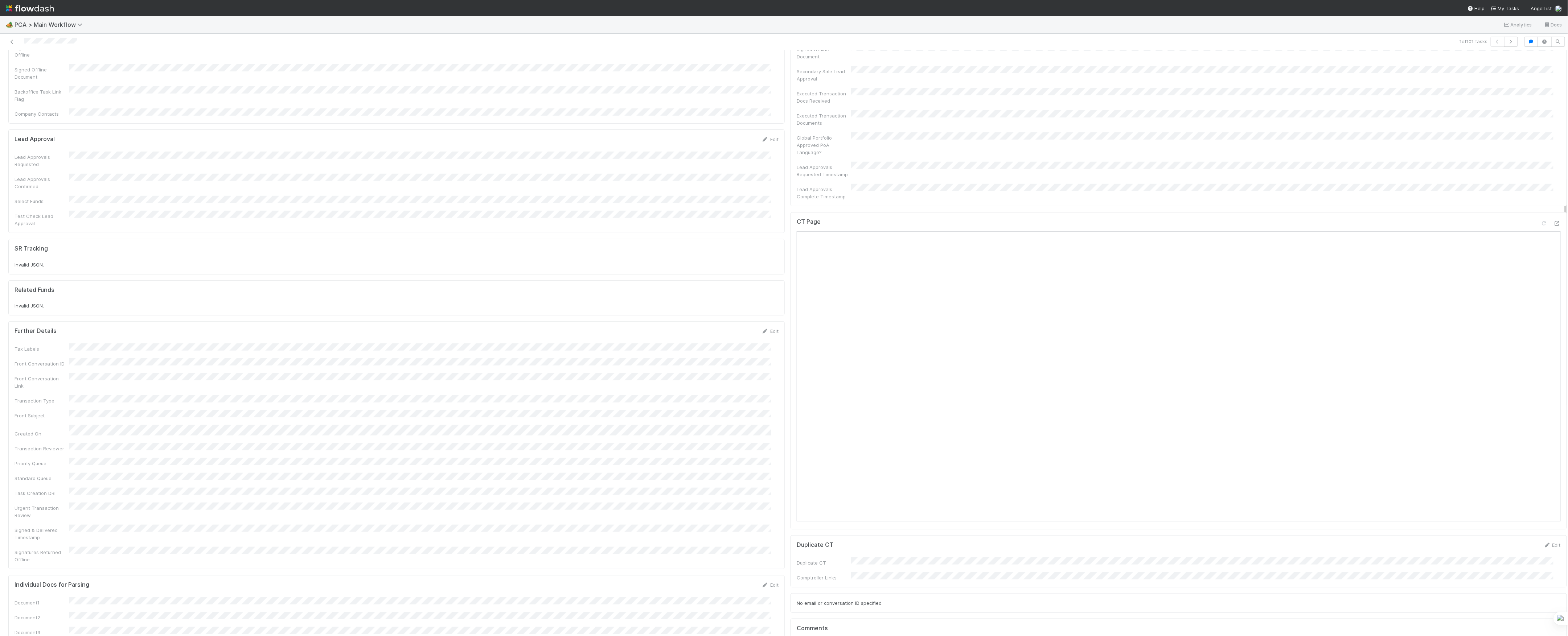
scroll to position [0, 0]
click at [12, 38] on div at bounding box center [383, 41] width 760 height 10
click at [12, 40] on icon at bounding box center [12, 42] width 7 height 5
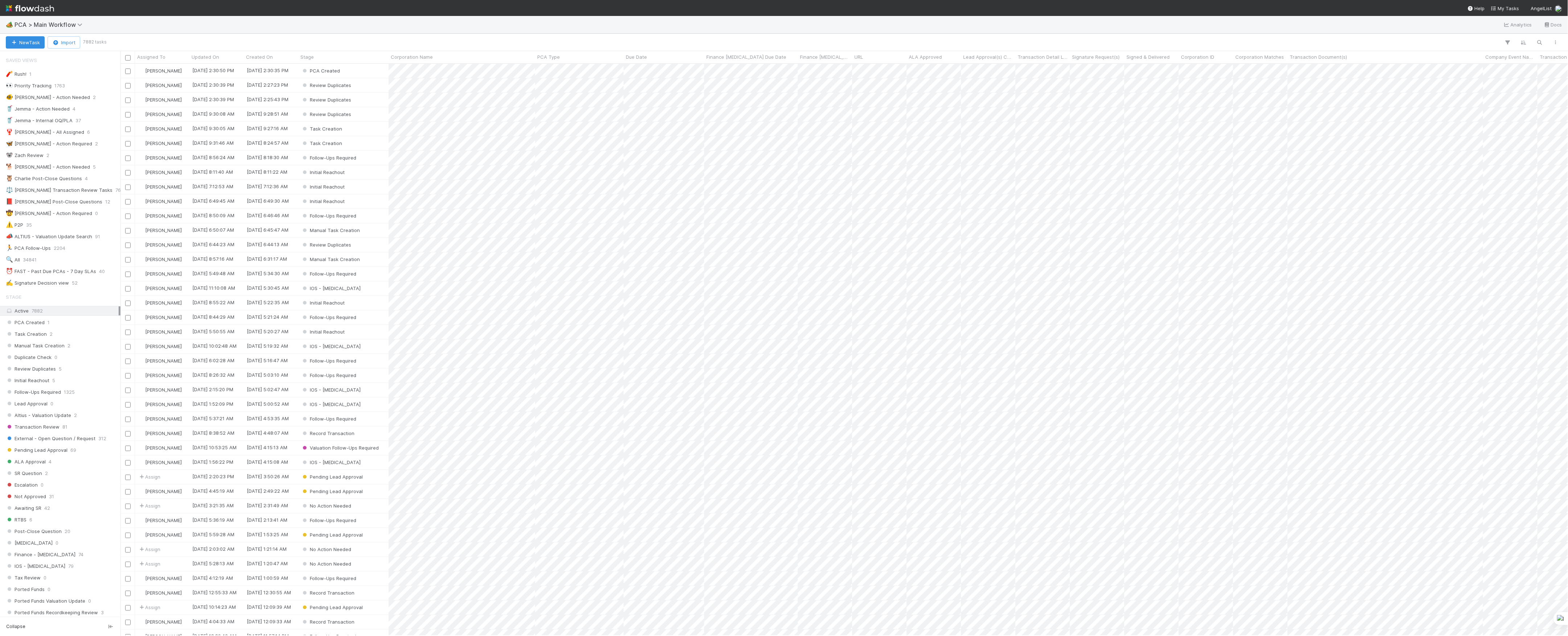
scroll to position [565, 1440]
click button "New Task"
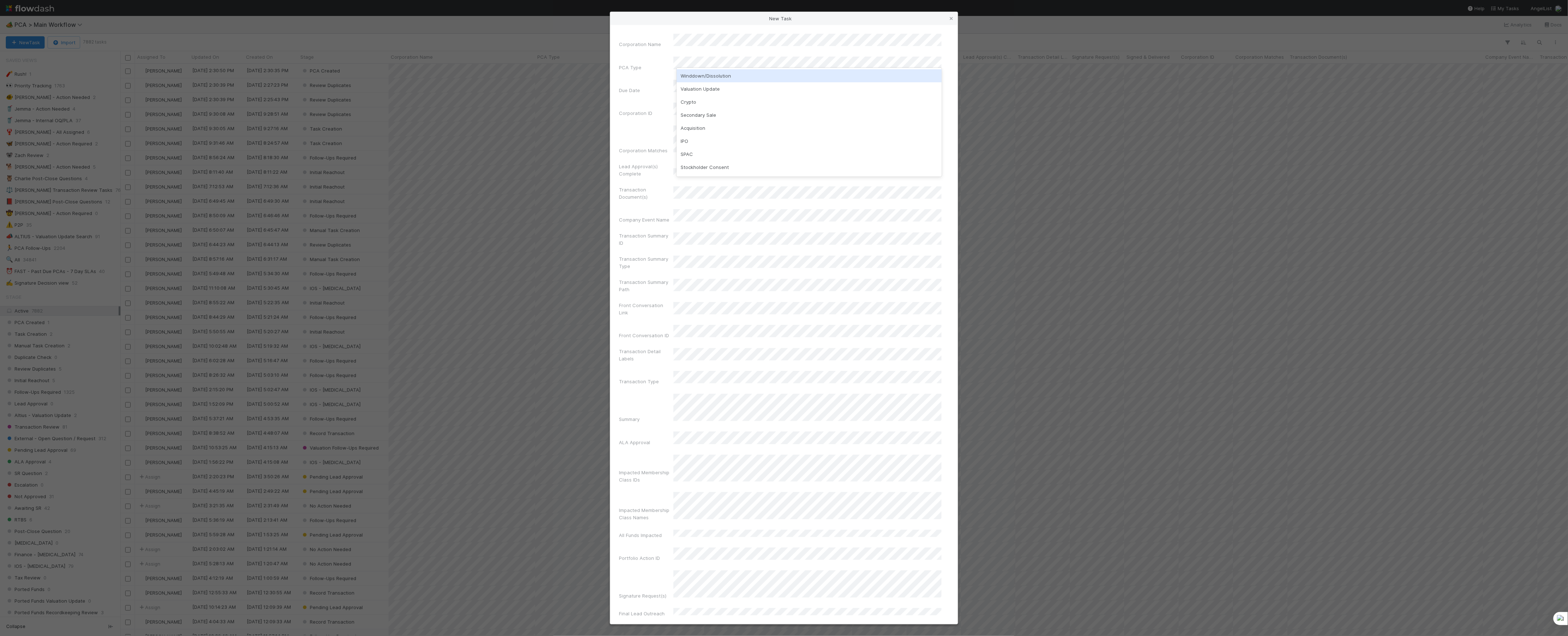
click div "Winddown/Dissolution"
click div "Corporation Name PCA Type Due Date Corporation ID Corporation Matches Lead Appr…"
click div "Valuation Update"
click button "Create Task"
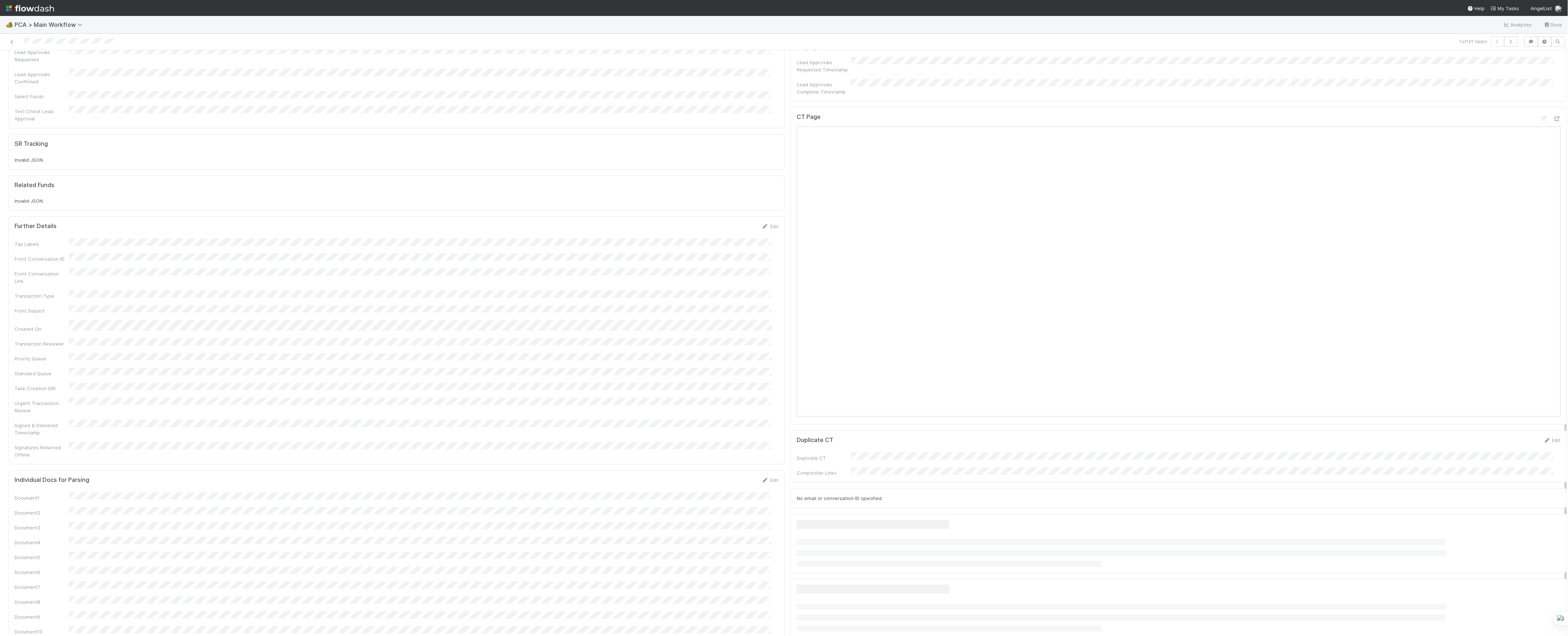
scroll to position [649, 0]
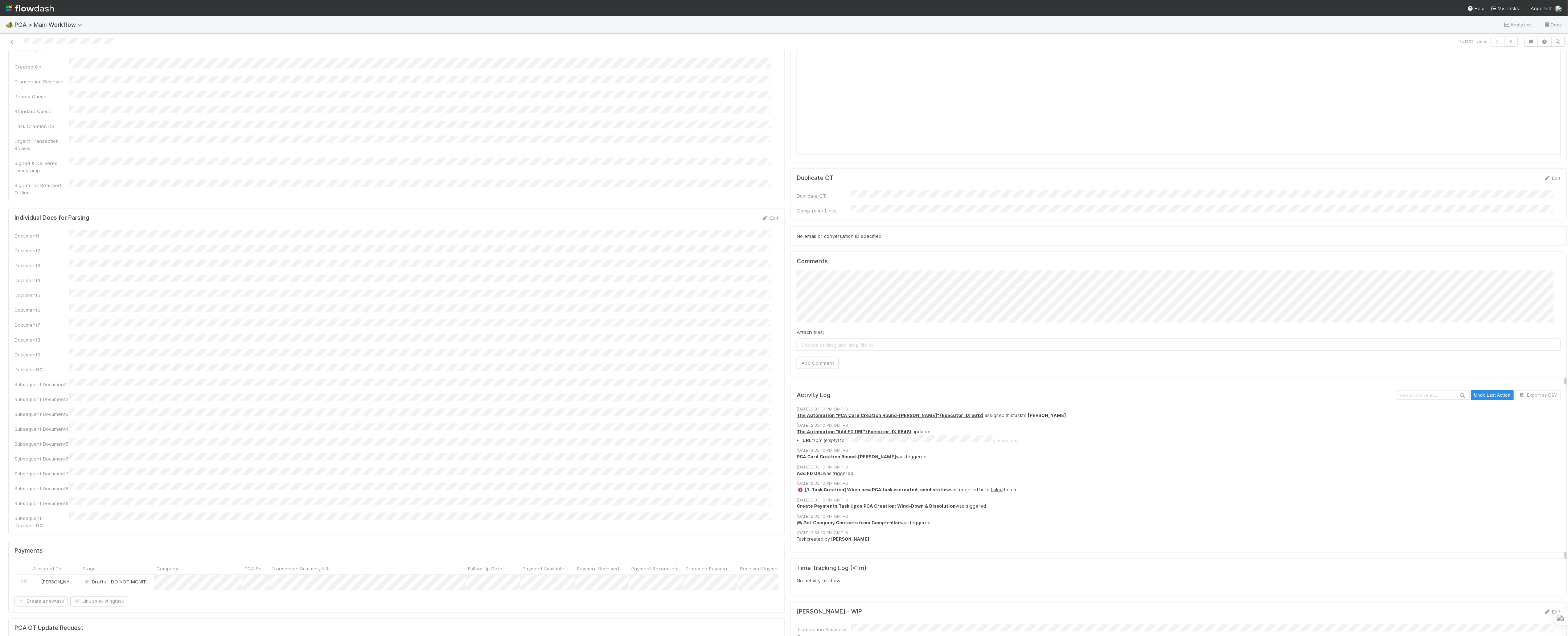
click at [922, 339] on span "Choose or drag and drop file(s)" at bounding box center [1178, 344] width 763 height 12
click at [811, 357] on button "Add Comment" at bounding box center [817, 363] width 42 height 12
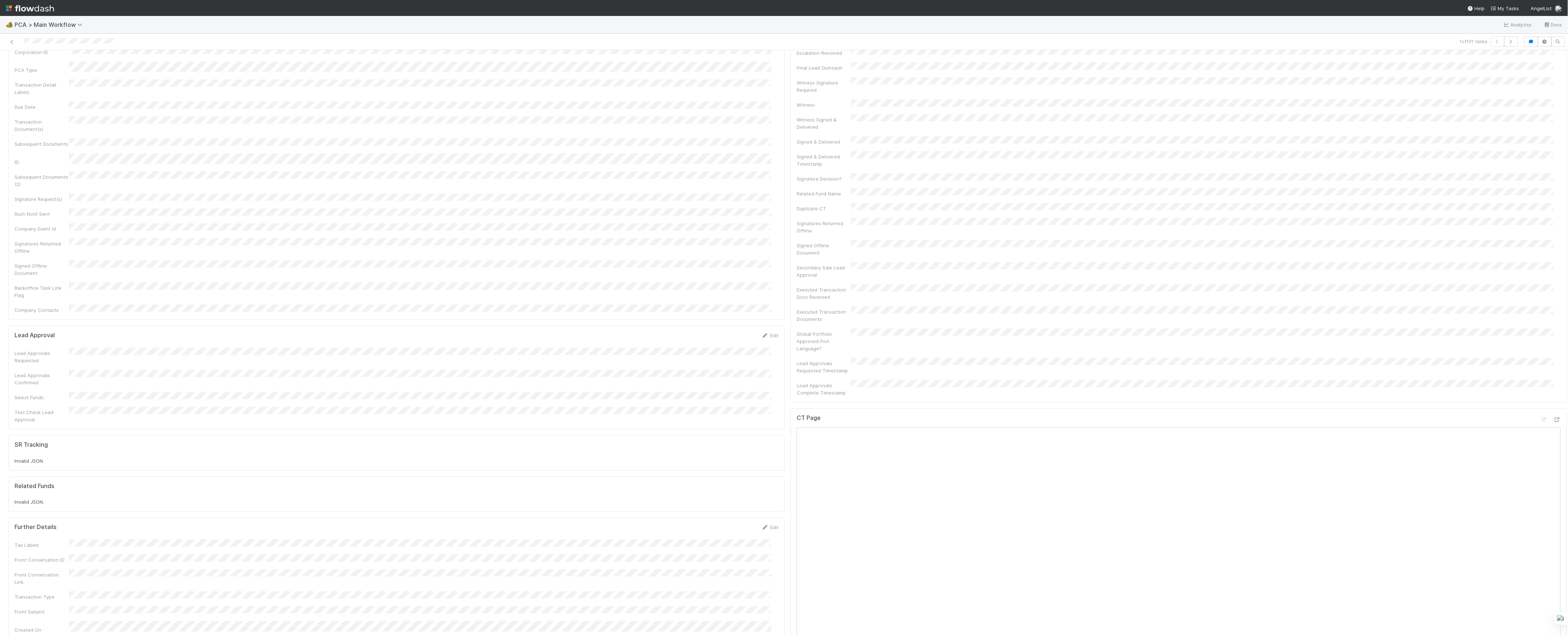
scroll to position [0, 0]
